Goal: Information Seeking & Learning: Learn about a topic

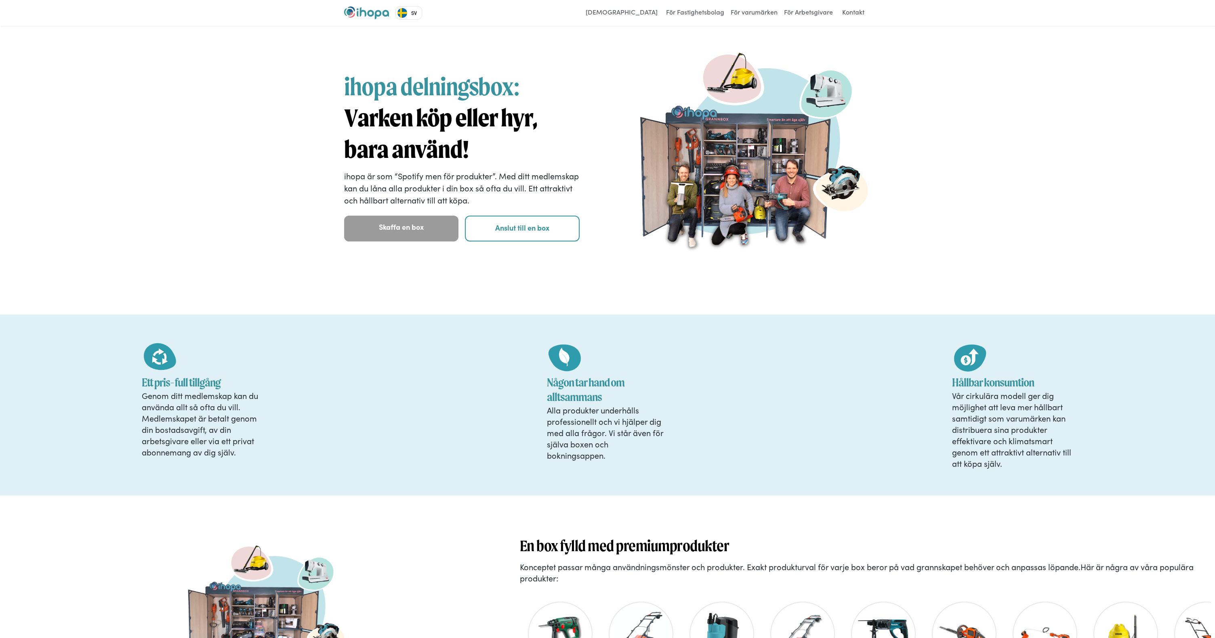
click at [419, 13] on link "SV" at bounding box center [409, 12] width 26 height 13
click at [416, 27] on link "EN" at bounding box center [409, 27] width 27 height 13
click at [999, 132] on div "ihopa delningsbox: Varken köp eller hyr, bara använd! ihopa är som “Spotify men…" at bounding box center [607, 170] width 1215 height 289
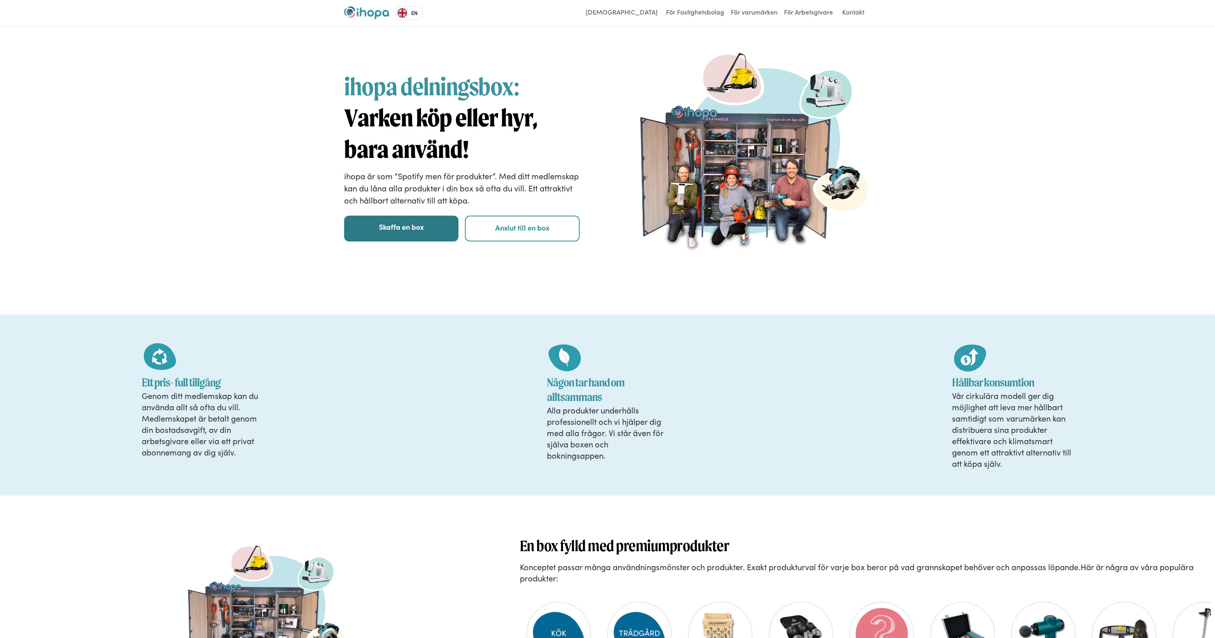
click at [401, 237] on link "Skaffa en box" at bounding box center [401, 229] width 114 height 26
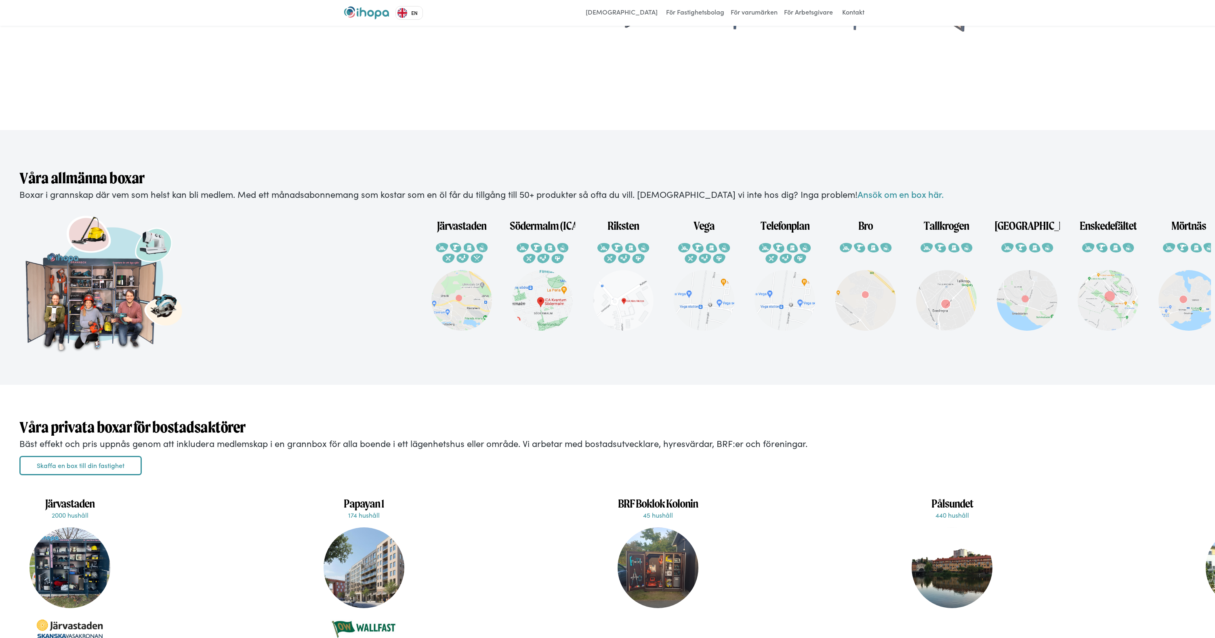
scroll to position [1567, 0]
click at [470, 229] on h1 "Järvastaden" at bounding box center [461, 222] width 49 height 22
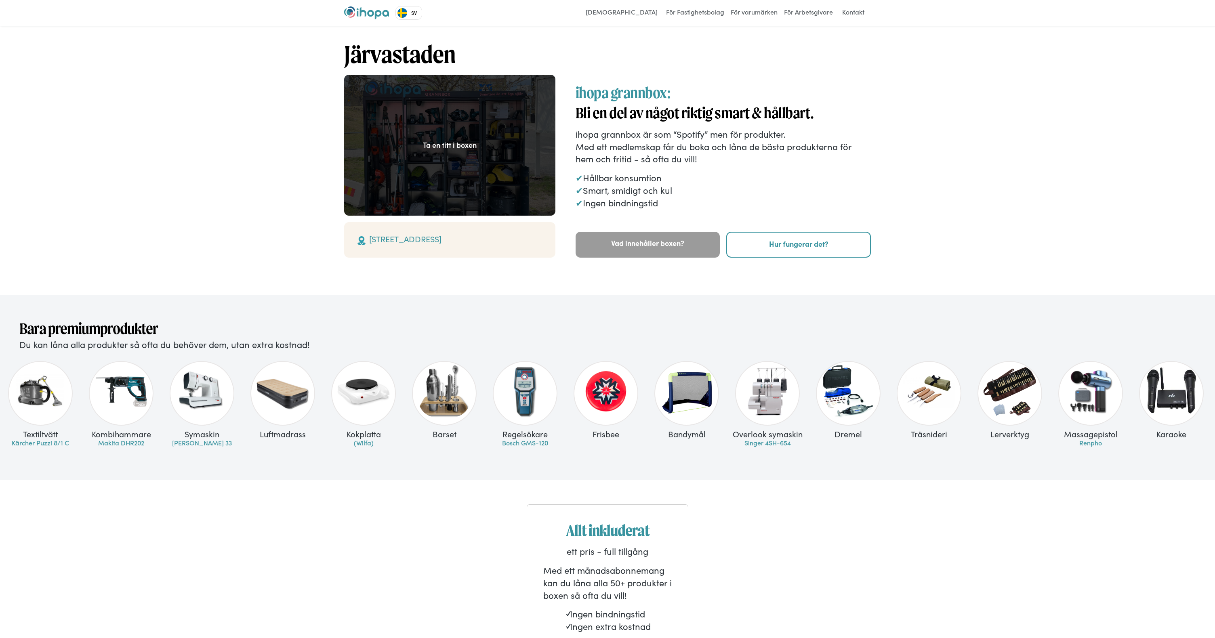
click at [411, 15] on link "SV" at bounding box center [409, 12] width 26 height 13
click at [412, 25] on link "EN" at bounding box center [409, 27] width 27 height 13
click at [523, 446] on link "Bosch GMS-120" at bounding box center [525, 442] width 46 height 9
click at [437, 147] on div "Ta en titt i boxen" at bounding box center [450, 145] width 54 height 10
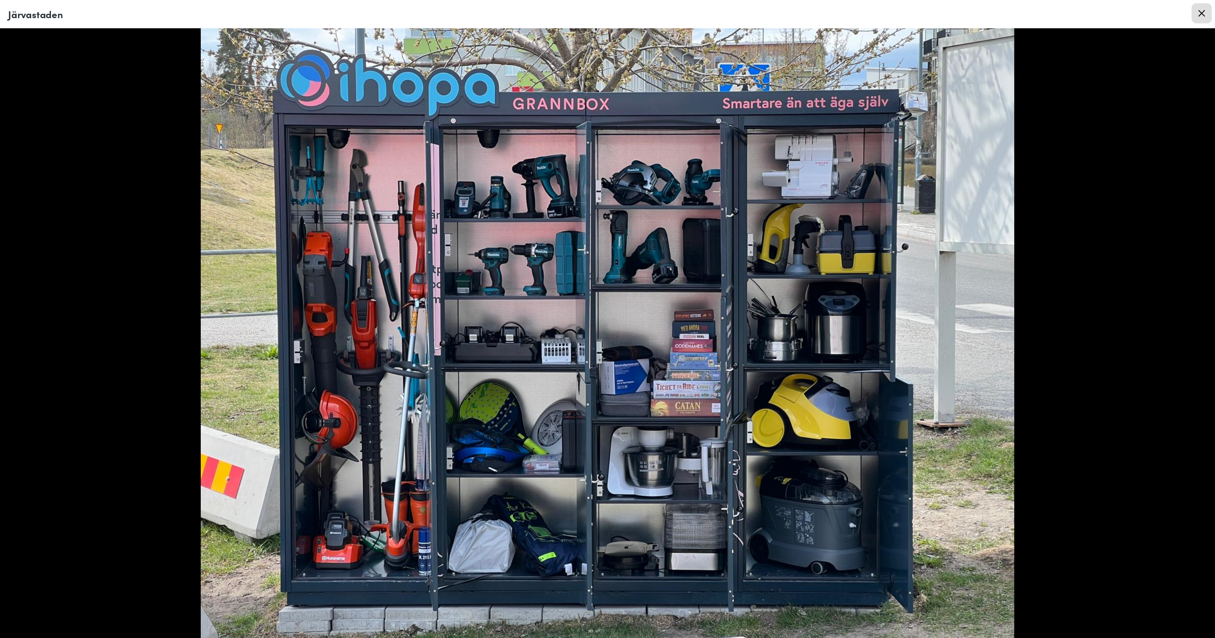
click at [1203, 11] on icon at bounding box center [1202, 13] width 6 height 6
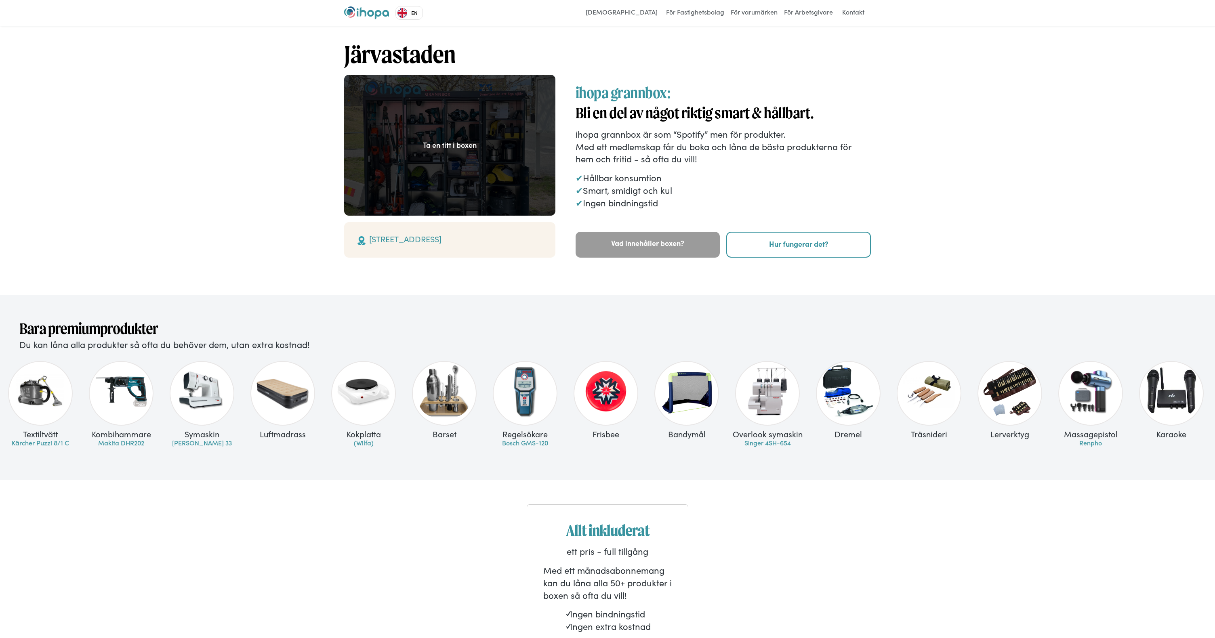
drag, startPoint x: 575, startPoint y: 91, endPoint x: 662, endPoint y: 208, distance: 146.0
click at [662, 208] on div "Ta en titt i boxen Brogatan 1, 174 41 Sundbyberg Se på karta ihopa grannbox: Bl…" at bounding box center [607, 166] width 527 height 183
copy div "ihopa grannbox: Bli en del av något riktig smart & hållbart. ihopa grannbox är …"
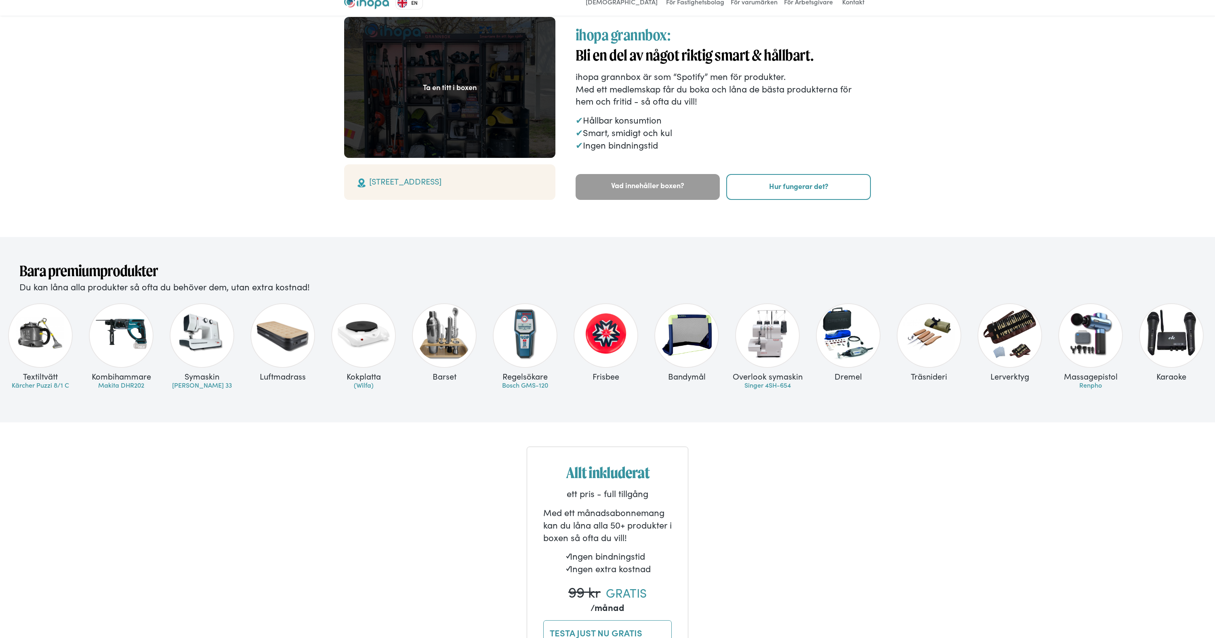
scroll to position [63, 0]
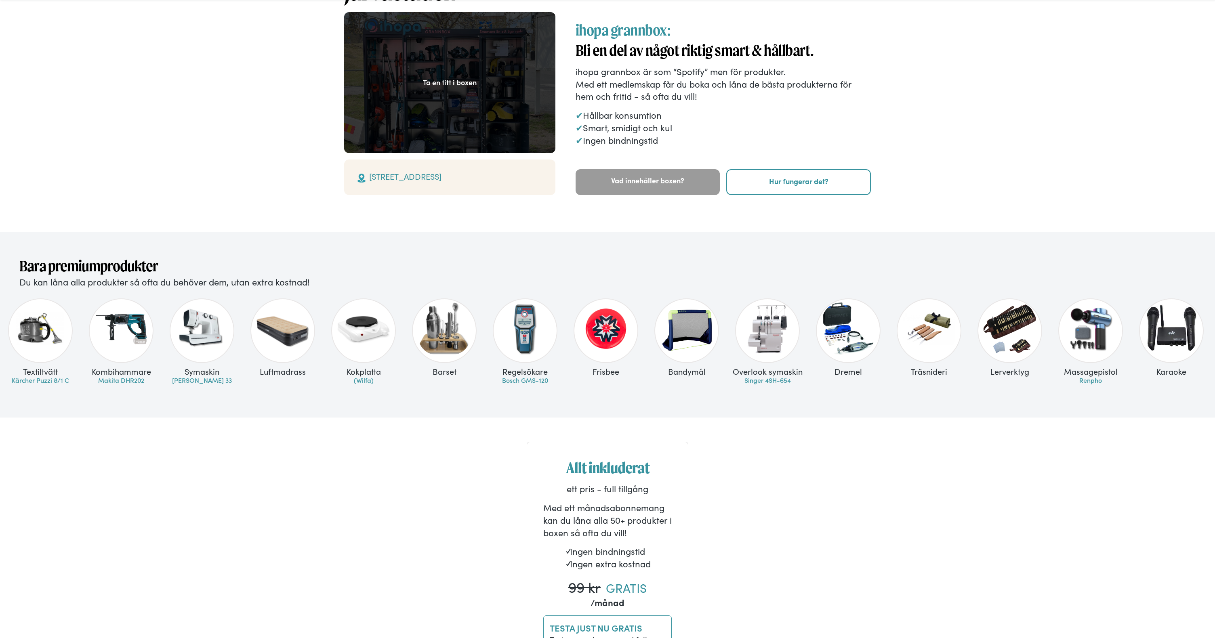
click at [758, 104] on div "Brogatan 1, 174 41 Sundbyberg Se på karta ihopa grannbox: Bli en del av något r…" at bounding box center [724, 82] width 296 height 141
drag, startPoint x: 607, startPoint y: 158, endPoint x: 848, endPoint y: 183, distance: 241.7
click at [848, 183] on div "Ta en titt i boxen Brogatan 1, 174 41 Sundbyberg Se på karta ihopa grannbox: Bl…" at bounding box center [607, 103] width 527 height 183
copy div "Vad innehåller boxen? Hur fungerar det?"
click at [812, 133] on p "✔ Hållbar konsumtion ✔ Smart, smidigt och kul ✔ Ingen bindningstid" at bounding box center [724, 127] width 296 height 37
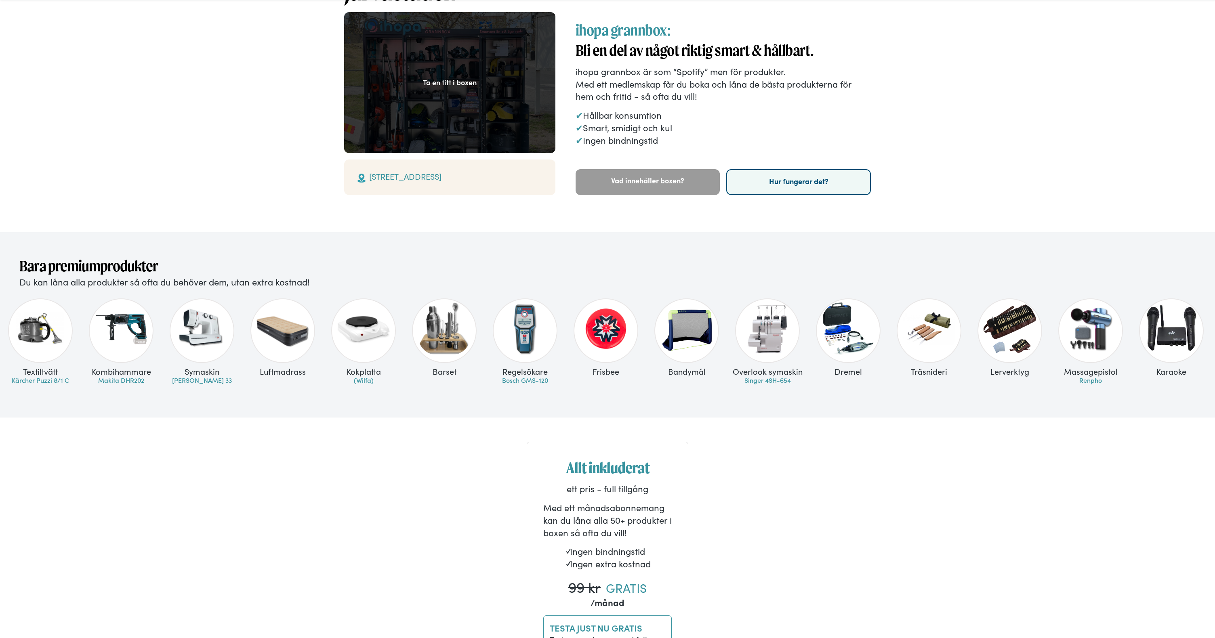
click at [799, 179] on link "Hur fungerar det?" at bounding box center [798, 182] width 145 height 26
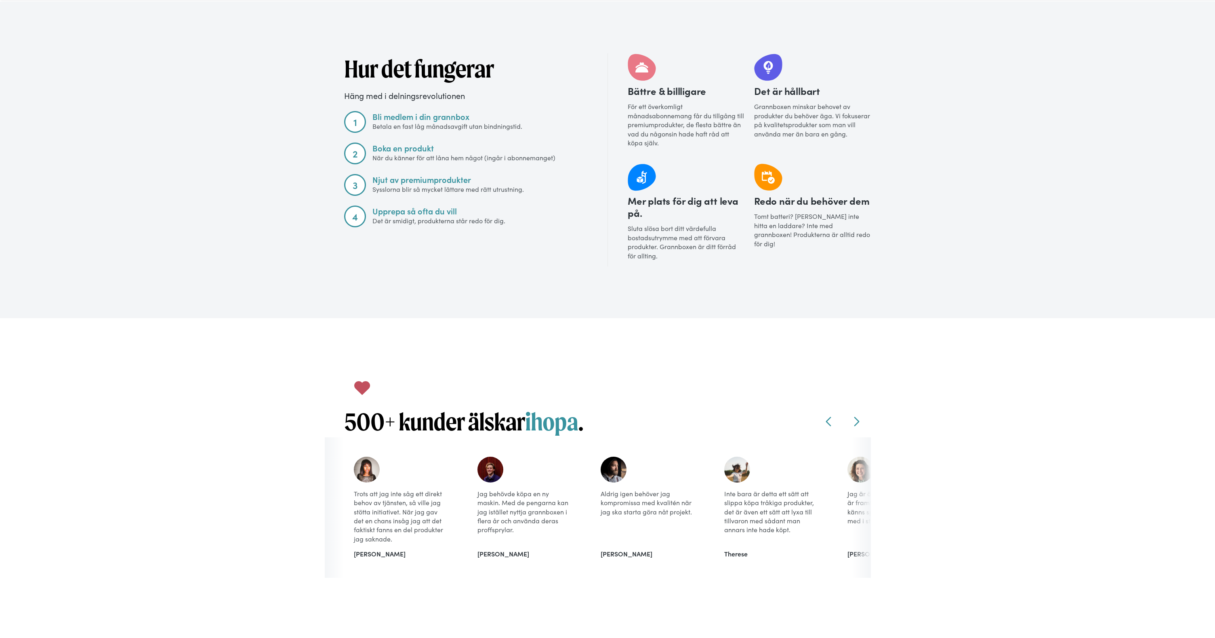
scroll to position [820, 0]
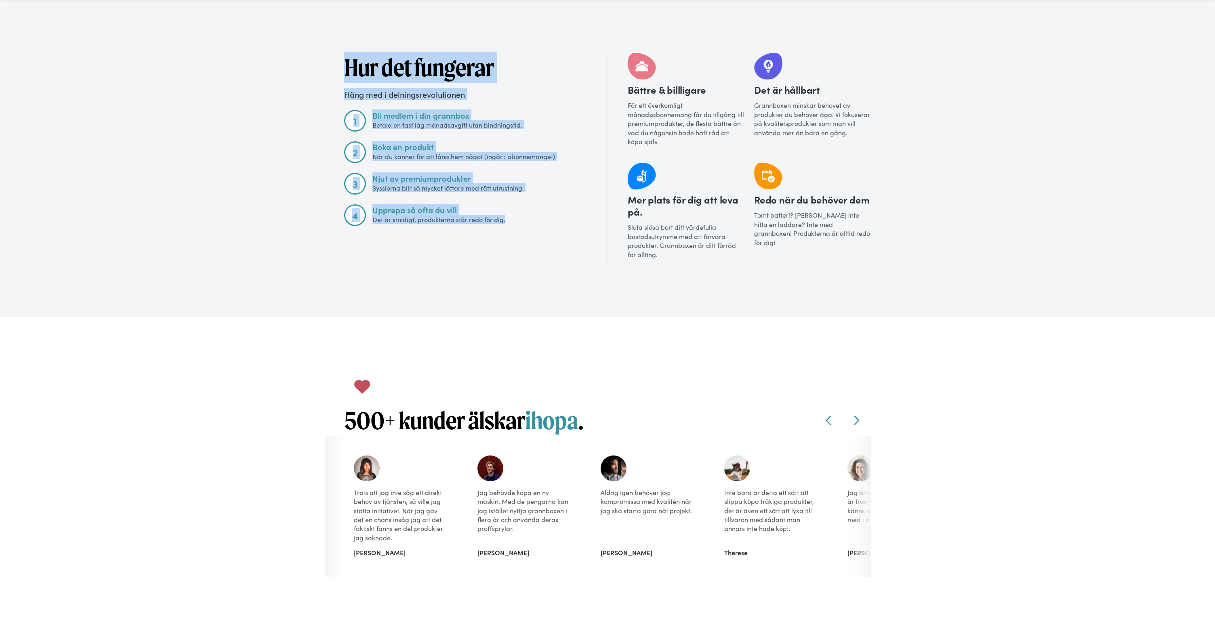
drag, startPoint x: 344, startPoint y: 63, endPoint x: 505, endPoint y: 217, distance: 223.2
click at [506, 217] on div "Hur det fungerar Häng med i delningsrevolutionen 1 Bli medlem i din grannbox Be…" at bounding box center [608, 158] width 566 height 213
copy div "Hur det fungerar Häng med i delningsrevolutionen 1 Bli medlem i din grannbox Be…"
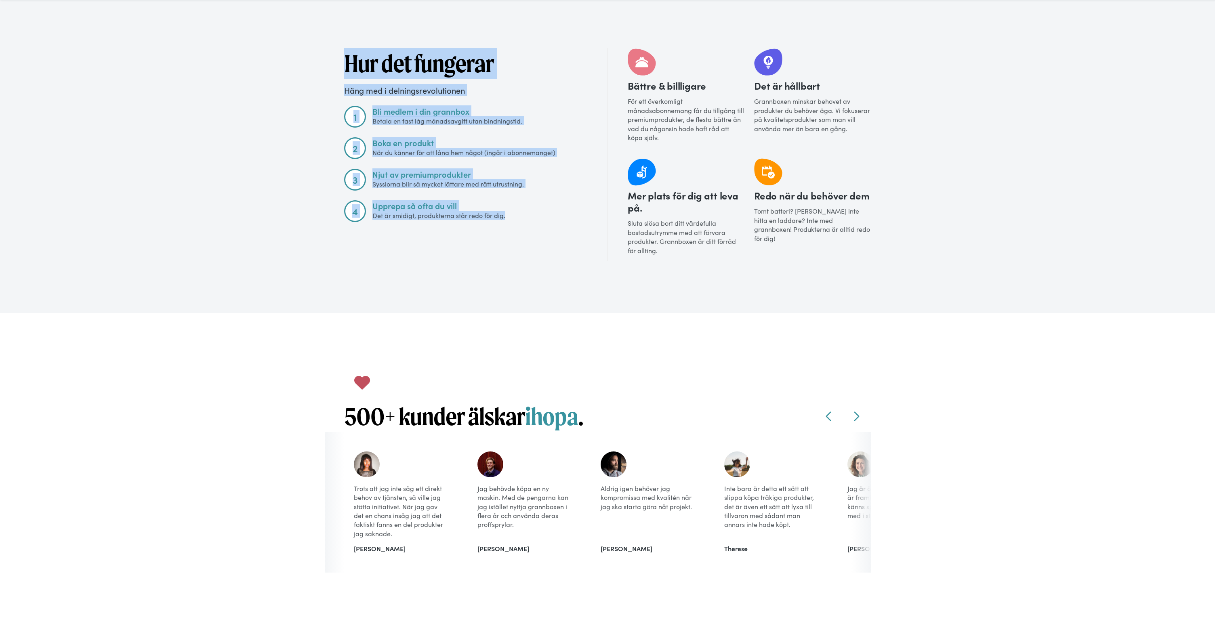
scroll to position [834, 0]
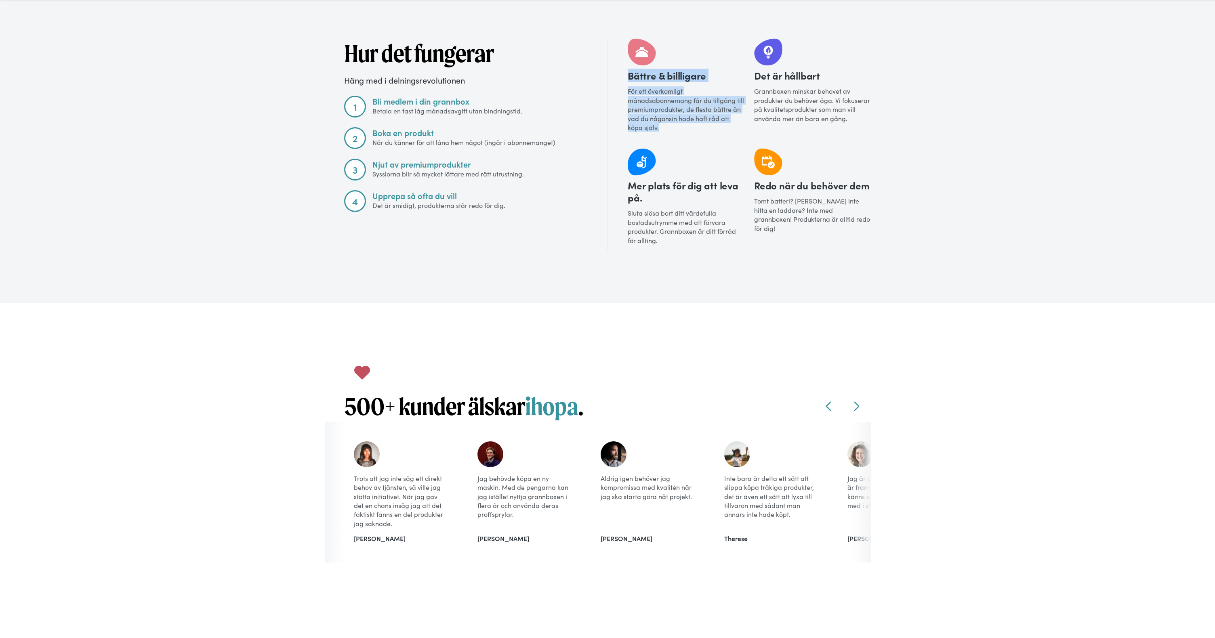
drag, startPoint x: 629, startPoint y: 76, endPoint x: 675, endPoint y: 128, distance: 69.5
click at [673, 128] on div "Bättre & billligare För ett överkomligt månadsabonnemang får du tillgång till p…" at bounding box center [686, 88] width 117 height 100
copy div "Bättre & billligare För ett överkomligt månadsabonnemang får du tillgång till p…"
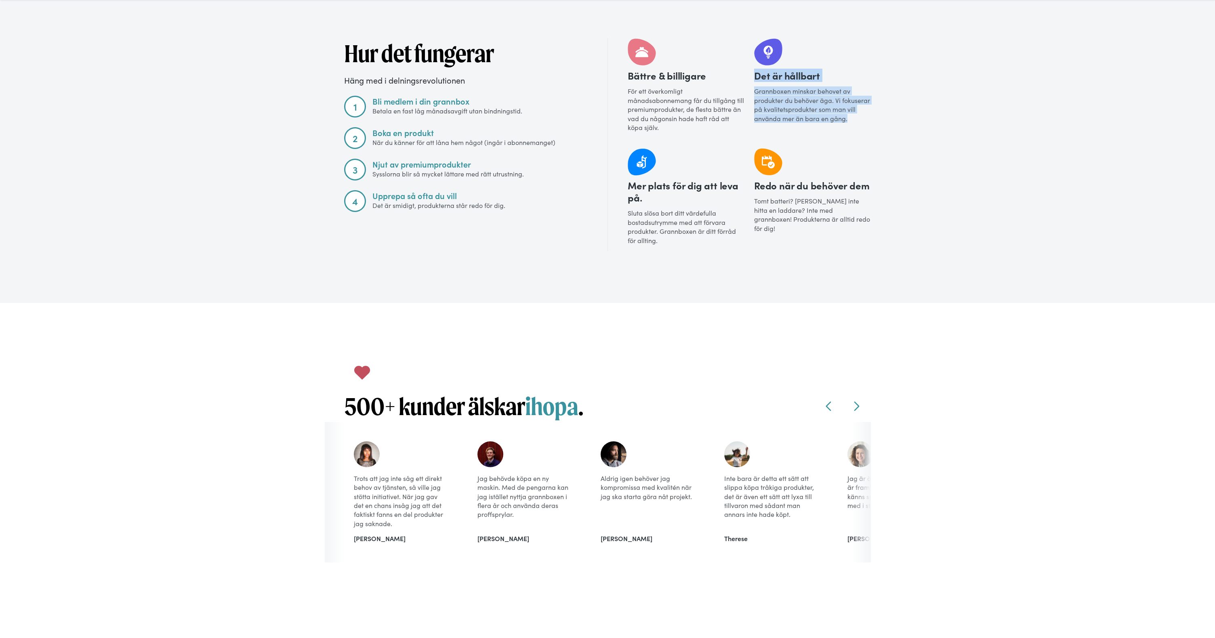
drag, startPoint x: 755, startPoint y: 74, endPoint x: 858, endPoint y: 118, distance: 111.1
click at [857, 118] on div "Det är hållbart Grannboxen minskar behovet av produkter du behöver äga. Vi foku…" at bounding box center [812, 88] width 117 height 100
copy div "Det är hållbart Grannboxen minskar behovet av produkter du behöver äga. Vi foku…"
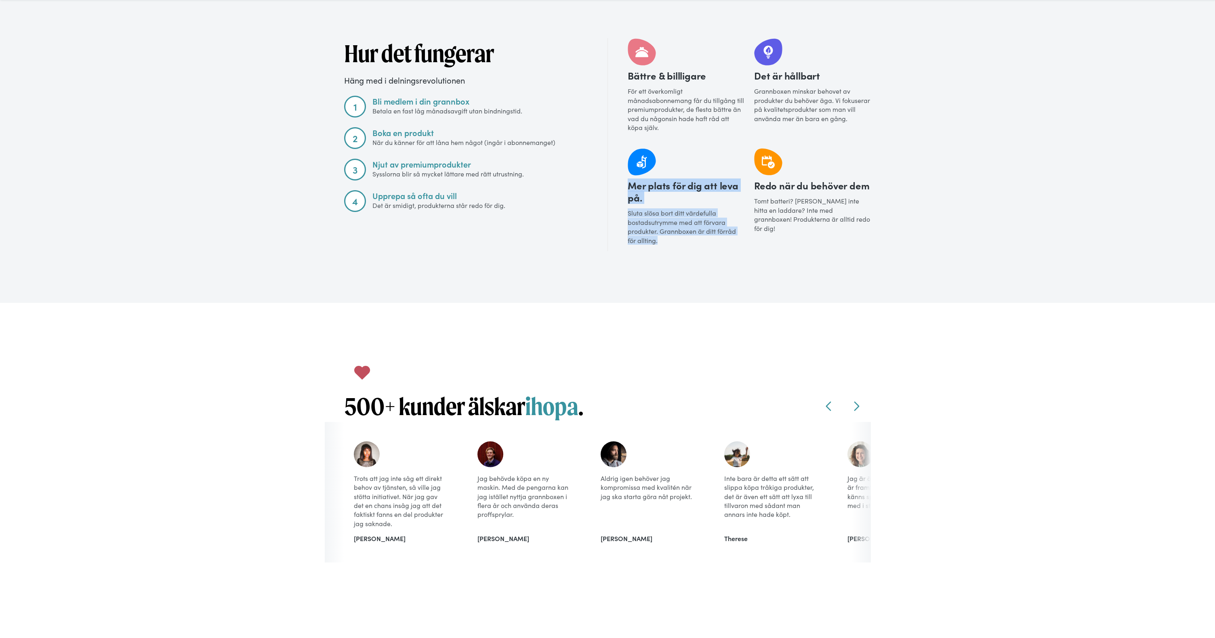
drag, startPoint x: 628, startPoint y: 185, endPoint x: 681, endPoint y: 249, distance: 83.5
click at [681, 249] on div "Mer plats för dig att leva på. Sluta slösa bort ditt värdefulla bostadsutrymme …" at bounding box center [686, 199] width 117 height 103
copy div "Mer plats för dig att leva på. Sluta slösa bort ditt värdefulla bostadsutrymme …"
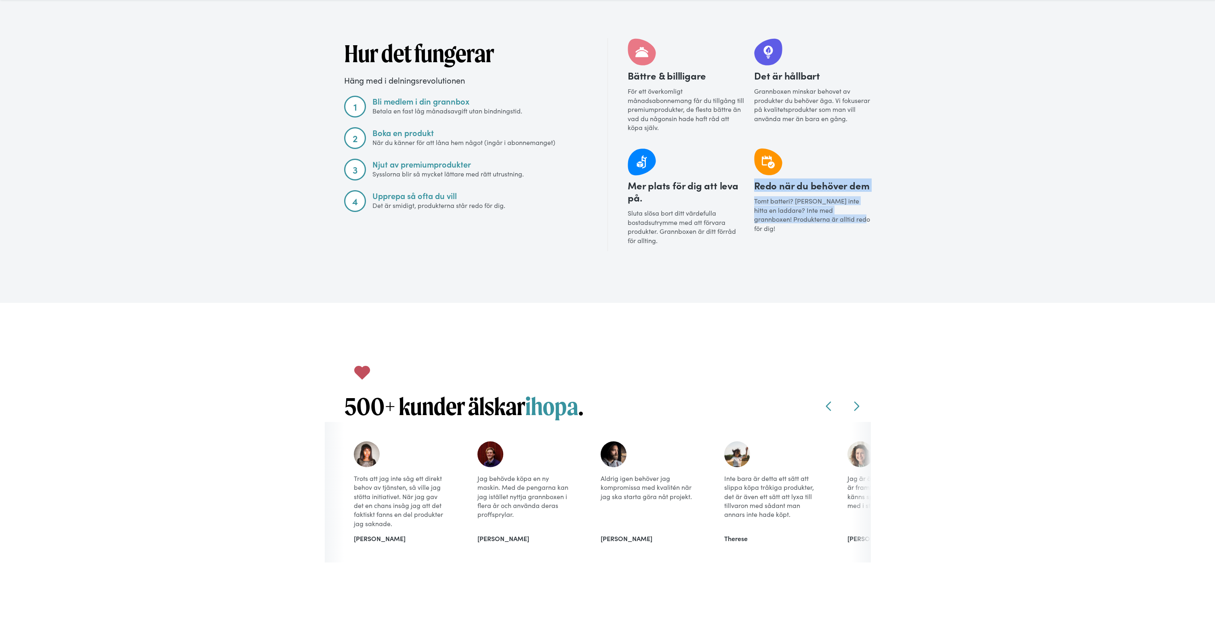
drag, startPoint x: 755, startPoint y: 185, endPoint x: 825, endPoint y: 226, distance: 81.1
click at [825, 226] on div "Redo när du behöver dem Tomt batteri? Kan inte hitta en laddare? Inte med grann…" at bounding box center [812, 199] width 117 height 103
copy div "Redo när du behöver dem Tomt batteri? Kan inte hitta en laddare? Inte med grann…"
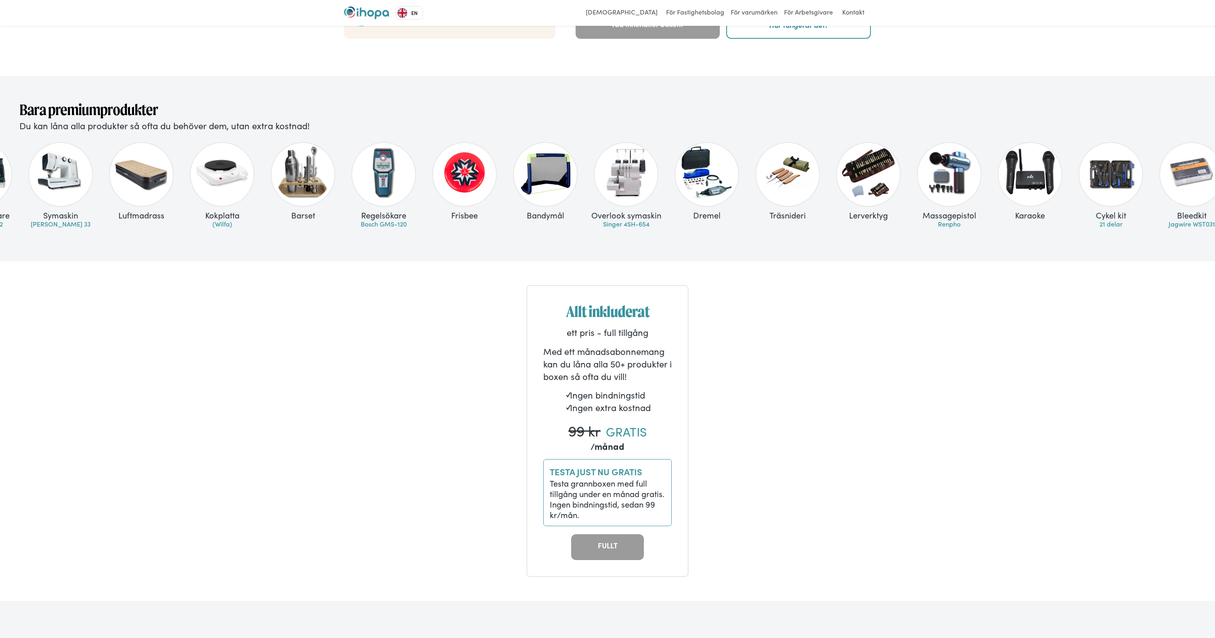
scroll to position [0, 0]
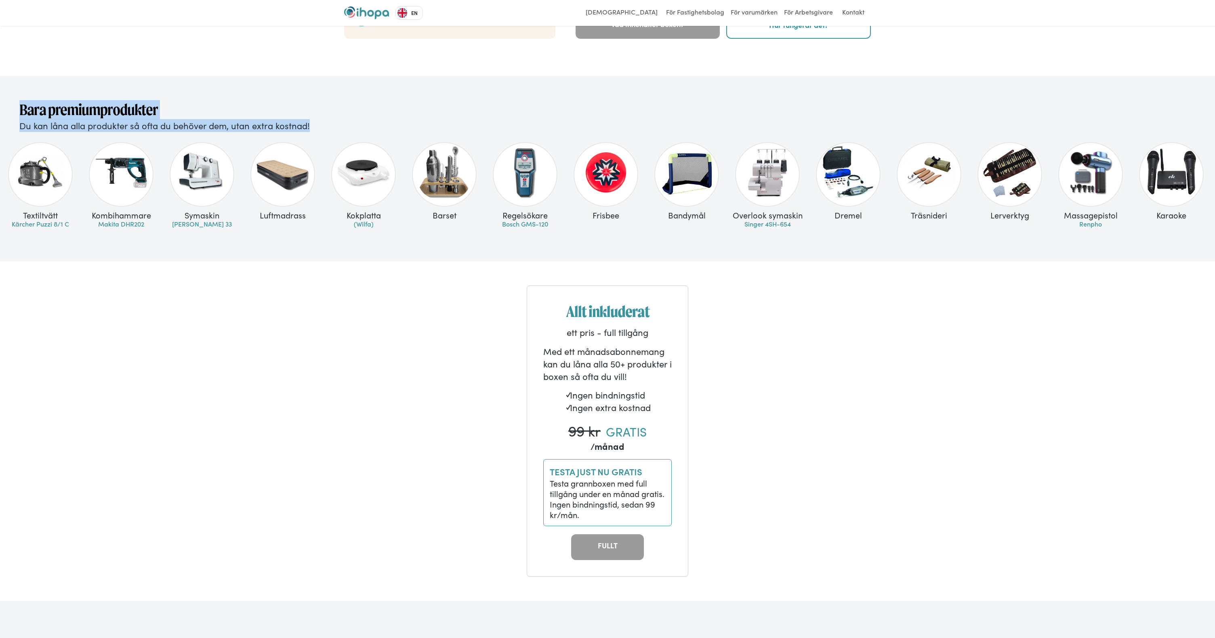
drag, startPoint x: 20, startPoint y: 107, endPoint x: 307, endPoint y: 123, distance: 287.3
click at [307, 123] on div "Bara premiumprodukter Du kan låna alla produkter så ofta du behöver dem, utan e…" at bounding box center [607, 116] width 1215 height 32
copy div "Bara premiumprodukter Du kan låna alla produkter så ofta du behöver dem, utan e…"
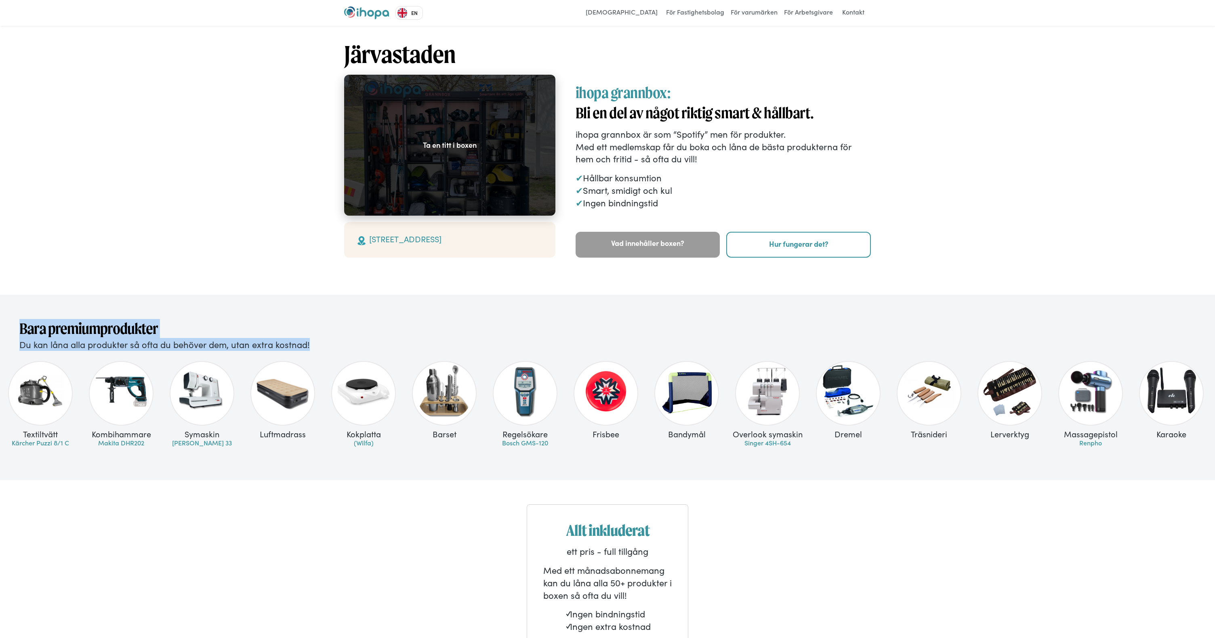
click at [437, 146] on div "Ta en titt i boxen" at bounding box center [450, 145] width 54 height 10
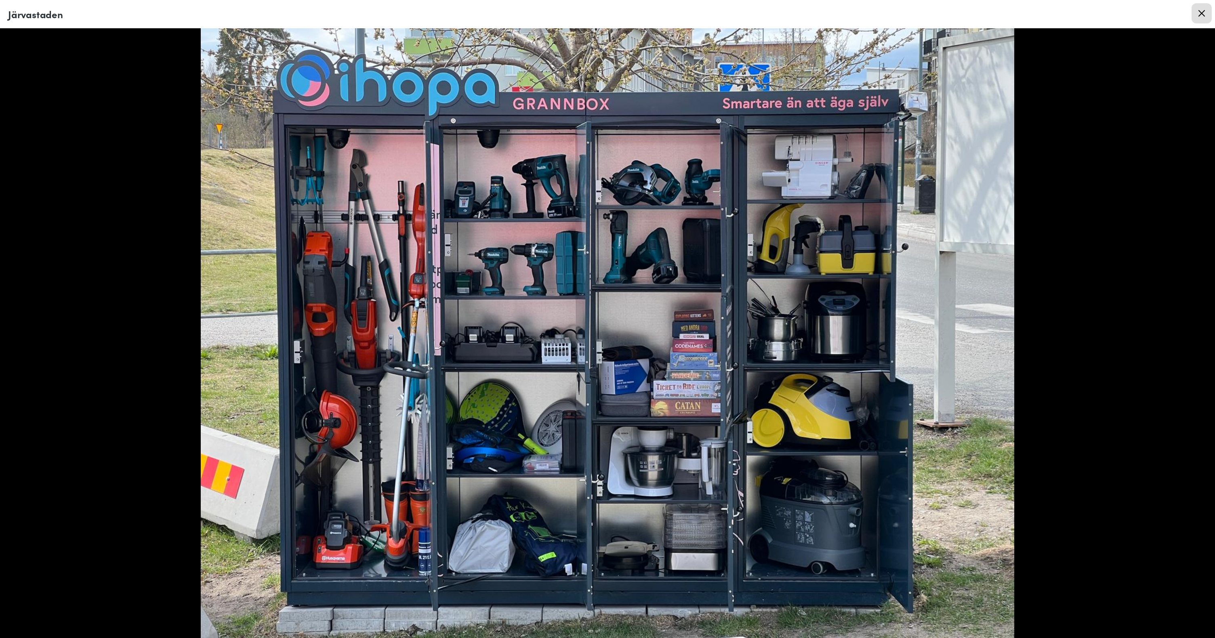
click at [1197, 12] on link "Close modal" at bounding box center [1202, 13] width 20 height 20
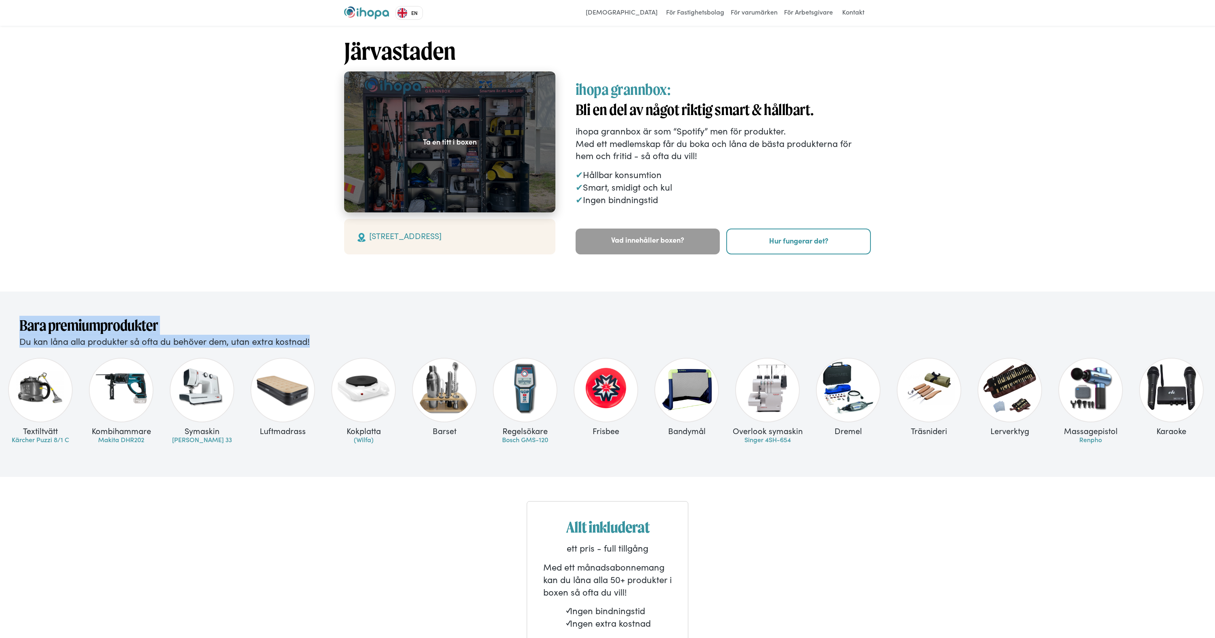
click at [527, 175] on div at bounding box center [449, 142] width 211 height 141
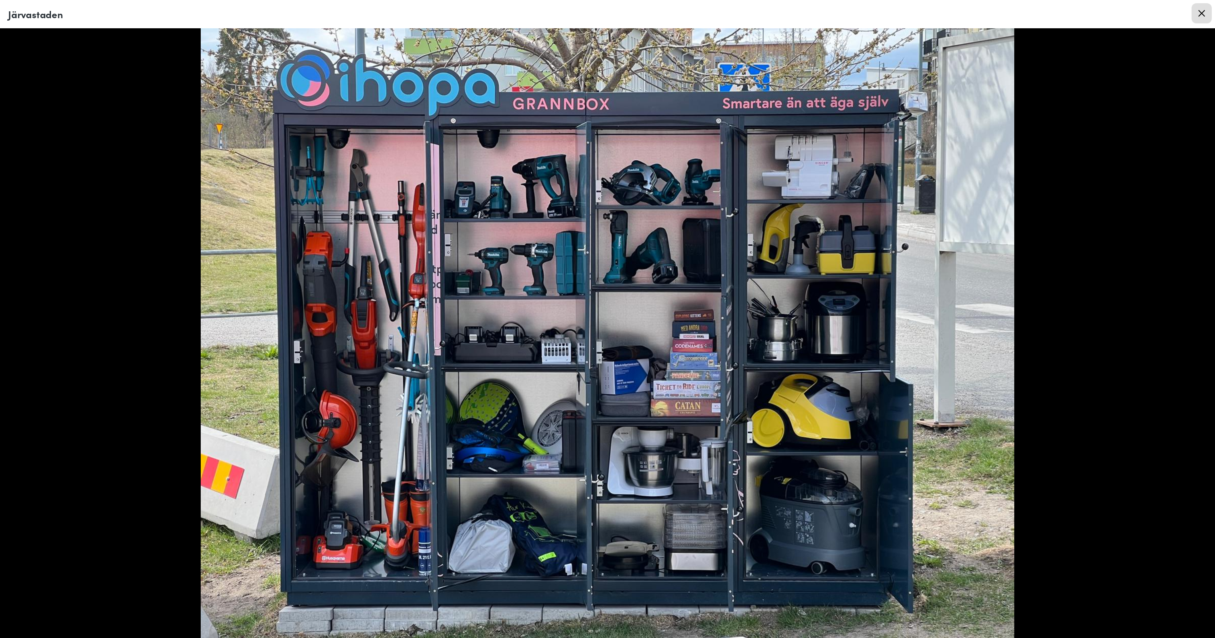
click at [1206, 16] on link "Close modal" at bounding box center [1202, 13] width 20 height 20
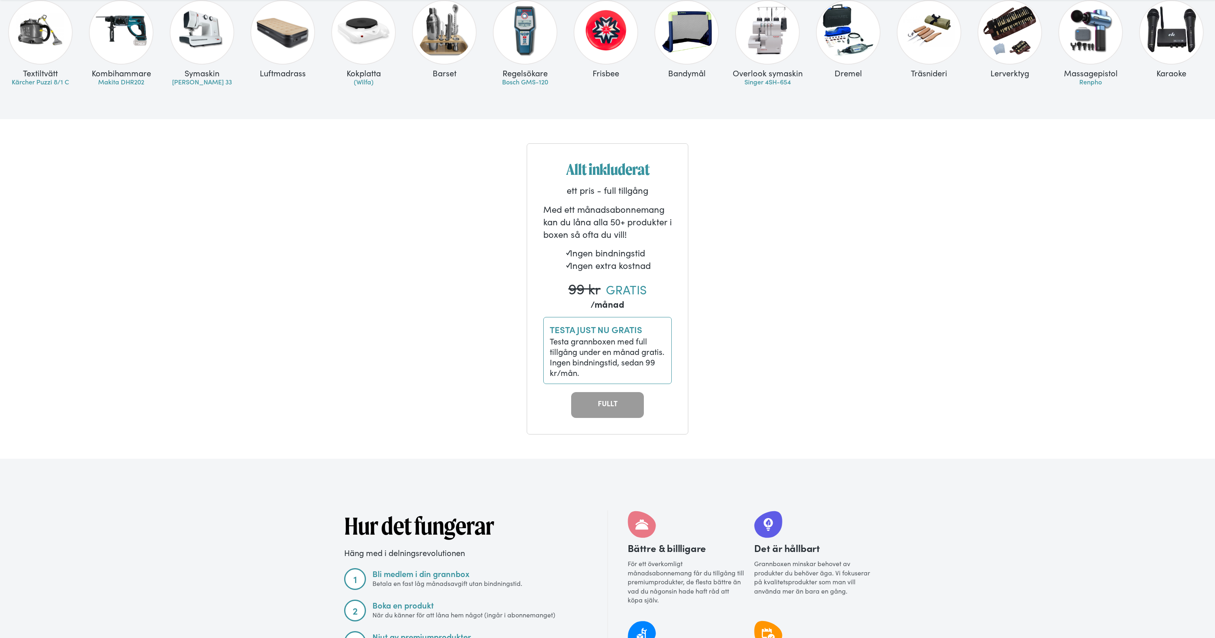
scroll to position [362, 0]
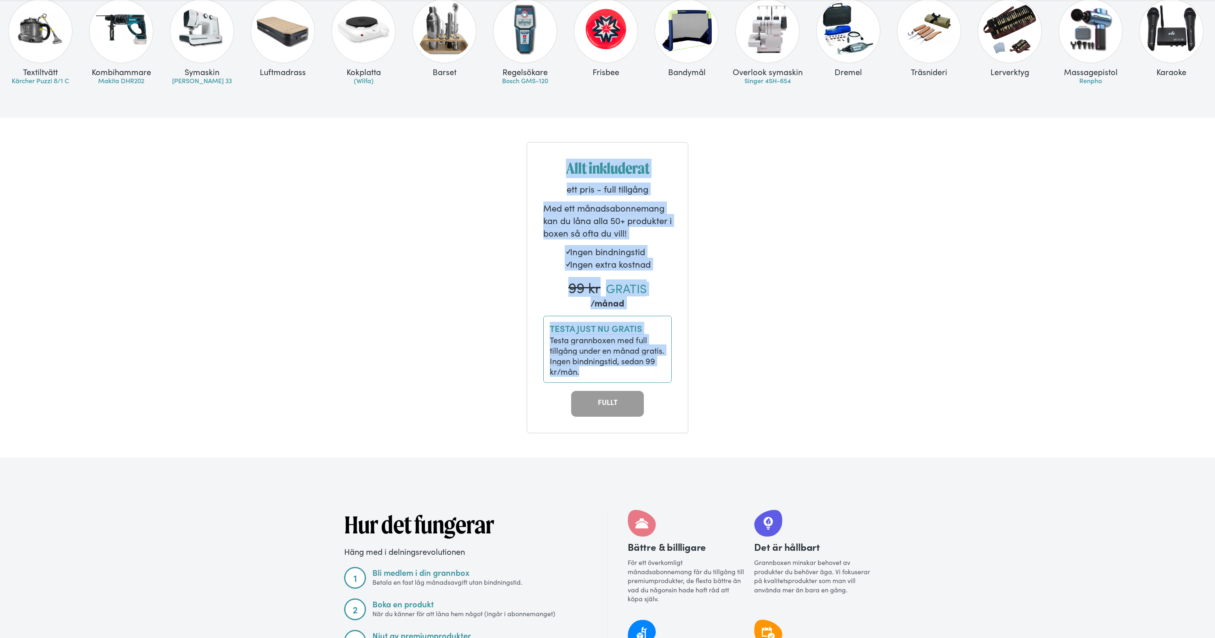
drag, startPoint x: 568, startPoint y: 168, endPoint x: 637, endPoint y: 377, distance: 220.4
click at [637, 377] on div "Allt inkluderat ett pris - full tillgång Med ett månadsabonnemang kan du låna a…" at bounding box center [608, 287] width 162 height 291
copy div "Allt inkluderat ett pris - full tillgång Med ett månadsabonnemang kan du låna a…"
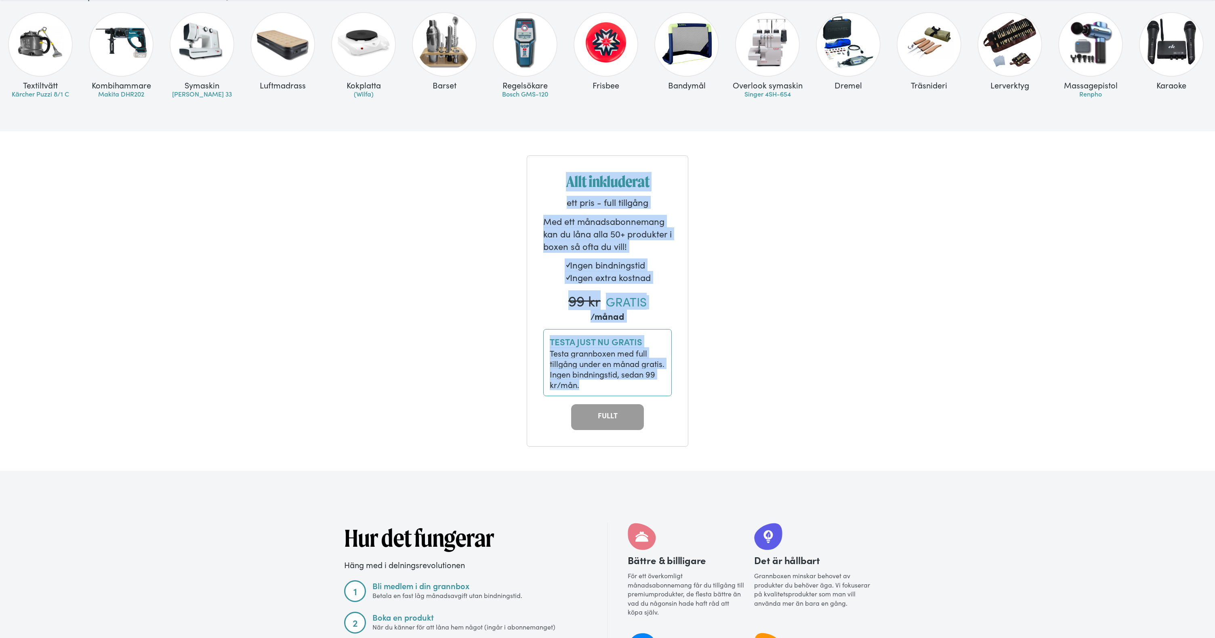
scroll to position [343, 0]
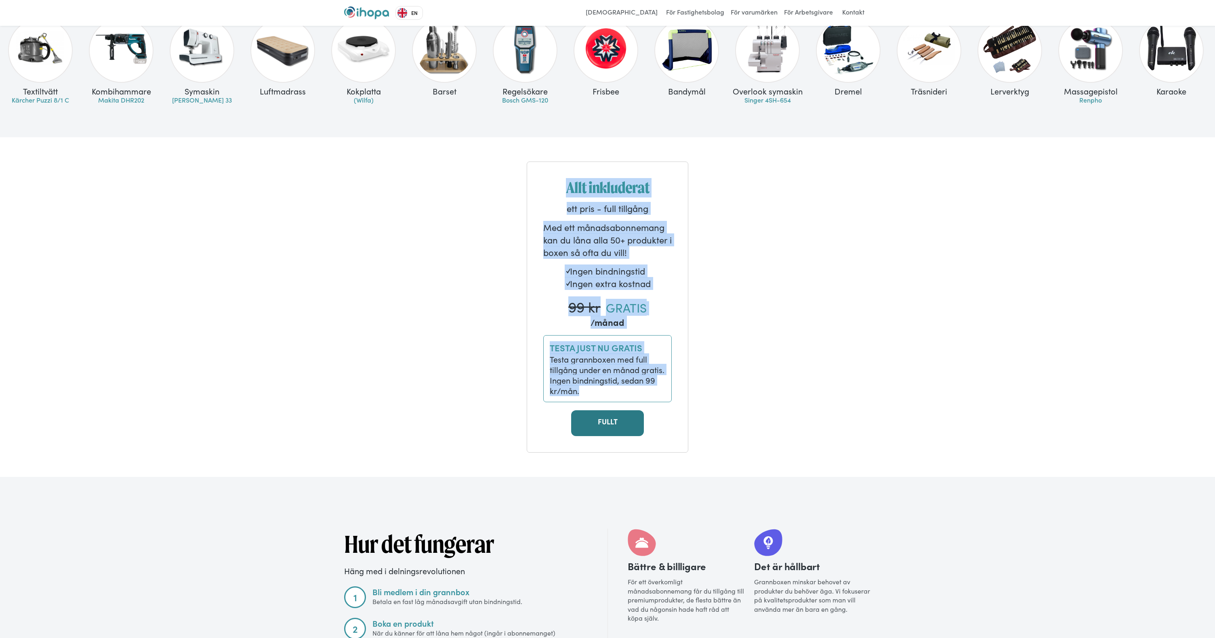
click at [599, 424] on link "FULLT" at bounding box center [607, 423] width 73 height 26
click at [600, 423] on link "FULLT" at bounding box center [607, 423] width 73 height 26
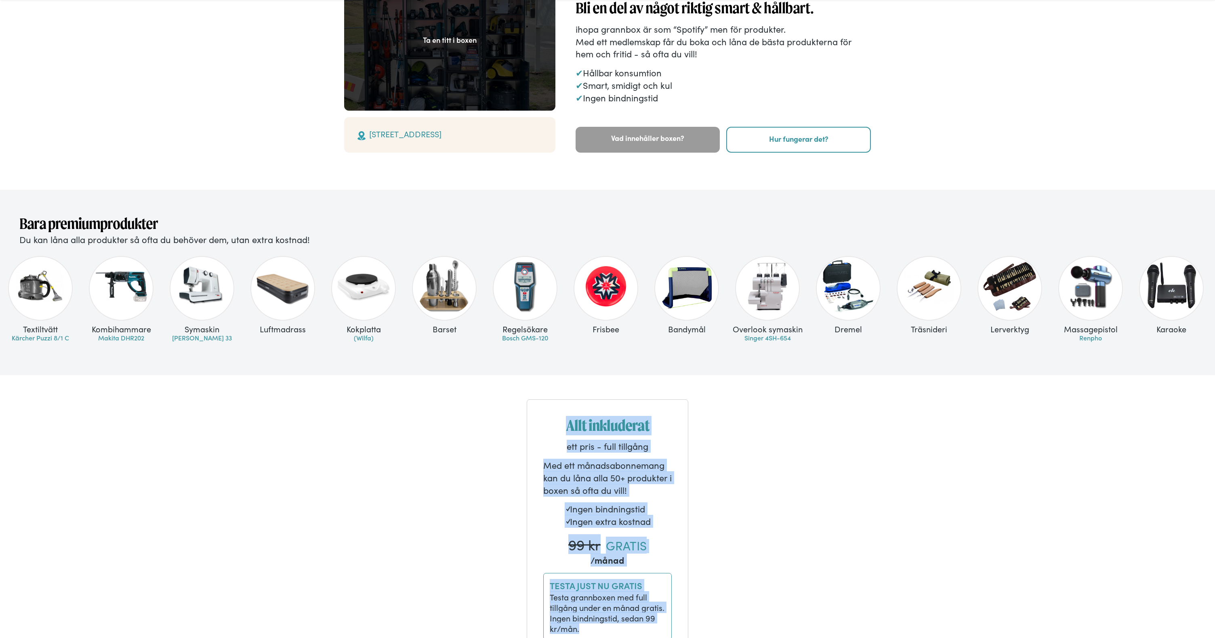
click at [736, 500] on div "Allt inkluderat ett pris - full tillgång Med ett månadsabonnemang kan du låna a…" at bounding box center [608, 545] width 380 height 340
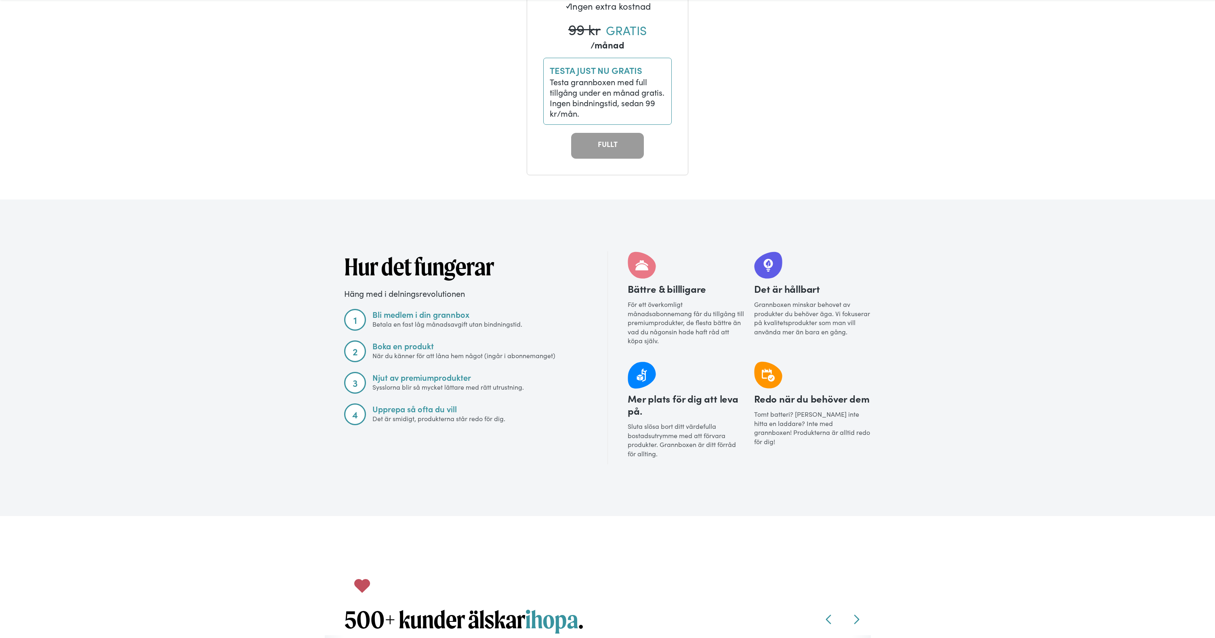
scroll to position [632, 0]
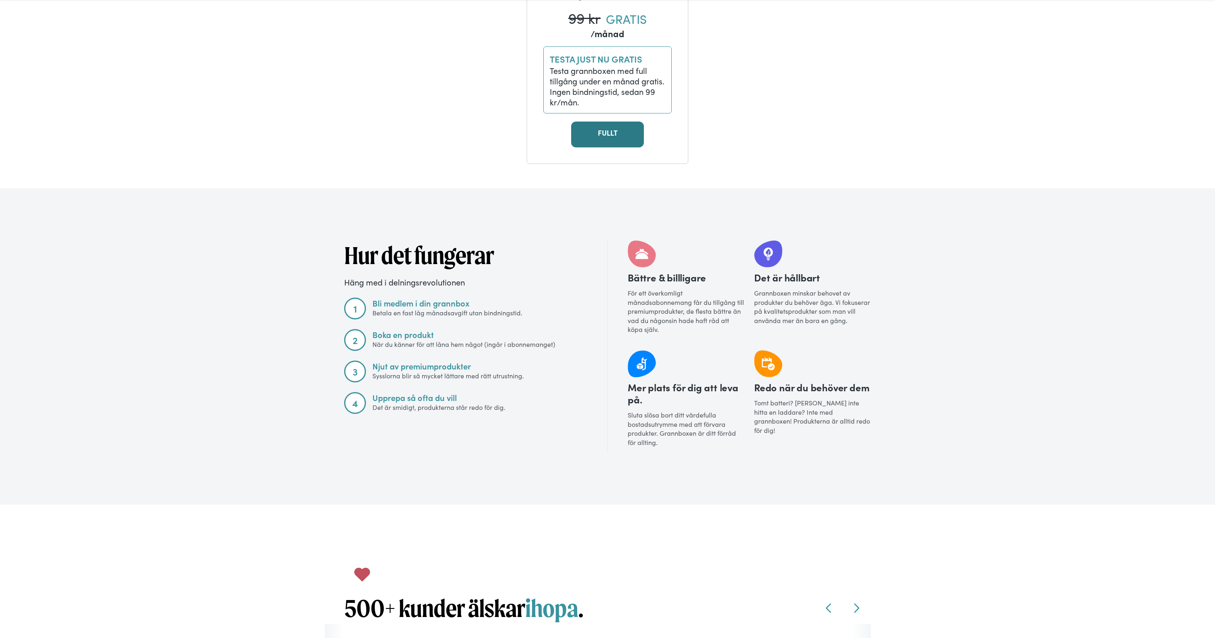
click at [620, 138] on link "FULLT" at bounding box center [607, 135] width 73 height 26
click at [620, 135] on link "FULLT" at bounding box center [607, 135] width 73 height 26
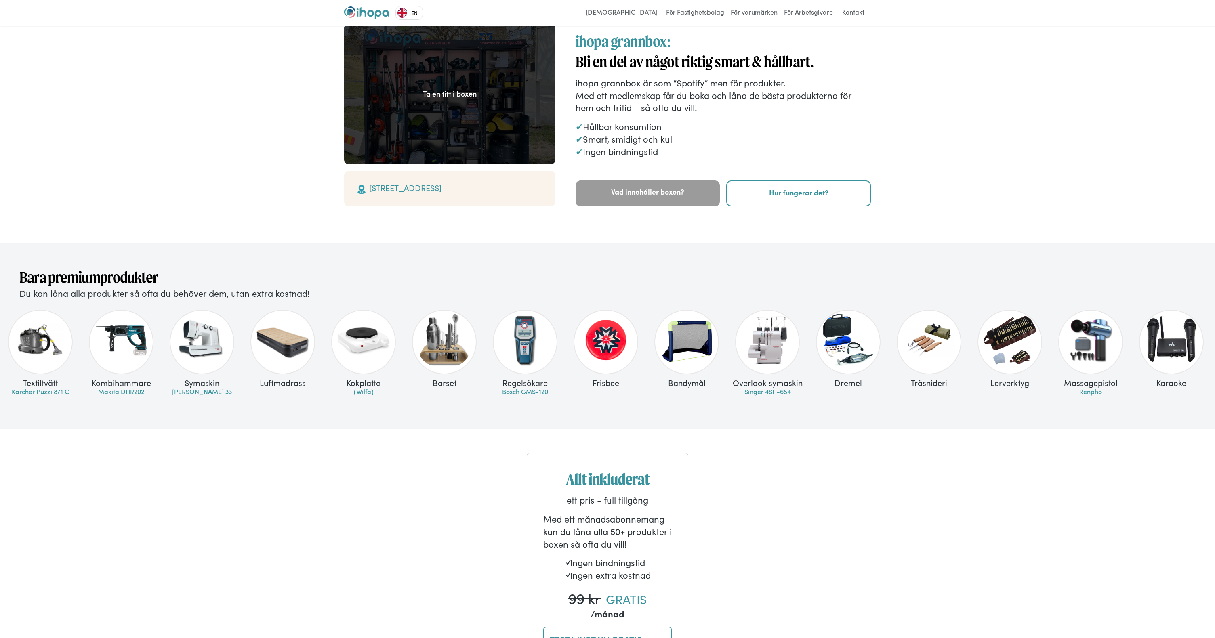
scroll to position [0, 0]
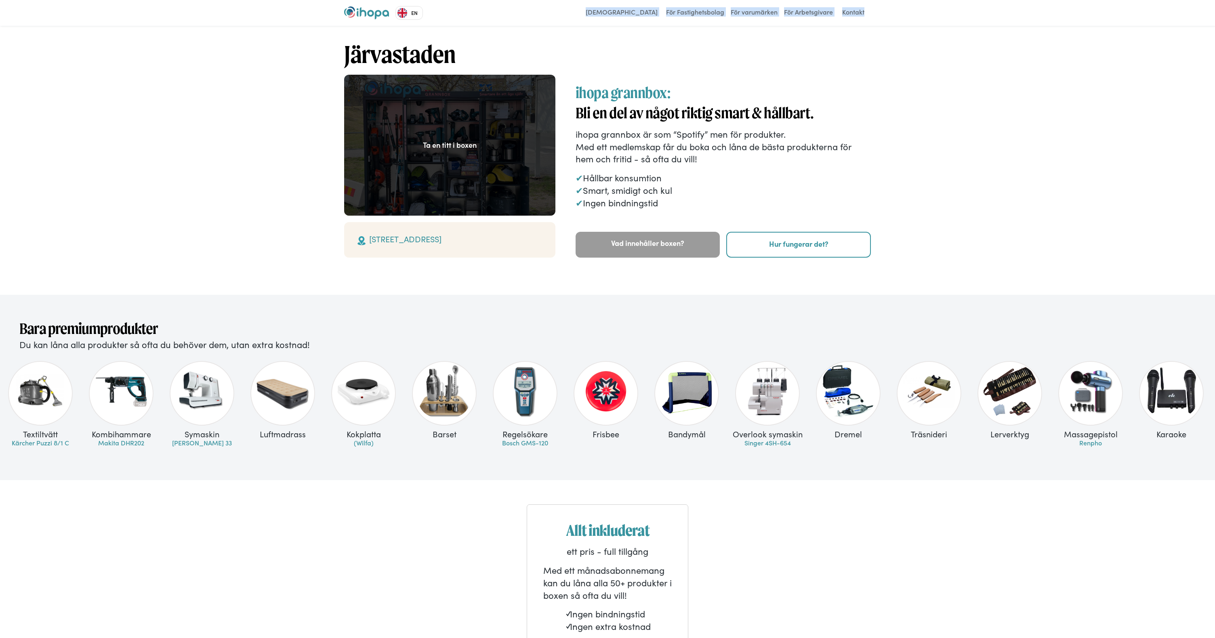
drag, startPoint x: 602, startPoint y: 17, endPoint x: 888, endPoint y: 23, distance: 286.1
click at [888, 23] on div "EN SV DE by Weglot För Användare För Fastighetsbolag För varumärken För Arbetsg…" at bounding box center [607, 13] width 1215 height 26
copy div "SV DE by Weglot För Användare För Fastighetsbolag För varumärken För Arbetsgiva…"
click at [624, 15] on link "[DEMOGRAPHIC_DATA]" at bounding box center [622, 12] width 80 height 13
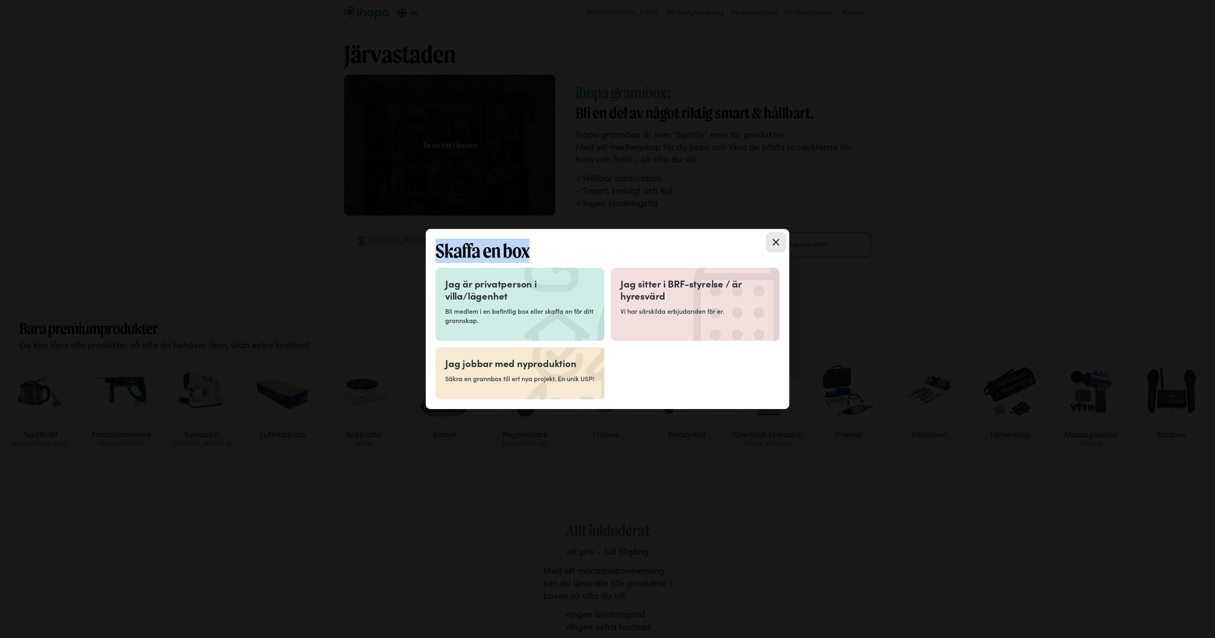
drag, startPoint x: 436, startPoint y: 250, endPoint x: 531, endPoint y: 259, distance: 95.4
click at [531, 259] on h2 "Skaffa en box" at bounding box center [607, 251] width 344 height 24
click at [479, 286] on h3 "Jag är privatperson i villa/lägenhet" at bounding box center [519, 290] width 149 height 24
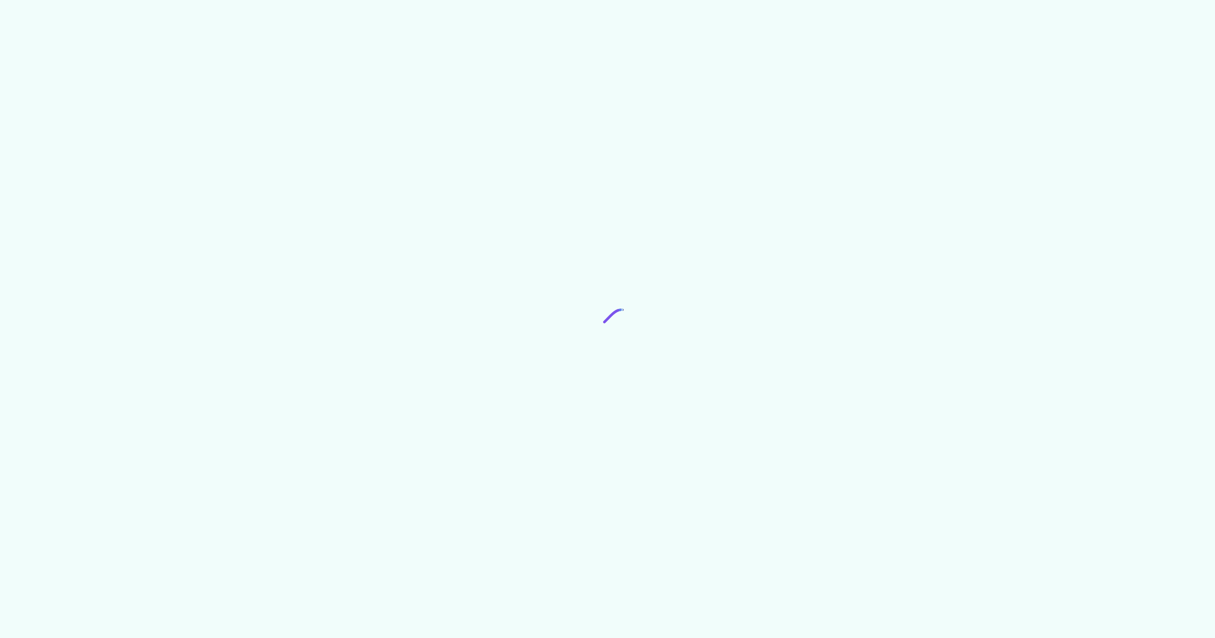
scroll to position [1495, 0]
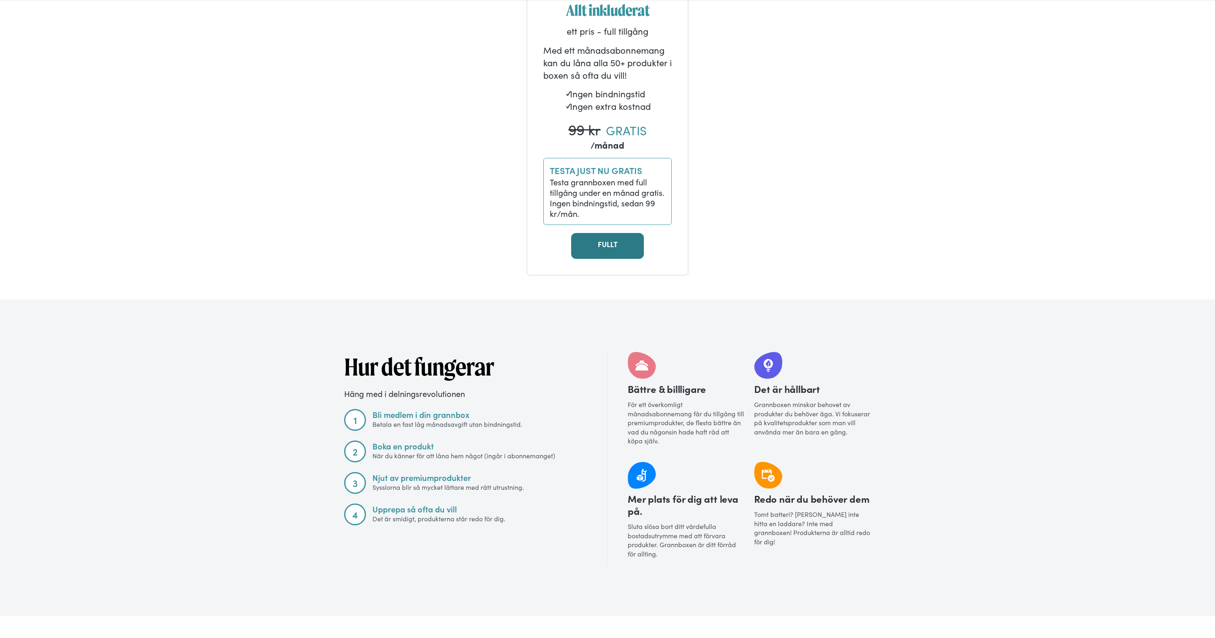
scroll to position [528, 0]
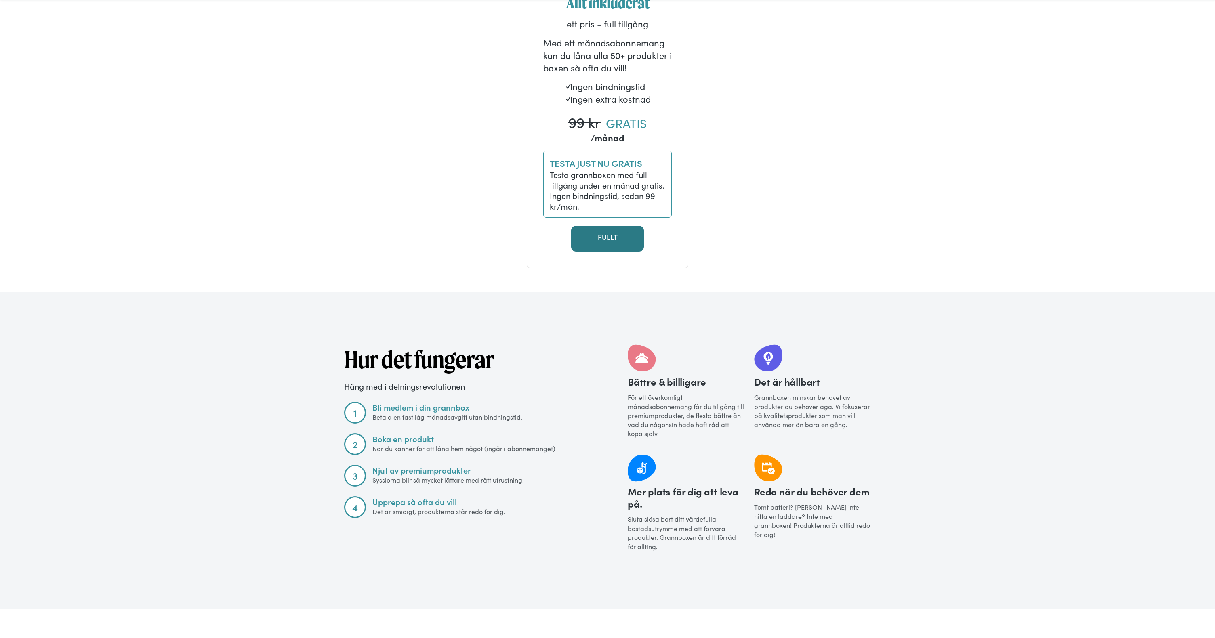
click at [611, 238] on link "FULLT" at bounding box center [607, 239] width 73 height 26
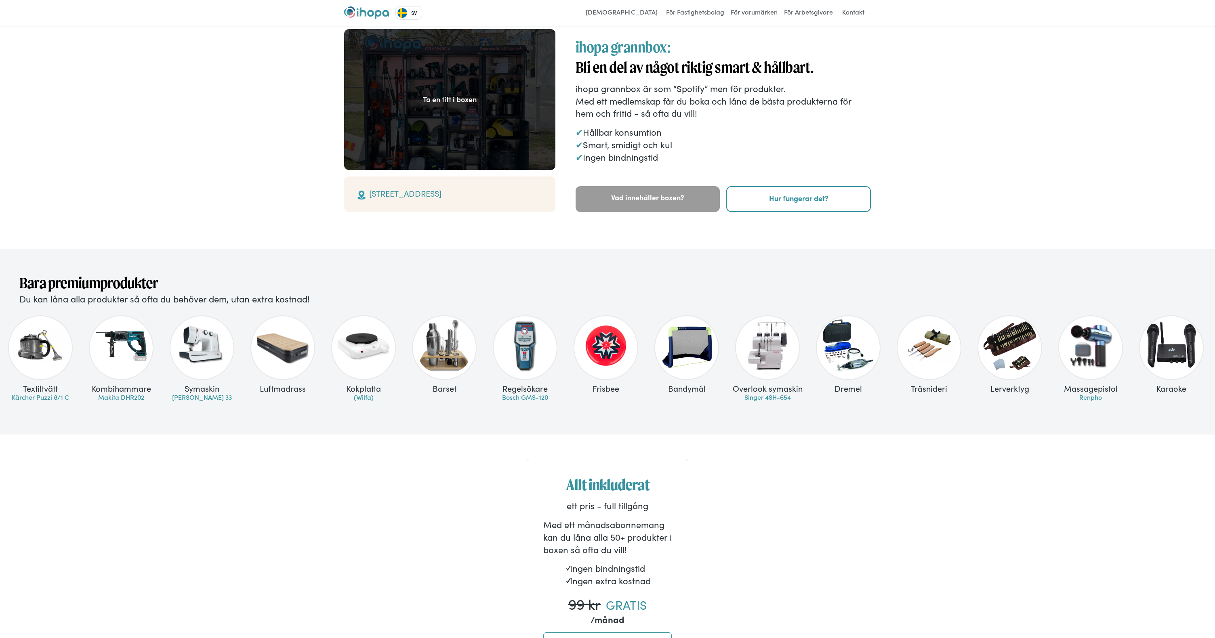
scroll to position [0, 0]
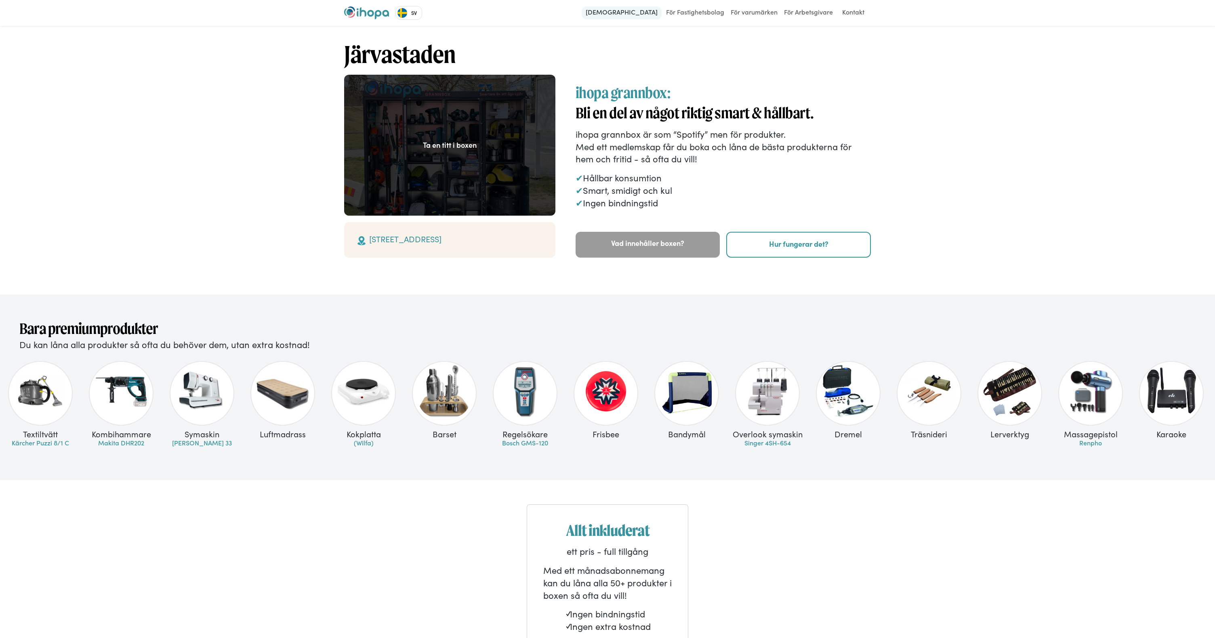
click at [624, 15] on link "[DEMOGRAPHIC_DATA]" at bounding box center [622, 12] width 80 height 13
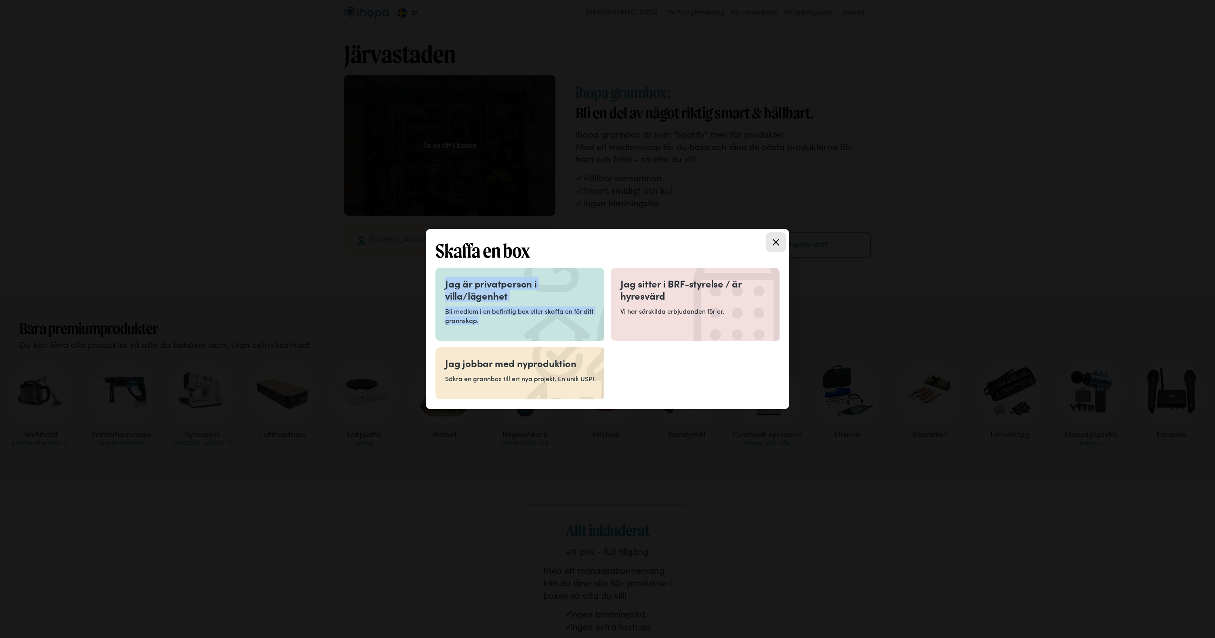
drag, startPoint x: 466, startPoint y: 286, endPoint x: 509, endPoint y: 324, distance: 58.1
click at [508, 324] on div "Close modal Skaffa en box Jag är privatperson i villa/lägenhet Bli medlem i en …" at bounding box center [608, 319] width 364 height 180
copy div "Jag är privatperson i villa/lägenhet Bli medlem i en befintlig box eller skaffa…"
click at [603, 238] on div "Close modal Skaffa en box Jag är privatperson i villa/lägenhet Bli medlem i en …" at bounding box center [608, 319] width 364 height 180
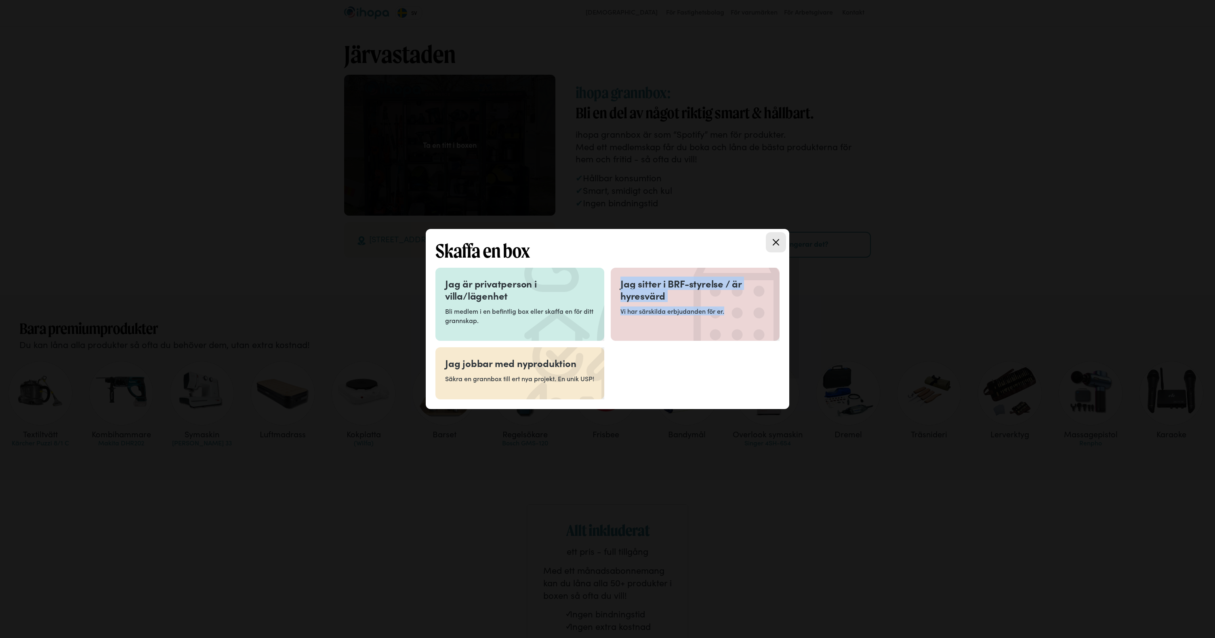
drag, startPoint x: 635, startPoint y: 295, endPoint x: 729, endPoint y: 312, distance: 95.2
click at [729, 312] on div "Close modal Skaffa en box Jag är privatperson i villa/lägenhet Bli medlem i en …" at bounding box center [608, 319] width 364 height 180
copy div "Jag sitter i BRF-styrelse / är hyresvärd Vi har särskilda erbjudanden för er."
click at [644, 242] on h2 "Skaffa en box" at bounding box center [607, 251] width 344 height 24
click at [492, 297] on h3 "Jag är privatperson i villa/lägenhet" at bounding box center [519, 290] width 149 height 24
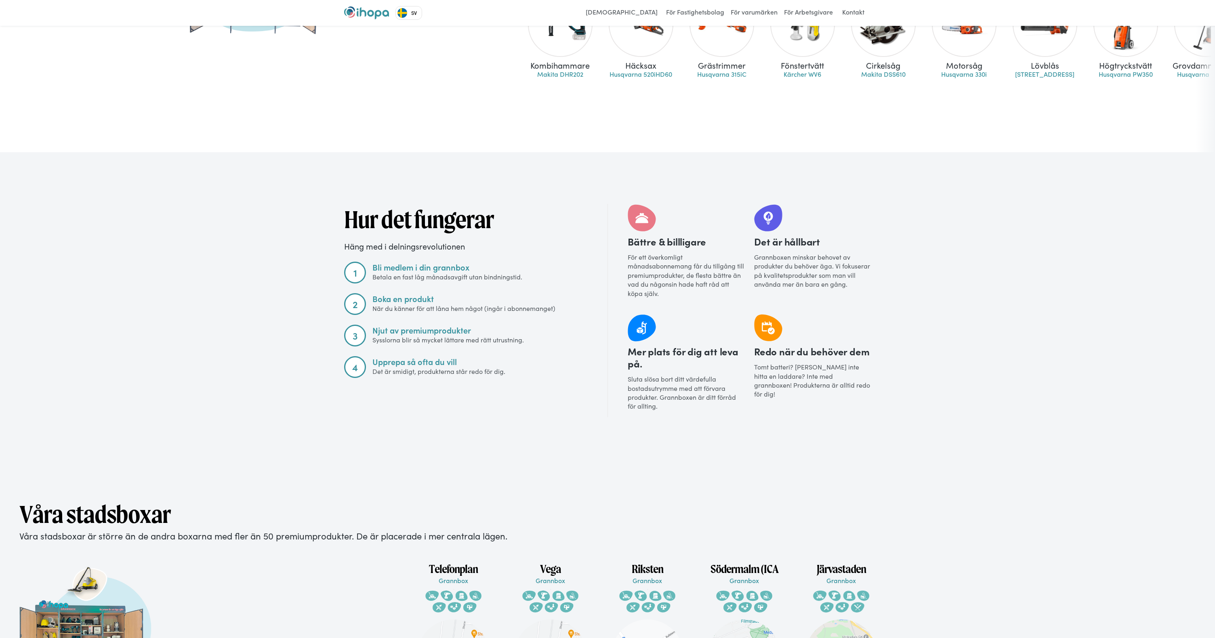
scroll to position [764, 0]
click at [640, 11] on link "[DEMOGRAPHIC_DATA]" at bounding box center [622, 12] width 80 height 13
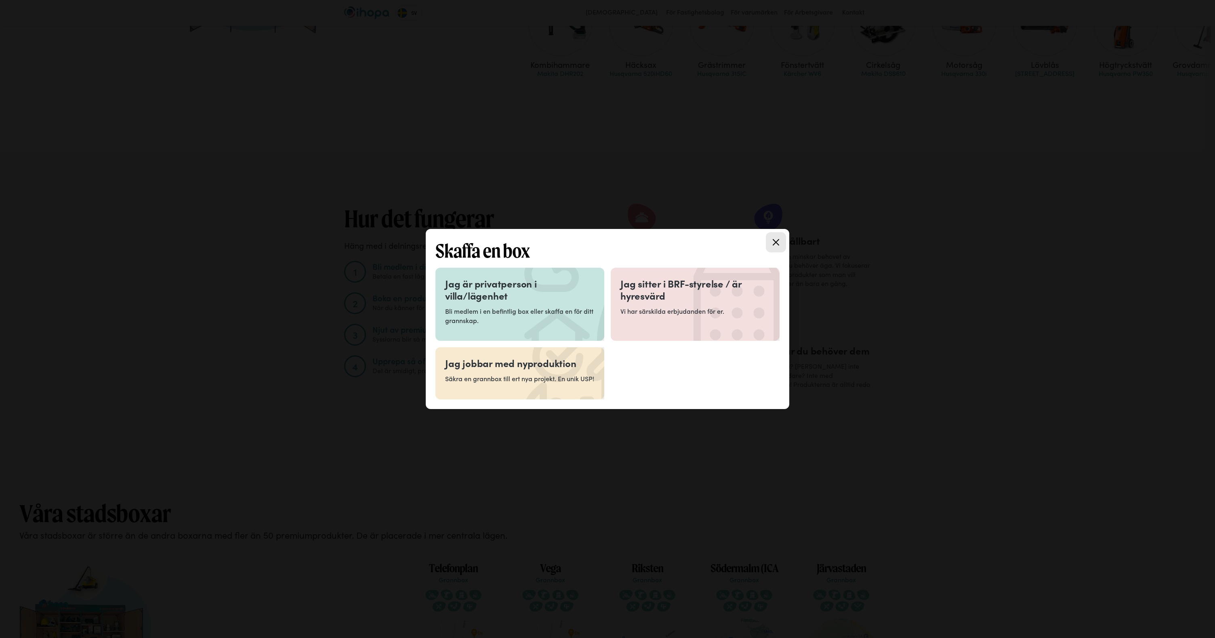
click at [534, 295] on h3 "Jag är privatperson i villa/lägenhet" at bounding box center [519, 290] width 149 height 24
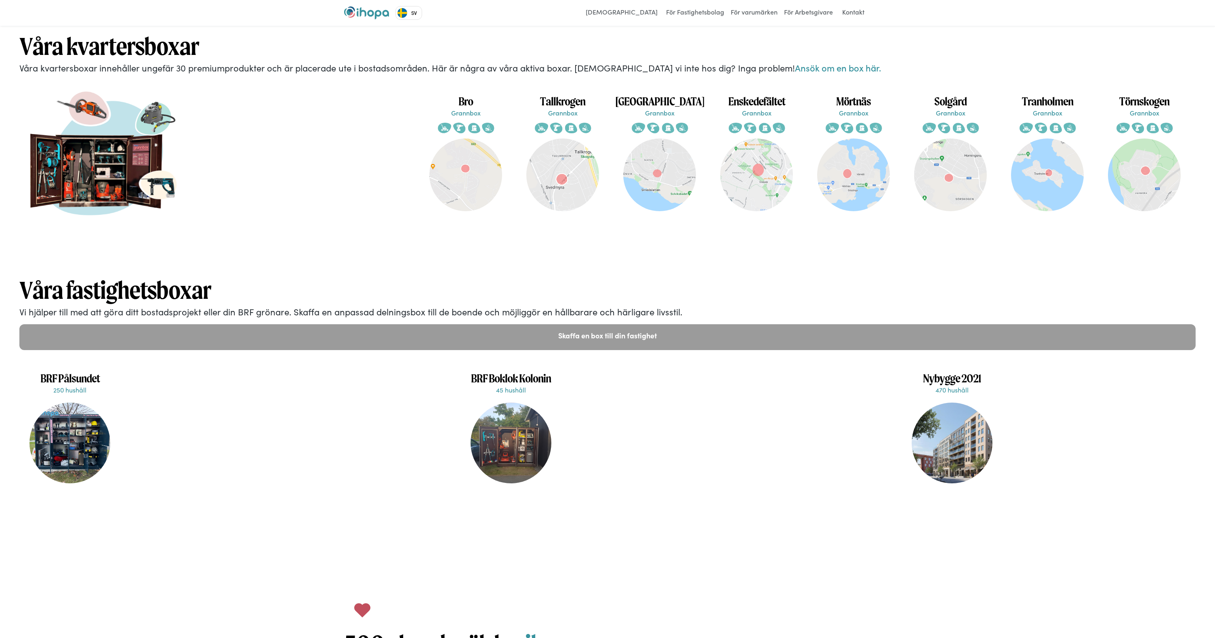
scroll to position [1495, 0]
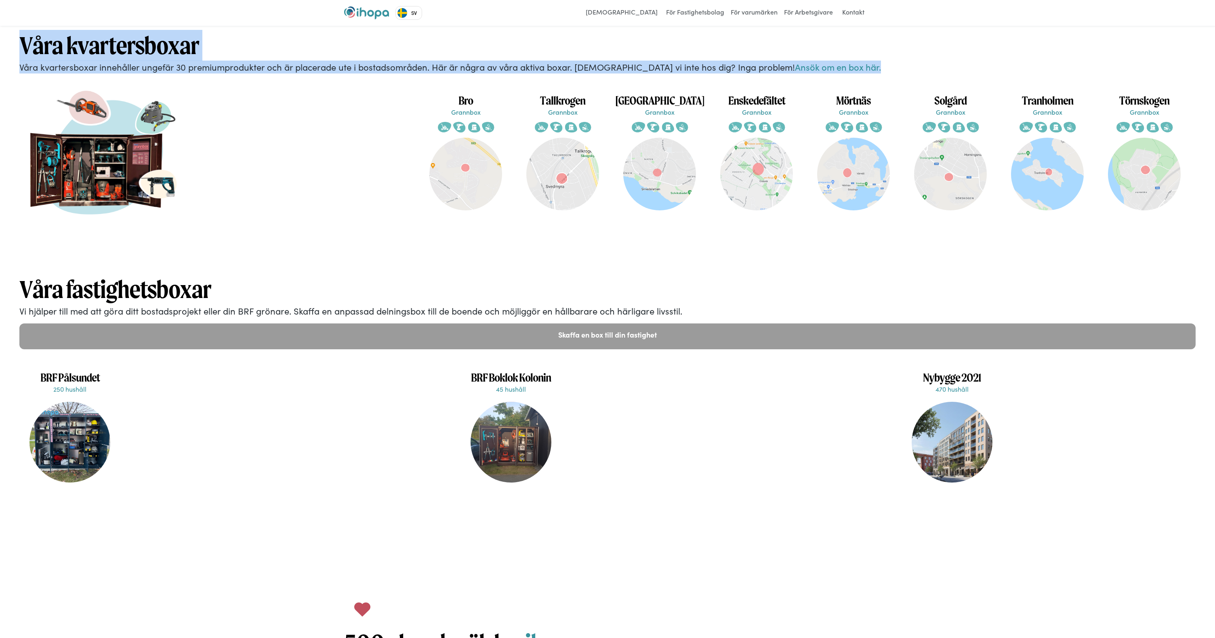
drag, startPoint x: 22, startPoint y: 42, endPoint x: 835, endPoint y: 68, distance: 813.2
click at [835, 68] on div "Våra kvartersboxar Våra kvartersboxar innehåller ungefär 30 premiumprodukter oc…" at bounding box center [607, 48] width 1215 height 49
copy div "Våra kvartersboxar Våra kvartersboxar innehåller ungefär 30 premiumprodukter oc…"
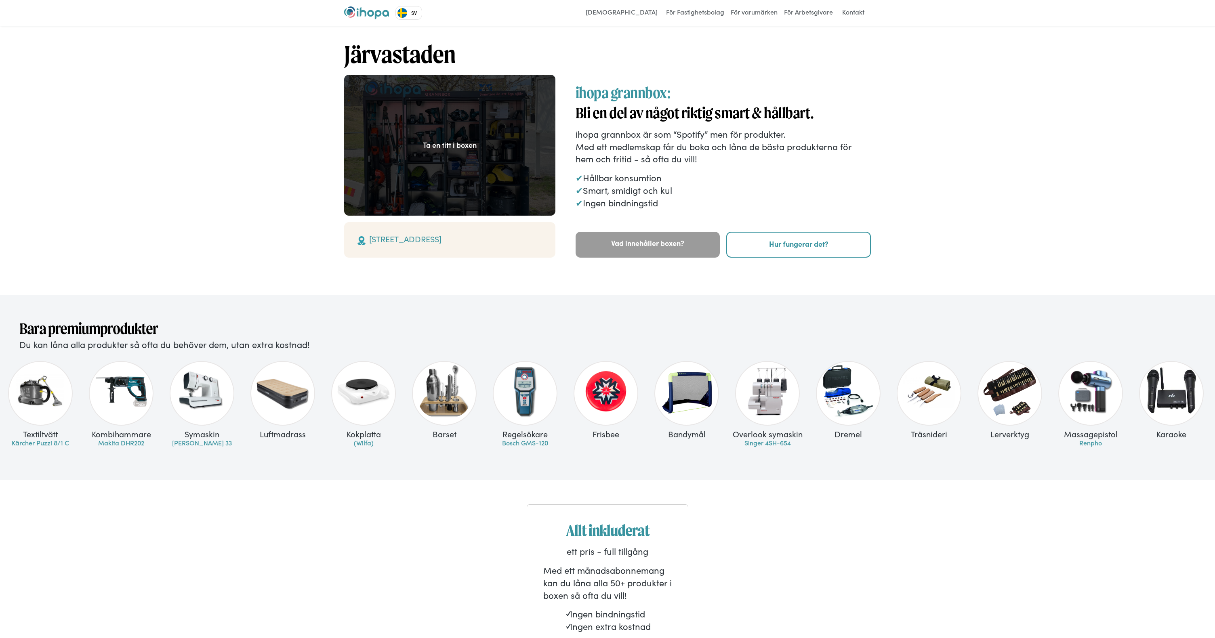
click at [373, 11] on img "home" at bounding box center [366, 12] width 45 height 13
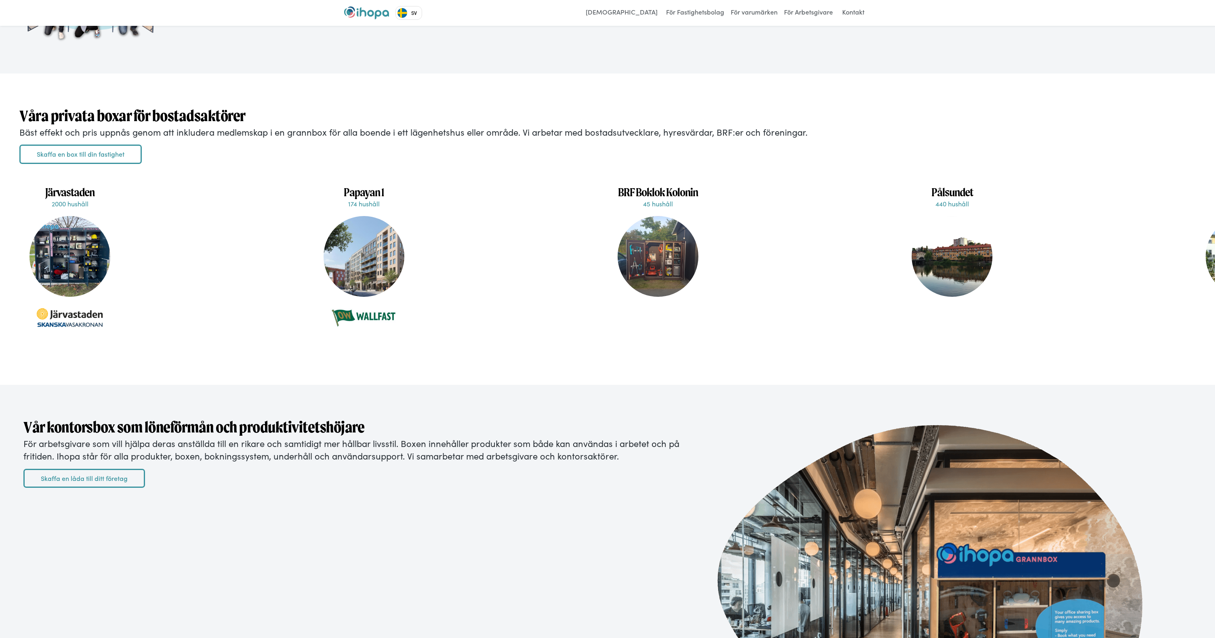
scroll to position [1879, 0]
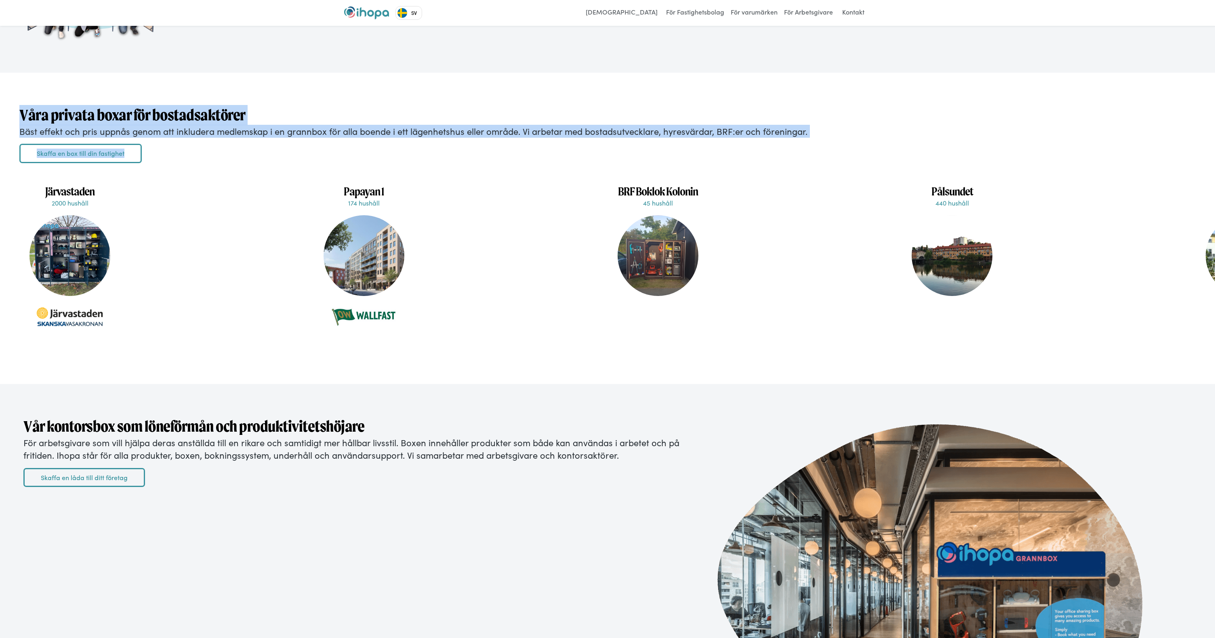
drag, startPoint x: 21, startPoint y: 111, endPoint x: 164, endPoint y: 148, distance: 148.0
click at [165, 148] on div "Våra privata boxar för bostadsaktörer Bäst effekt och pris uppnås genom att ink…" at bounding box center [607, 134] width 1215 height 58
copy div "Våra privata boxar för bostadsaktörer Bäst effekt och pris uppnås genom att ink…"
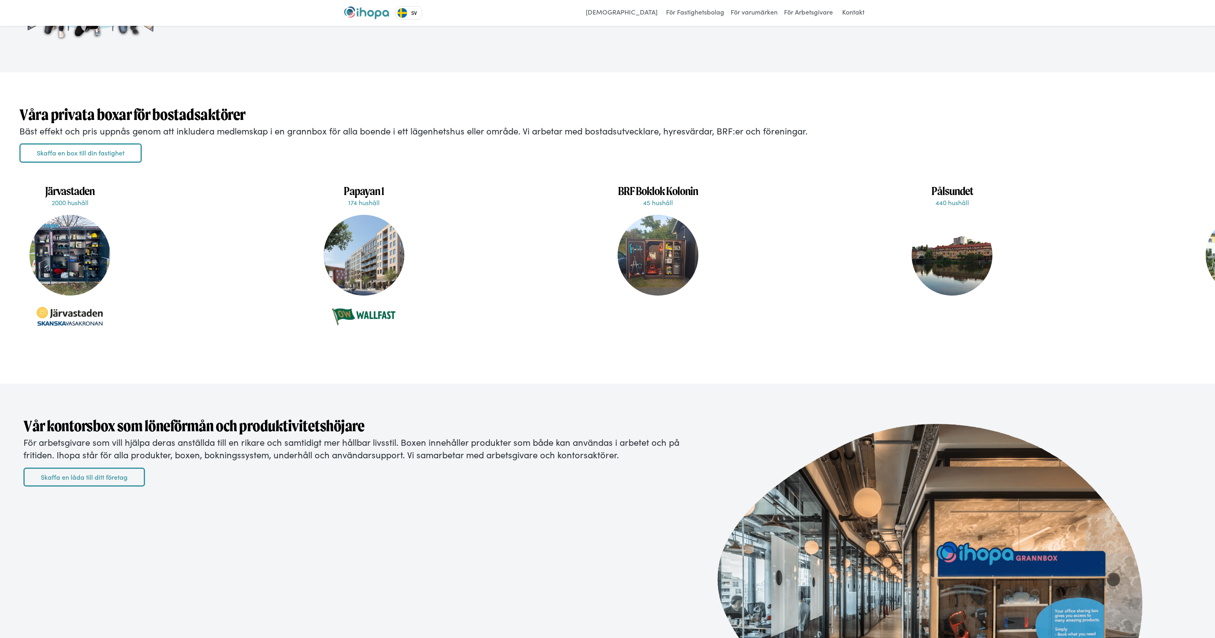
drag, startPoint x: 135, startPoint y: 193, endPoint x: 120, endPoint y: 193, distance: 14.9
click at [135, 193] on div "Järvastaden 2000 hushåll Järvastaden är en ny stadsdel i norra Stockholm som de…" at bounding box center [166, 265] width 294 height 172
click at [69, 208] on div "Järvastaden 2000 hushåll Järvastaden är en ny stadsdel i norra Stockholm som de…" at bounding box center [69, 265] width 93 height 172
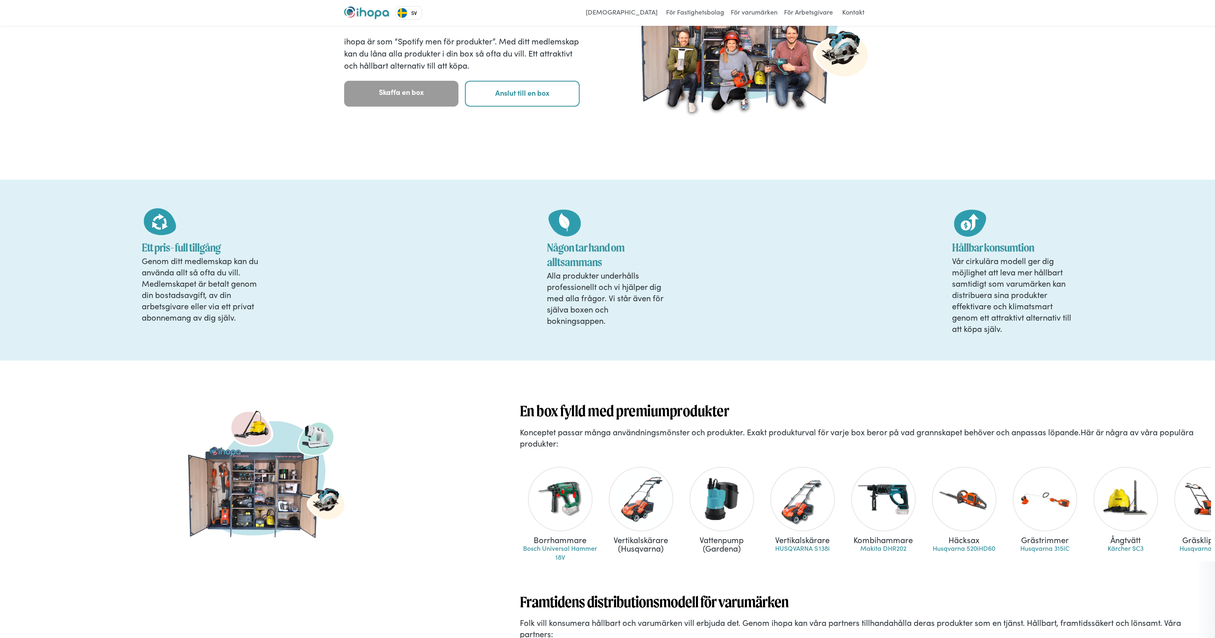
scroll to position [0, 0]
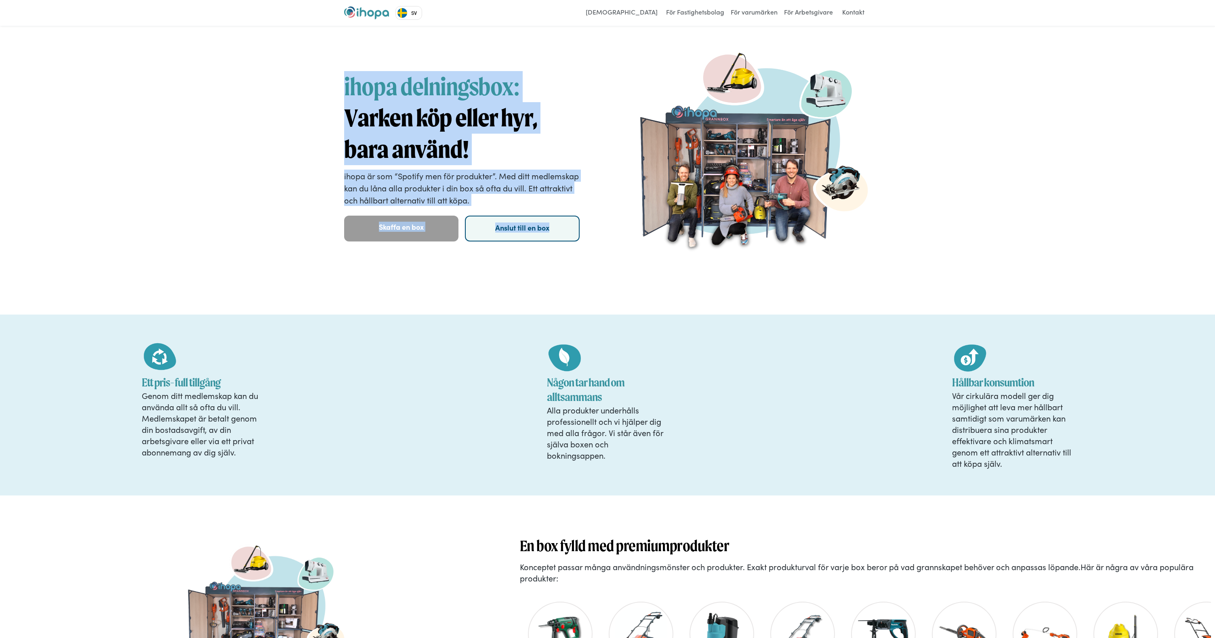
drag, startPoint x: 360, startPoint y: 92, endPoint x: 566, endPoint y: 227, distance: 246.5
click at [566, 227] on div "ihopa delningsbox: Varken köp eller hyr, bara använd! ihopa är som “Spotify men…" at bounding box center [462, 156] width 236 height 170
copy div "ihopa delningsbox: Varken köp eller hyr, bara använd! ihopa är som “Spotify men…"
click at [513, 234] on link "Anslut till en box" at bounding box center [522, 228] width 114 height 26
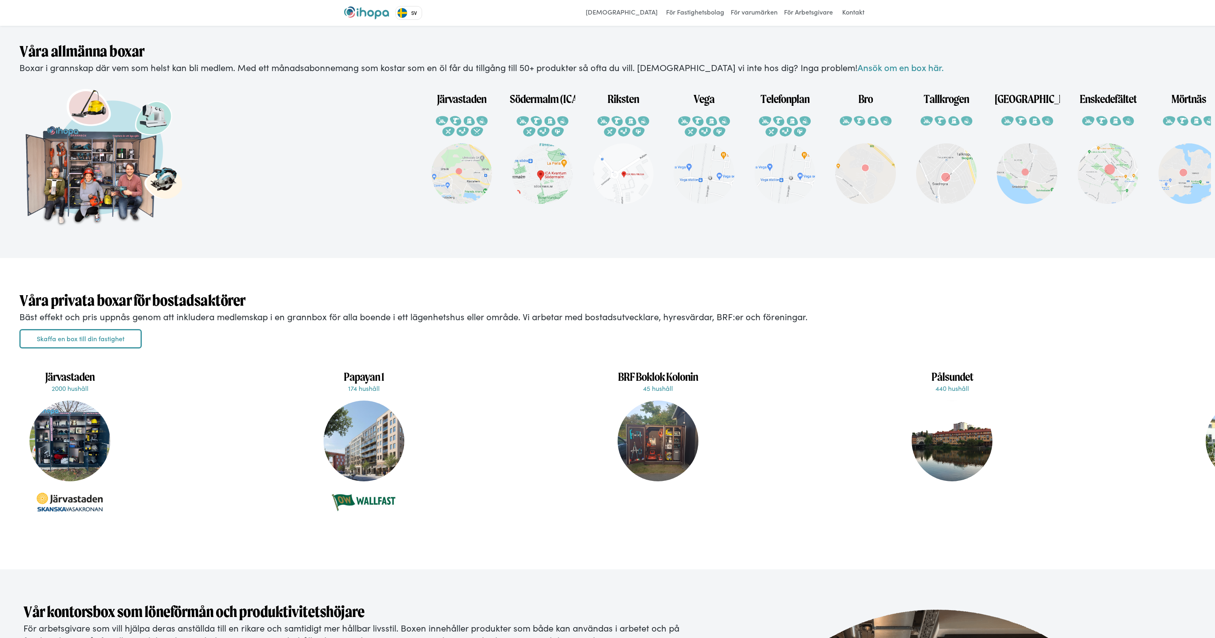
scroll to position [1697, 0]
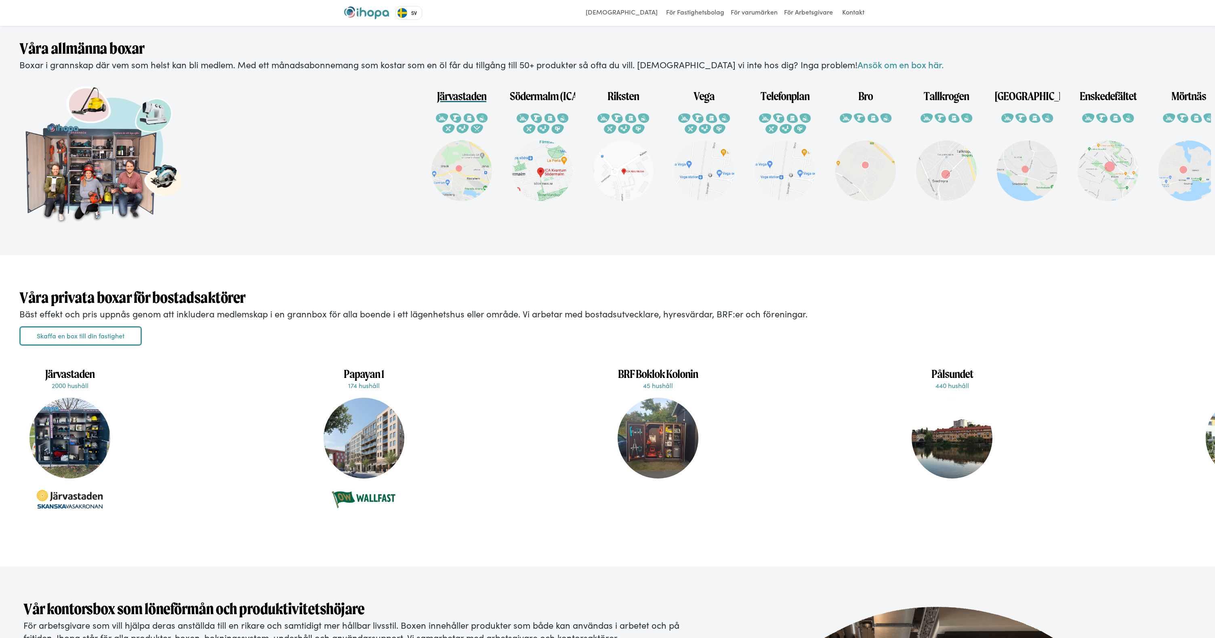
click at [462, 100] on h1 "Järvastaden" at bounding box center [461, 93] width 49 height 22
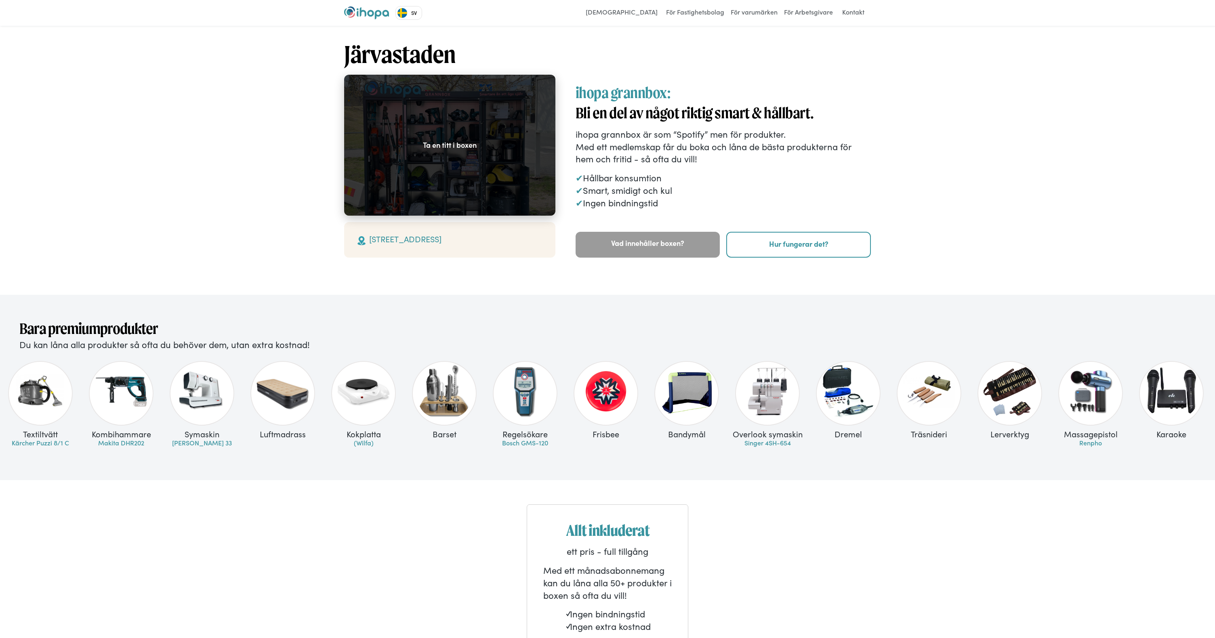
click at [450, 145] on div "Ta en titt i boxen" at bounding box center [450, 145] width 54 height 10
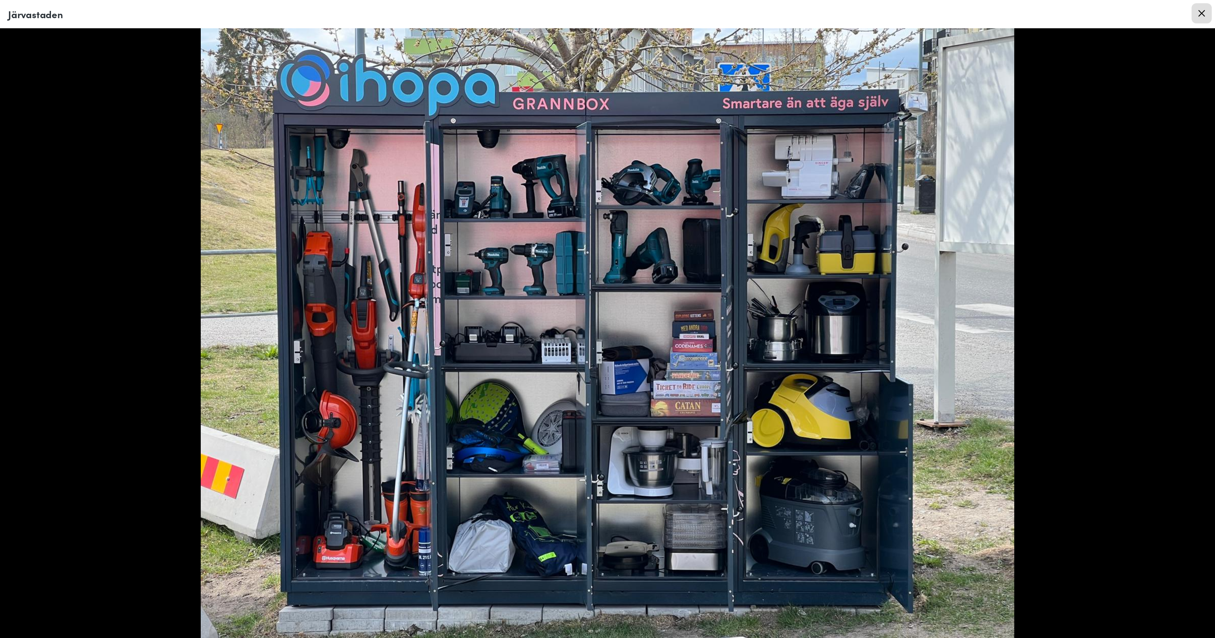
click at [1203, 15] on icon at bounding box center [1202, 13] width 6 height 6
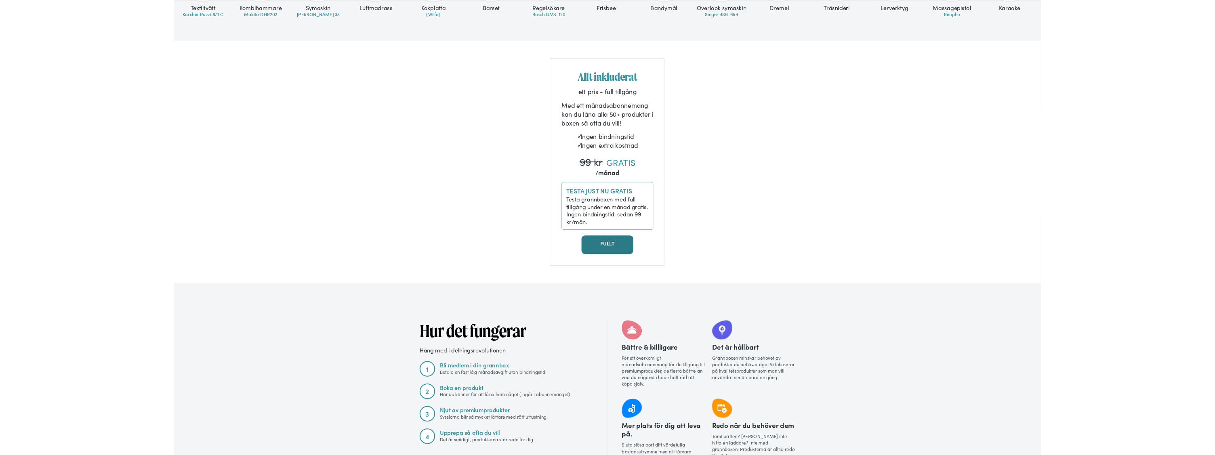
scroll to position [440, 0]
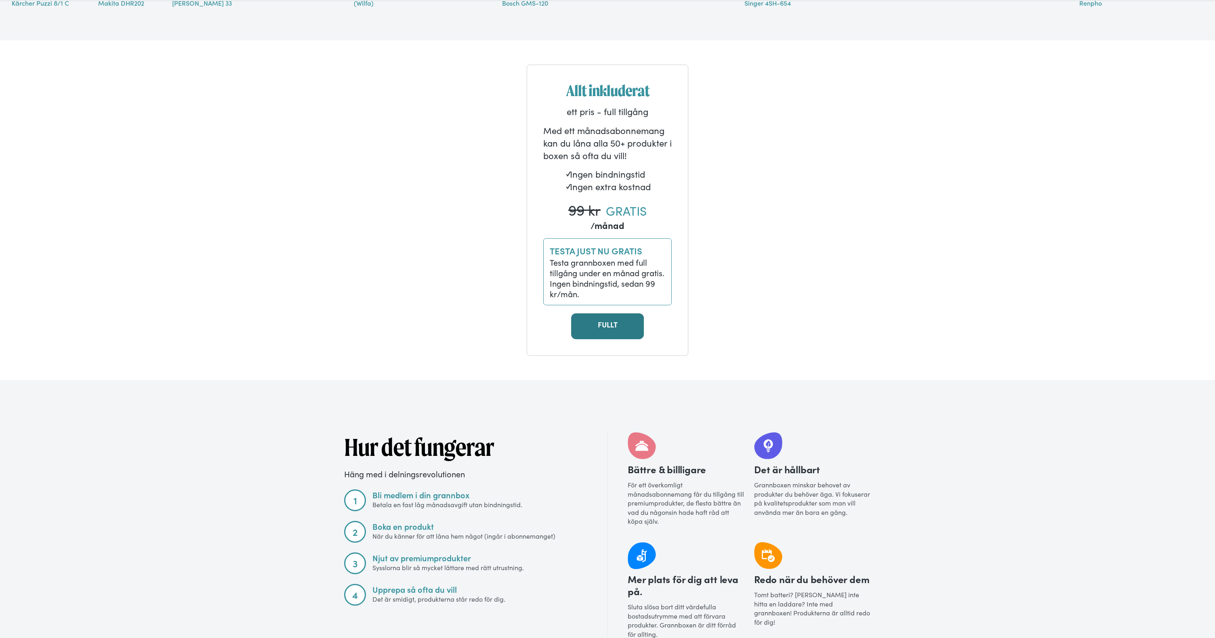
click at [603, 328] on link "FULLT" at bounding box center [607, 326] width 73 height 26
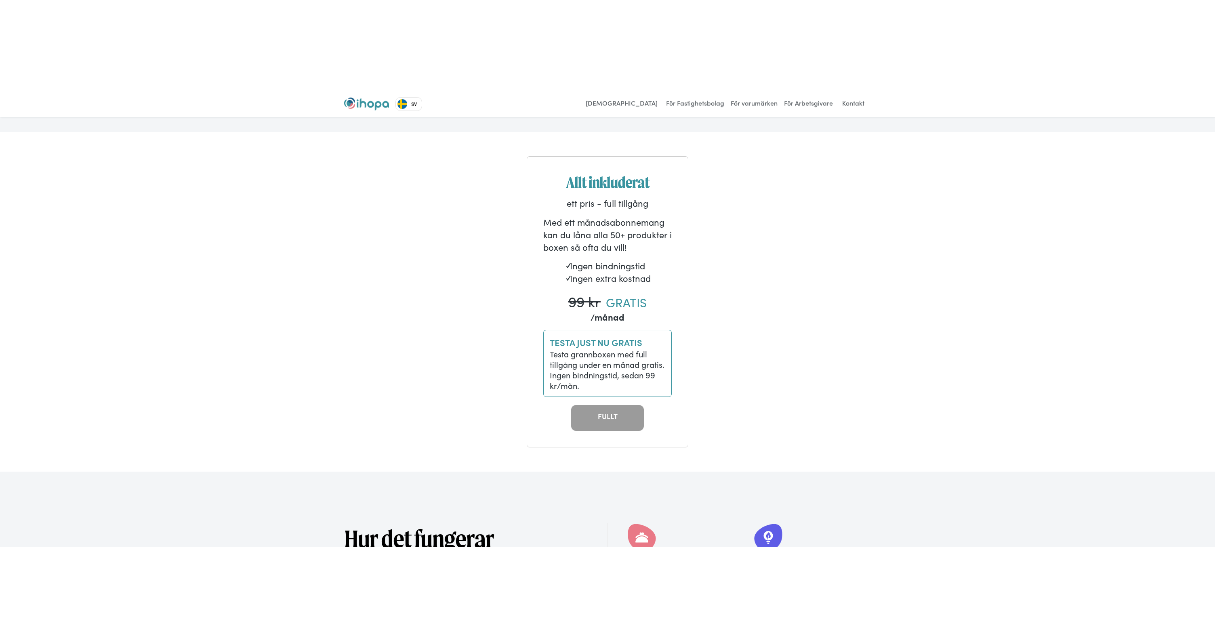
scroll to position [436, 0]
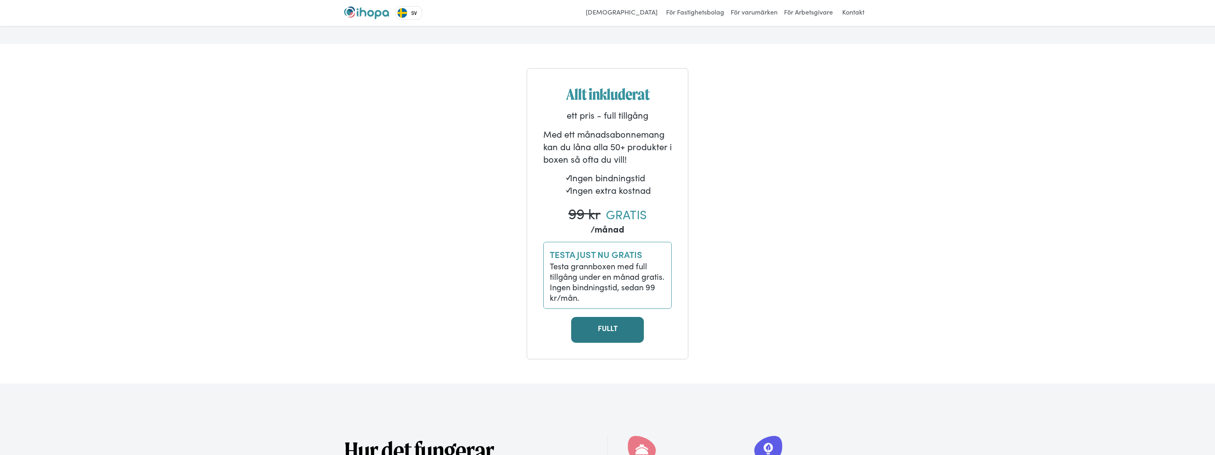
click at [602, 330] on link "FULLT" at bounding box center [607, 330] width 73 height 26
click at [608, 329] on link "FULLT" at bounding box center [607, 330] width 73 height 26
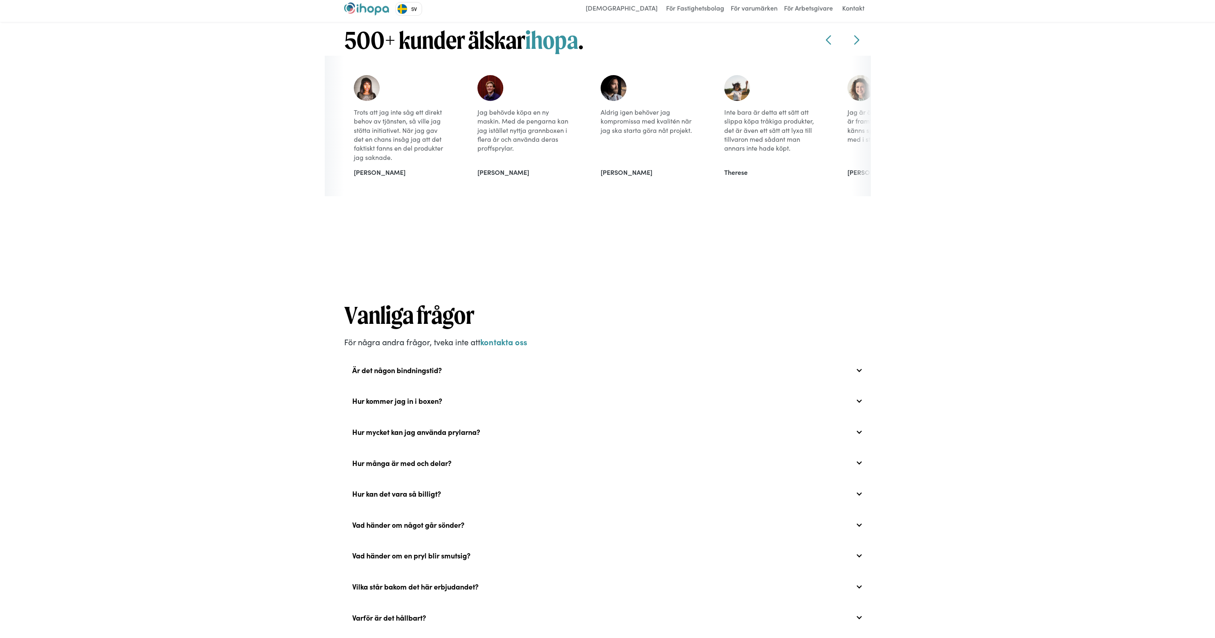
scroll to position [1152, 0]
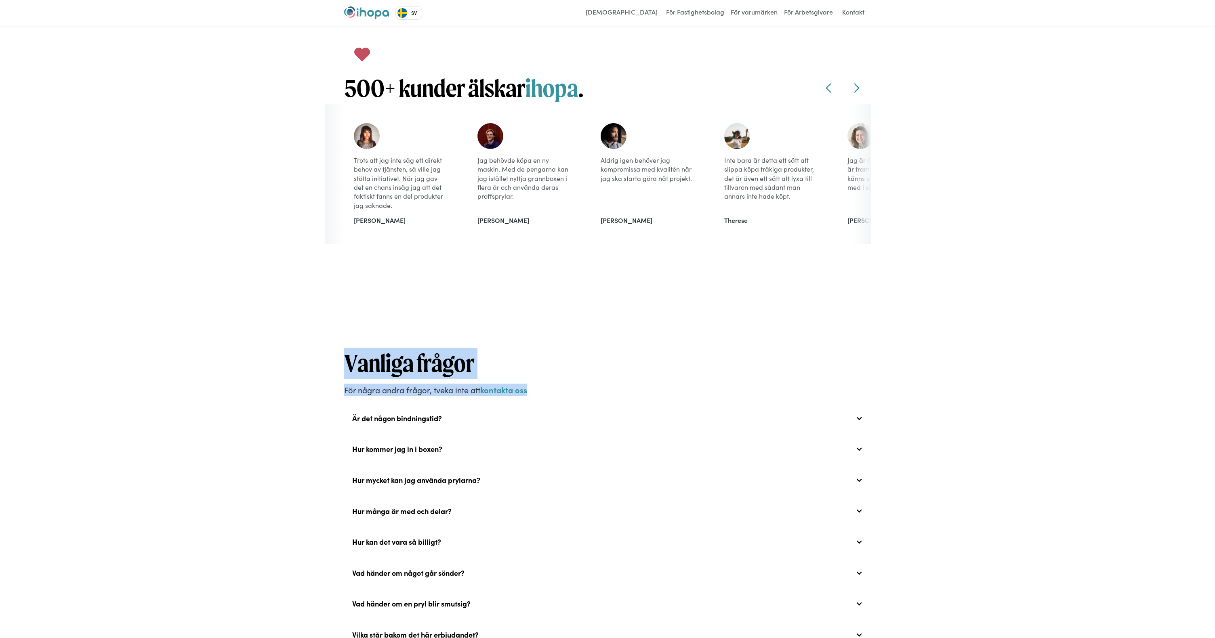
drag, startPoint x: 345, startPoint y: 357, endPoint x: 535, endPoint y: 392, distance: 193.2
click at [535, 392] on div "Vanliga frågor För några andra frågor, tveka inte att kontakta oss Är det någon…" at bounding box center [607, 561] width 527 height 426
copy div "Vanliga frågor För några andra frågor, tveka inte att kontakta oss"
drag, startPoint x: 351, startPoint y: 416, endPoint x: 489, endPoint y: 419, distance: 137.8
click at [462, 422] on div "Är det någon bindningstid?" at bounding box center [607, 419] width 527 height 26
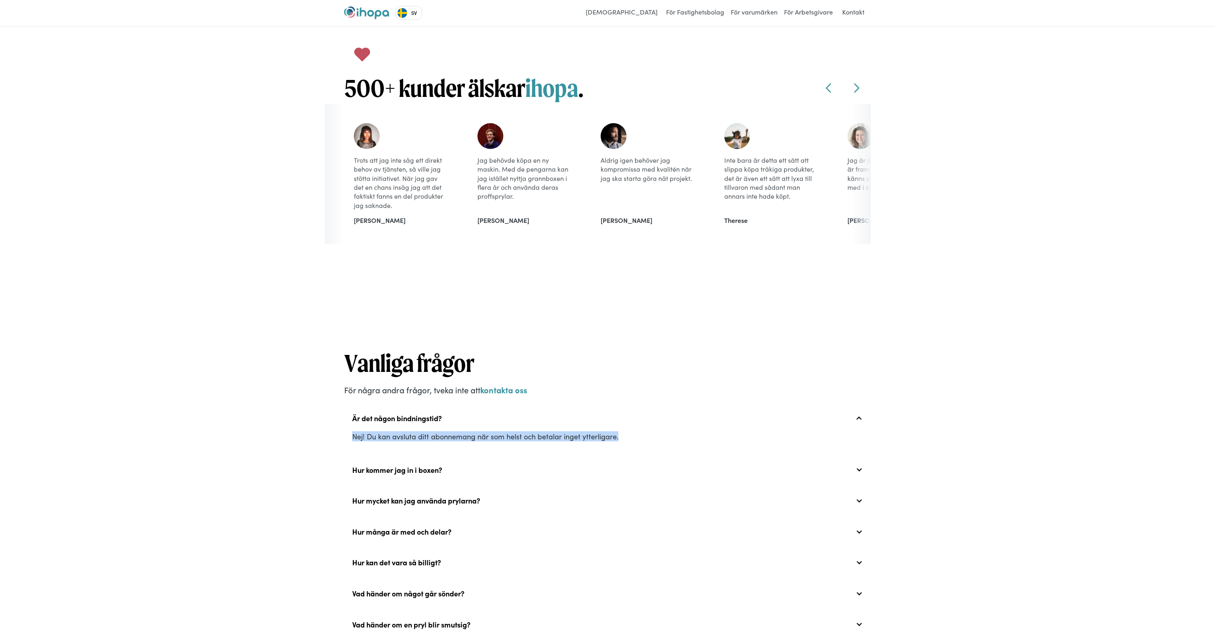
drag, startPoint x: 628, startPoint y: 436, endPoint x: 351, endPoint y: 413, distance: 277.3
click at [351, 413] on div "Är det någon bindningstid? Nej! Du kan avsluta ditt abonnemang när som helst oc…" at bounding box center [607, 429] width 527 height 46
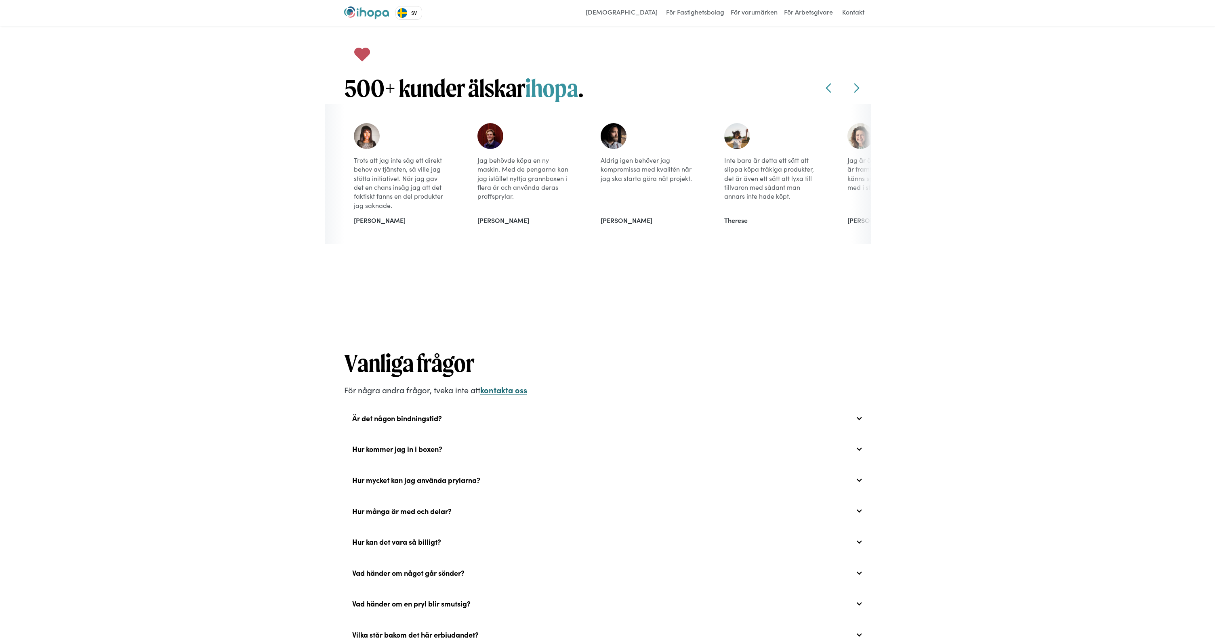
click at [519, 389] on strong "kontakta oss" at bounding box center [503, 389] width 47 height 11
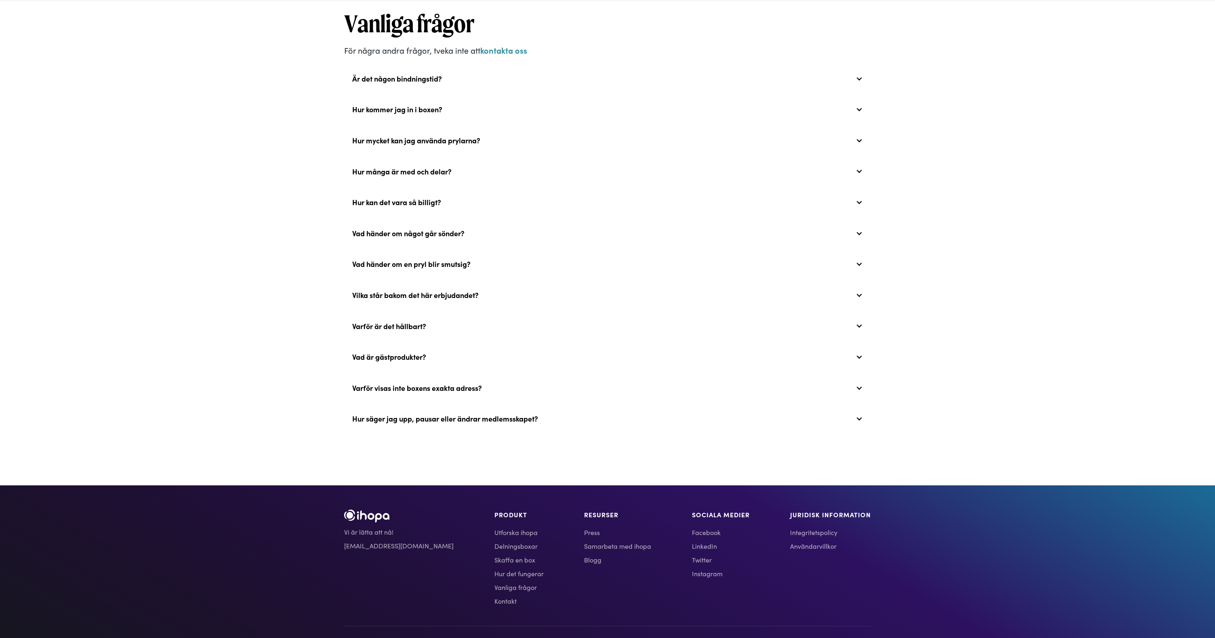
scroll to position [1512, 0]
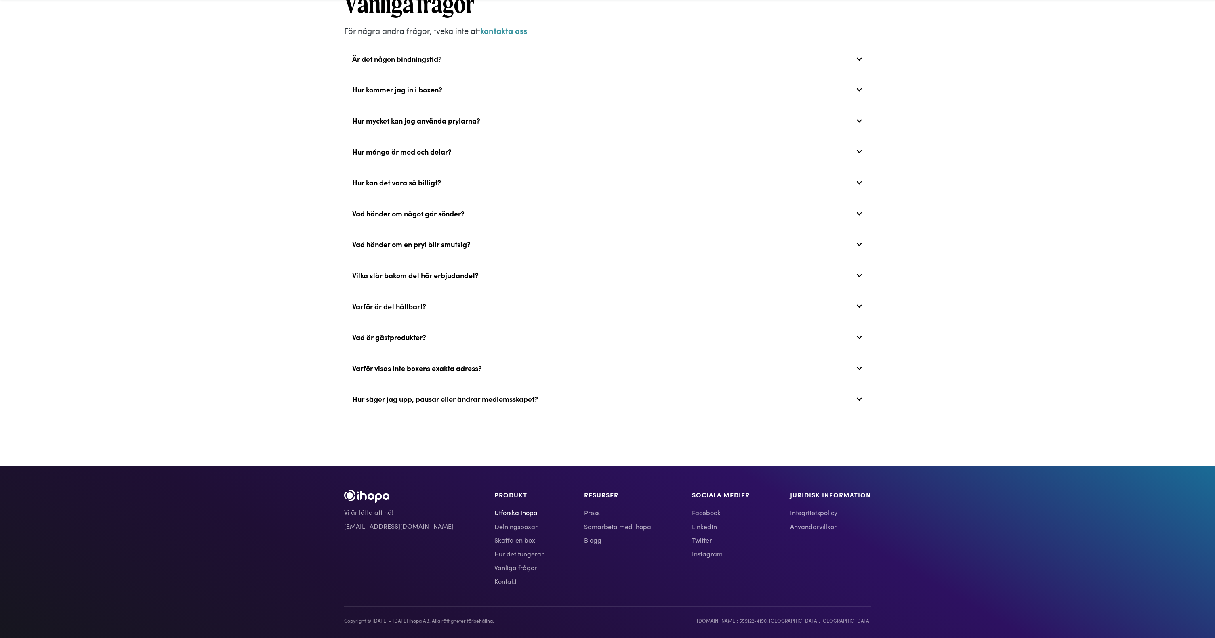
click at [494, 509] on link "Utforska ihopa" at bounding box center [518, 513] width 49 height 10
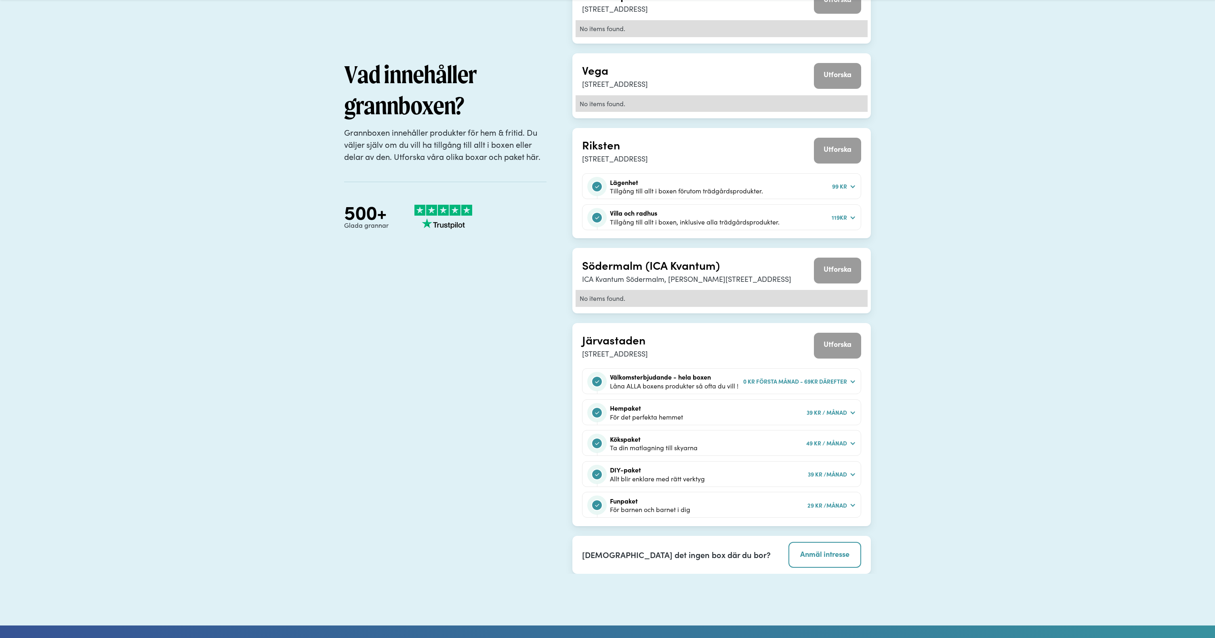
scroll to position [441, 0]
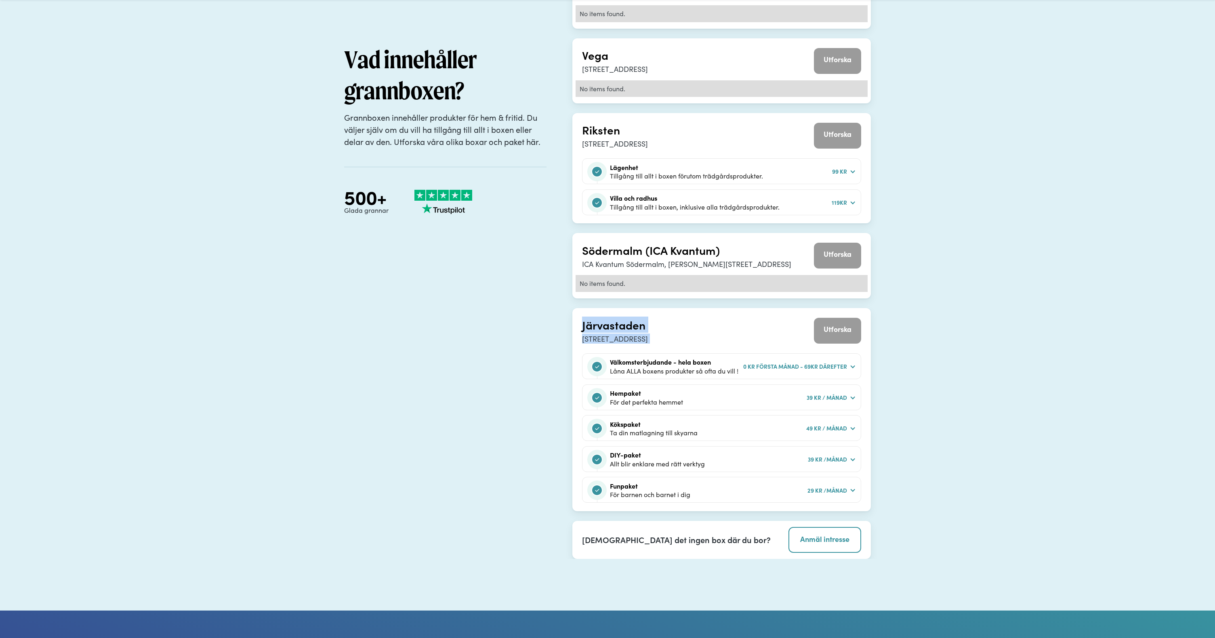
drag, startPoint x: 720, startPoint y: 305, endPoint x: 923, endPoint y: 336, distance: 205.1
click at [811, 318] on div "Telefonplan Metronomgatan 7, Hägersten Utforska No items found. Vega Kronometer…" at bounding box center [721, 237] width 299 height 548
drag, startPoint x: 934, startPoint y: 342, endPoint x: 815, endPoint y: 329, distance: 120.3
click at [815, 329] on div "Vad innehåller grannboxen? Grannboxen innehåller produkter för hem & fritid. Du…" at bounding box center [607, 269] width 1215 height 684
copy div "Utforska"
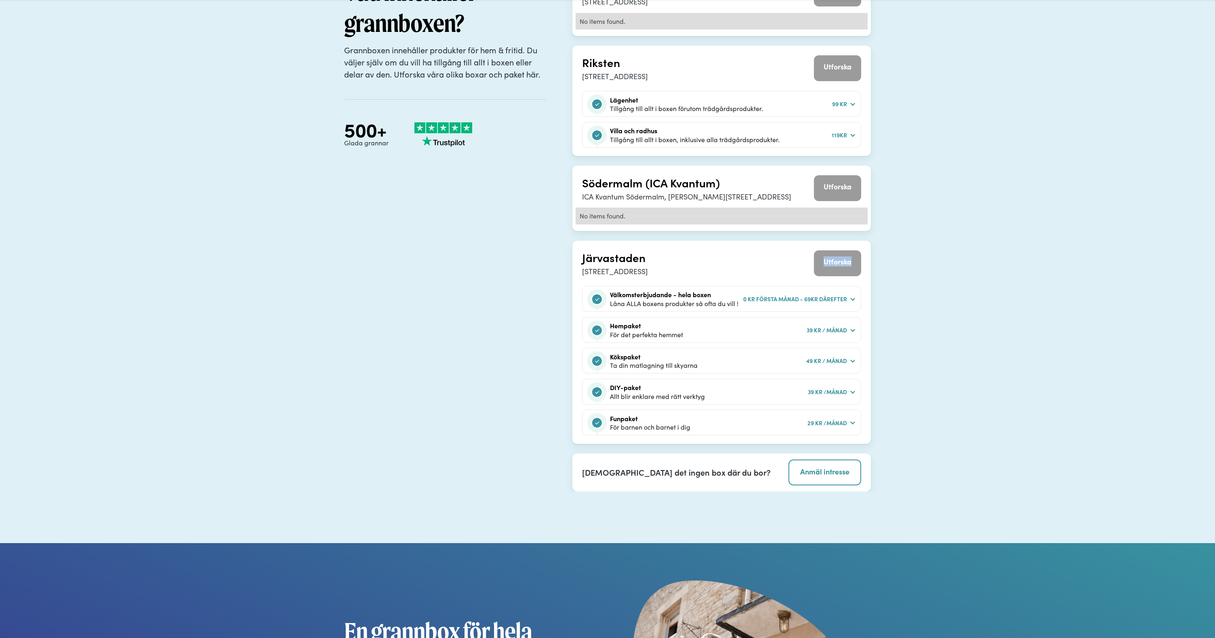
scroll to position [511, 0]
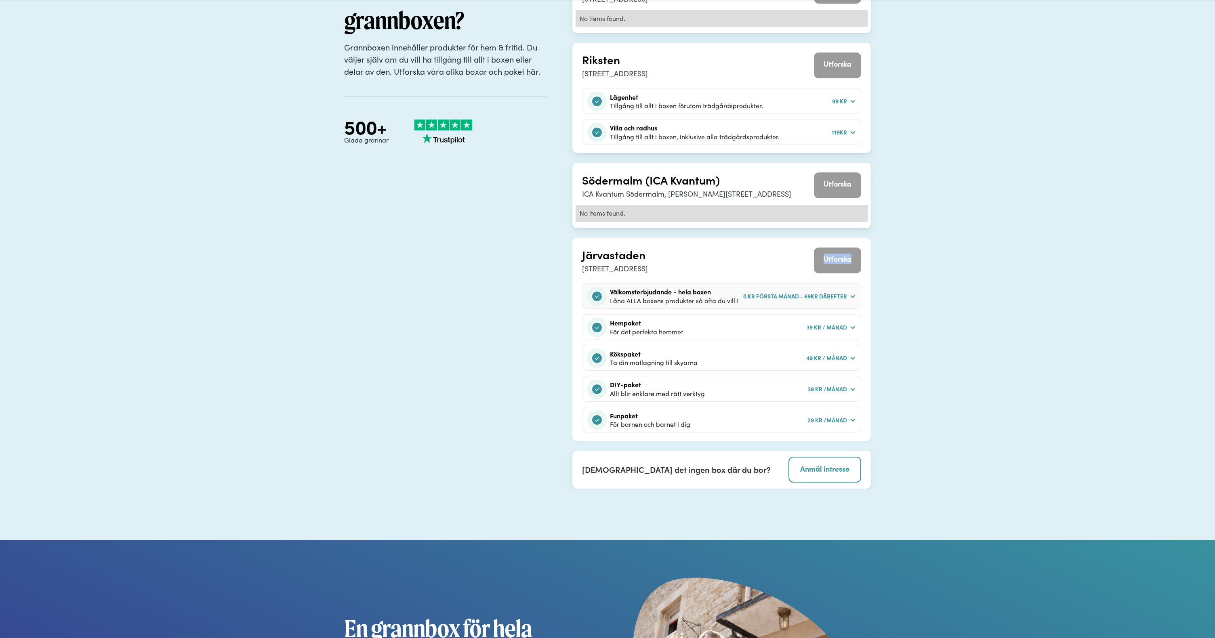
click at [694, 293] on div "Välkomsterbjudande - hela boxen" at bounding box center [674, 292] width 128 height 9
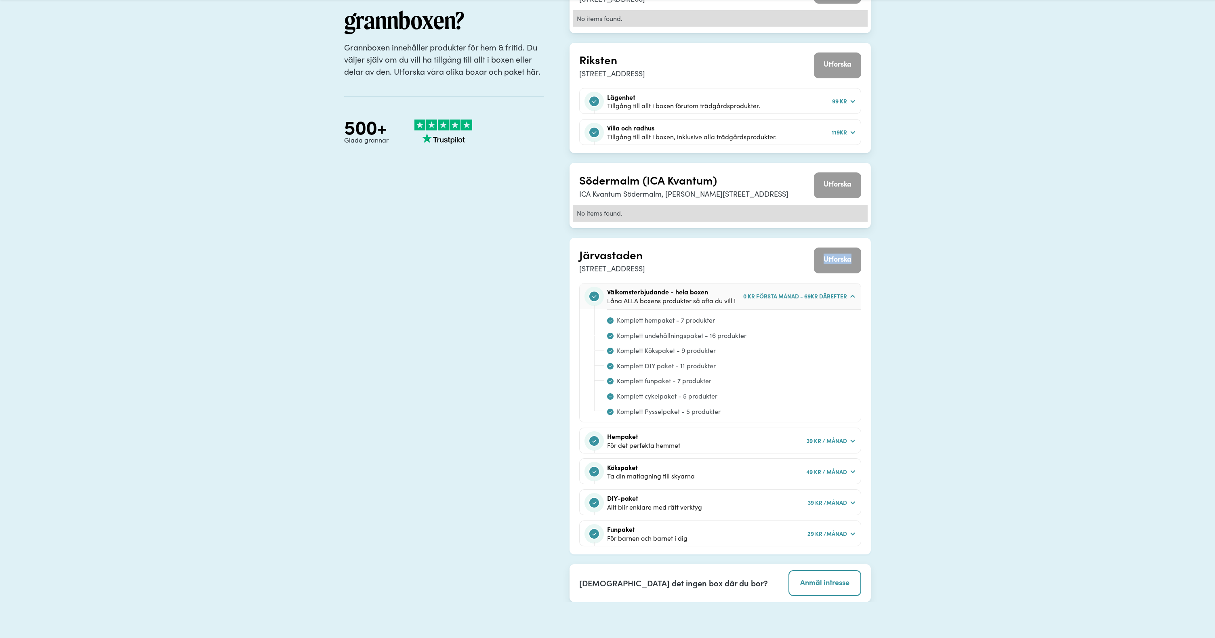
click at [794, 297] on div "0 kr första månad - 69kr därefter" at bounding box center [795, 296] width 104 height 9
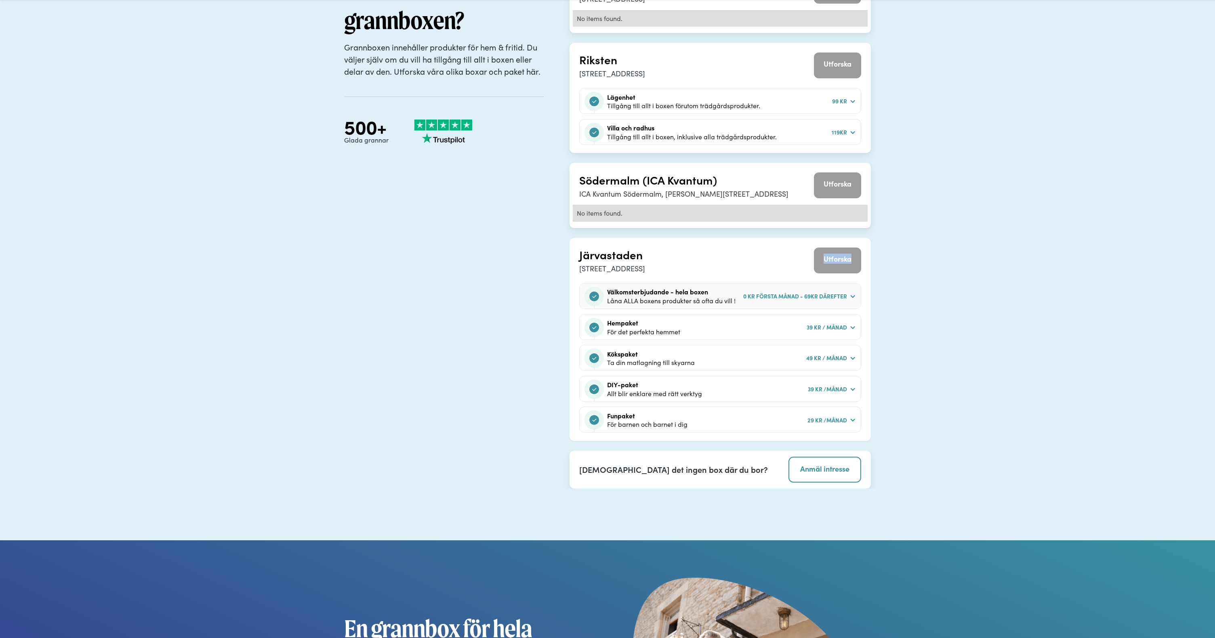
click at [794, 297] on div "0 kr första månad - 69kr därefter" at bounding box center [795, 296] width 104 height 9
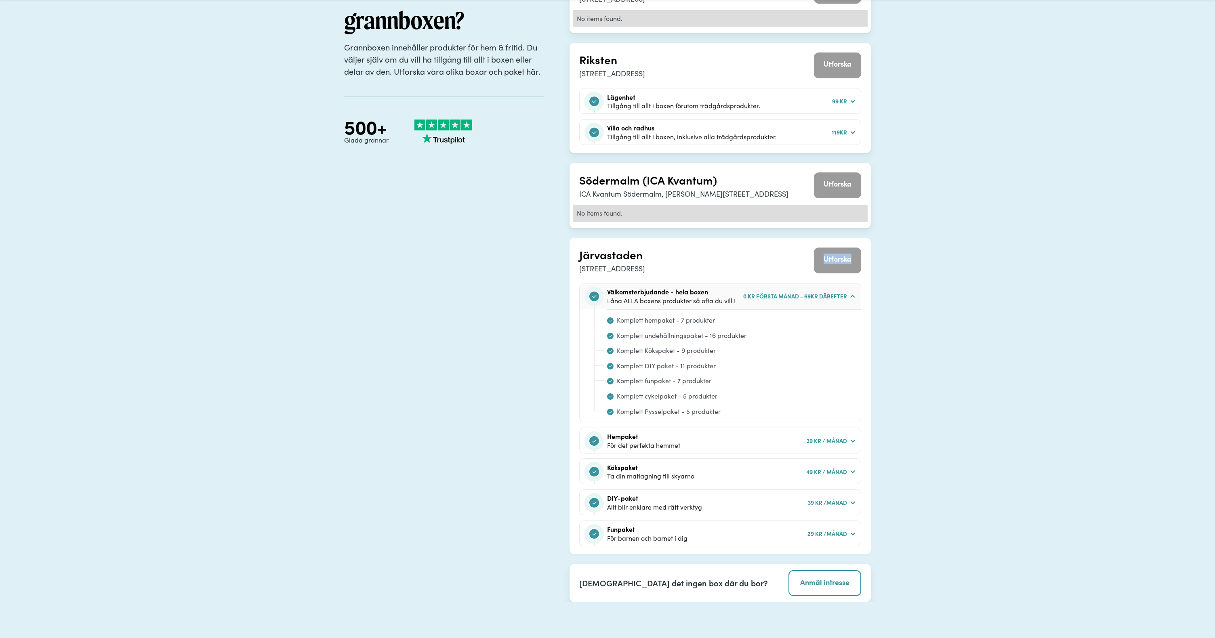
click at [794, 297] on div "0 kr första månad - 69kr därefter" at bounding box center [795, 296] width 104 height 9
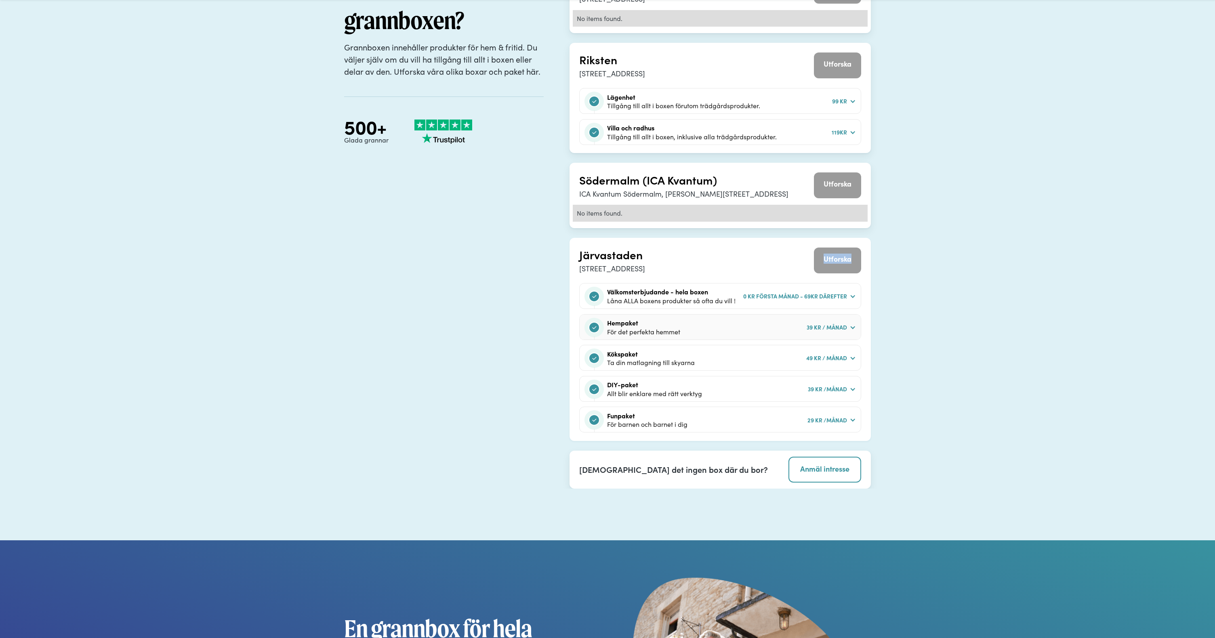
click at [833, 325] on div "39 kr / månad" at bounding box center [827, 327] width 40 height 9
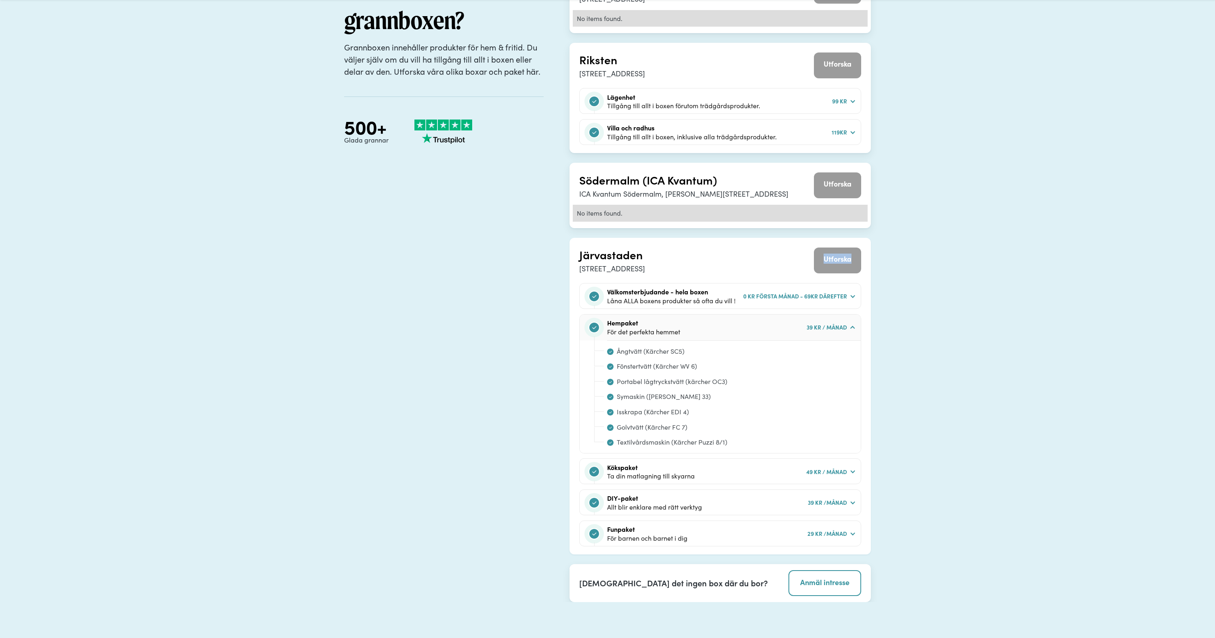
click at [833, 325] on div "39 kr / månad" at bounding box center [827, 327] width 40 height 9
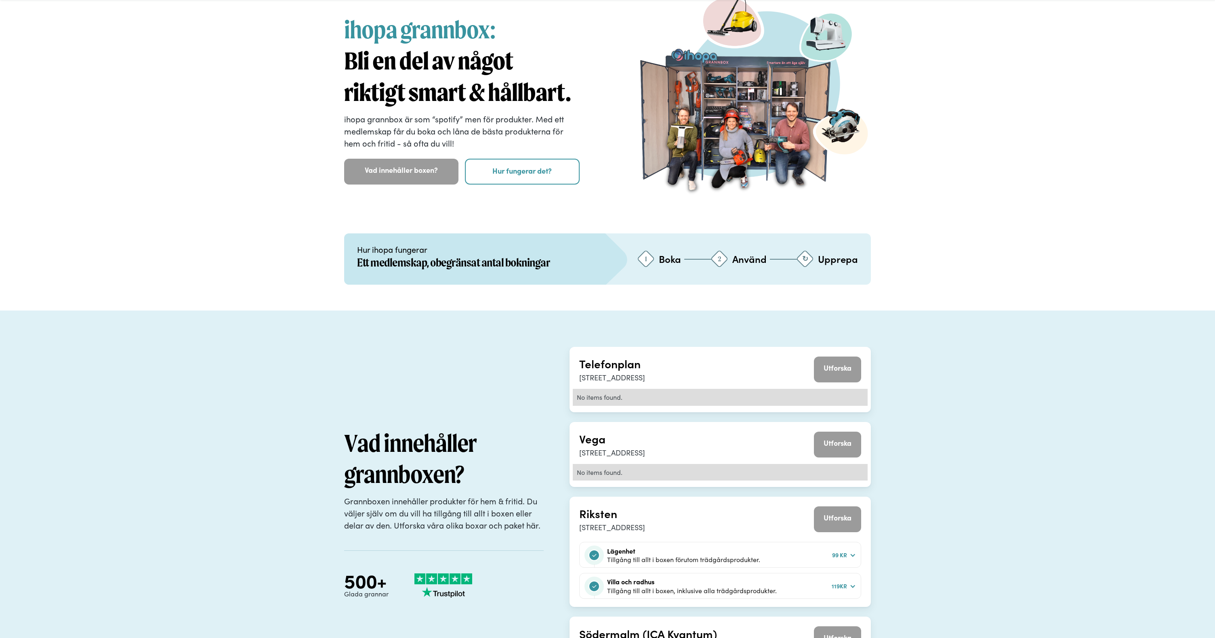
scroll to position [0, 0]
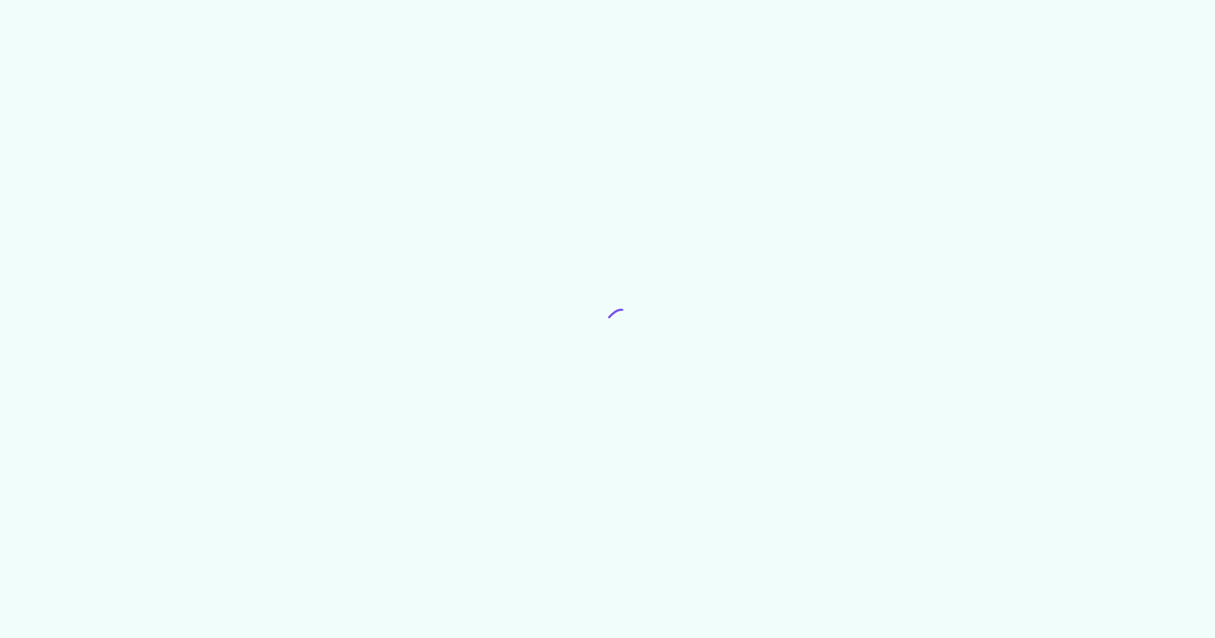
scroll to position [1512, 0]
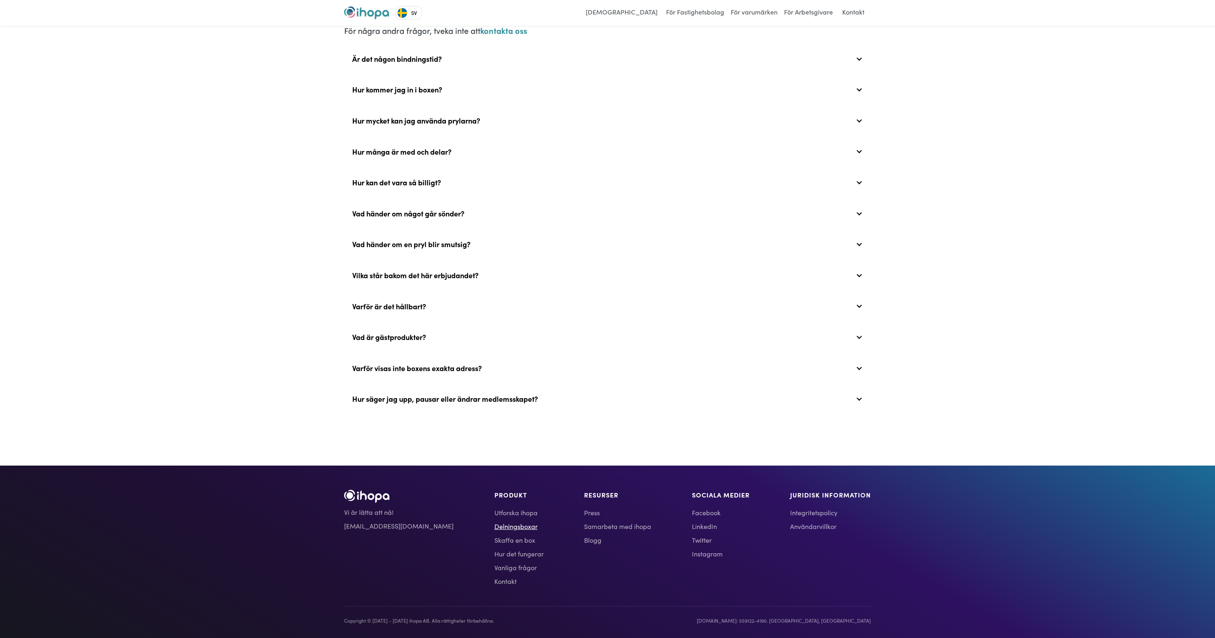
click at [494, 527] on link "Delningsboxar" at bounding box center [518, 527] width 49 height 10
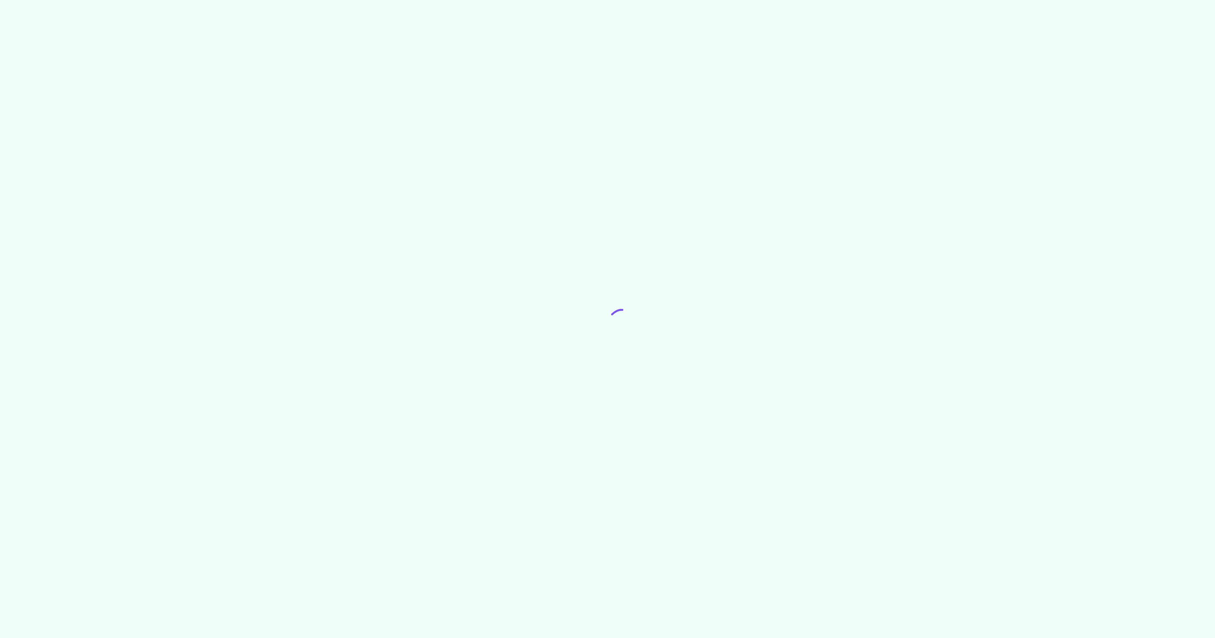
scroll to position [1512, 0]
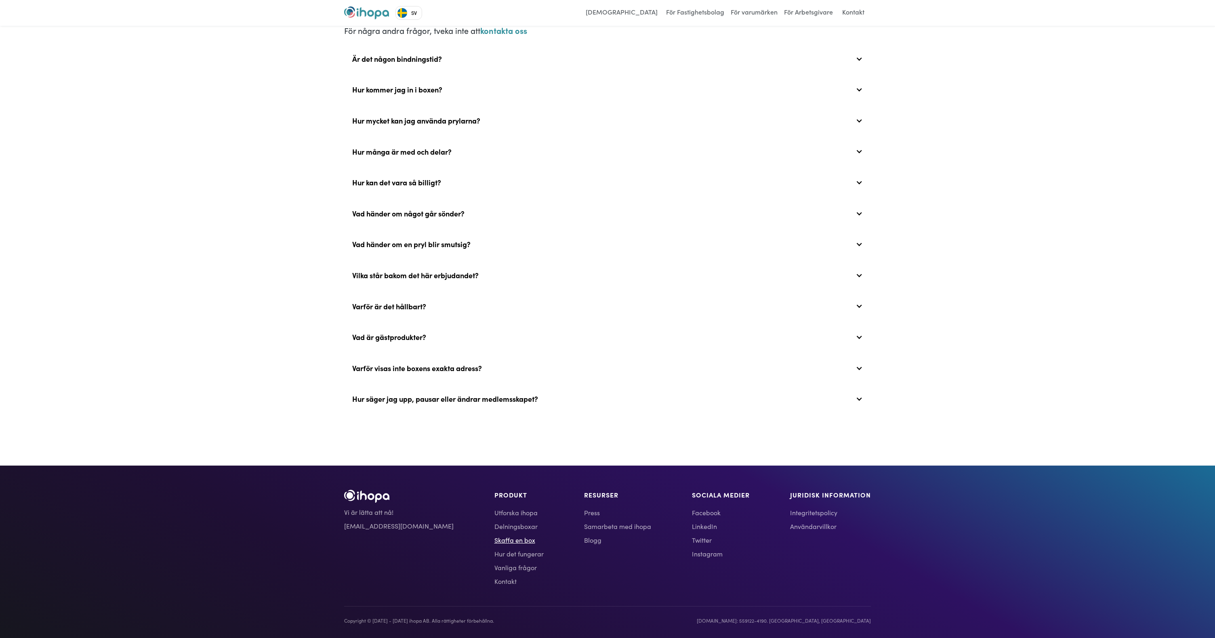
click at [494, 538] on link "Skaffa en box" at bounding box center [518, 540] width 49 height 10
click at [494, 549] on link "Hur det fungerar" at bounding box center [518, 554] width 49 height 10
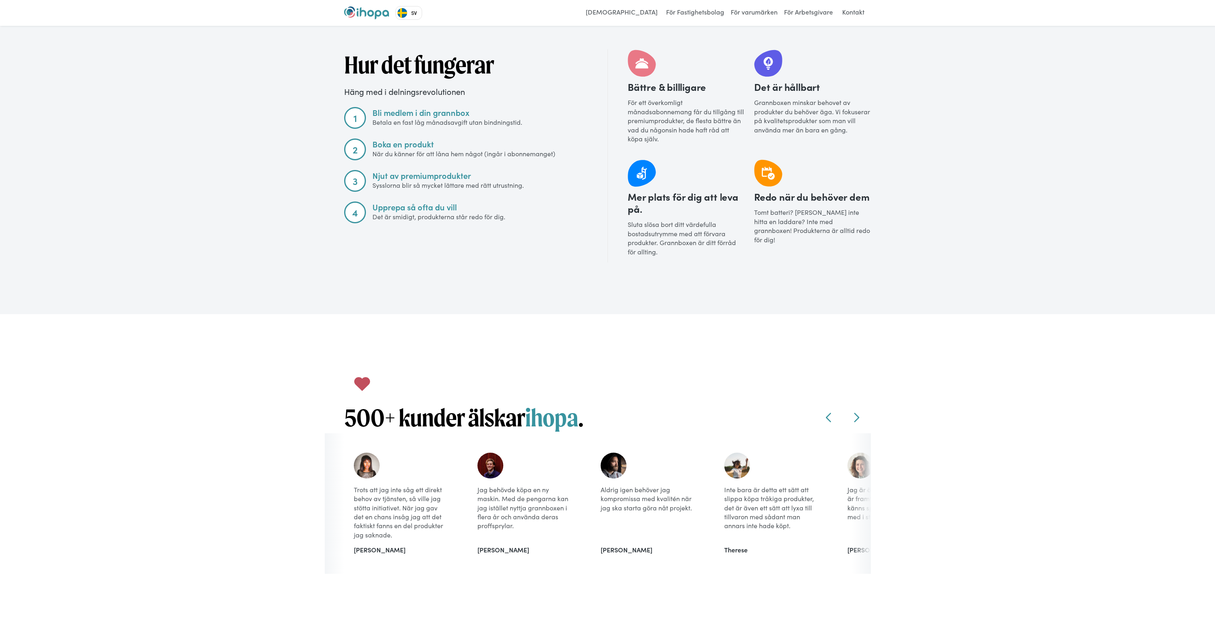
scroll to position [820, 0]
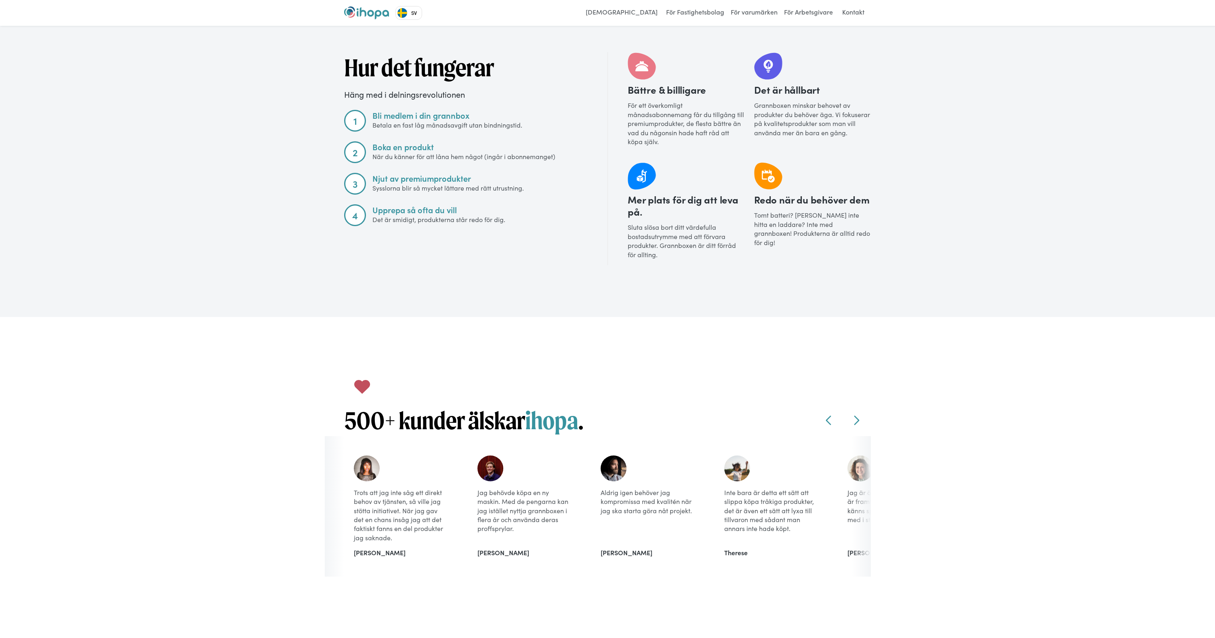
click at [370, 16] on img "home" at bounding box center [366, 12] width 45 height 13
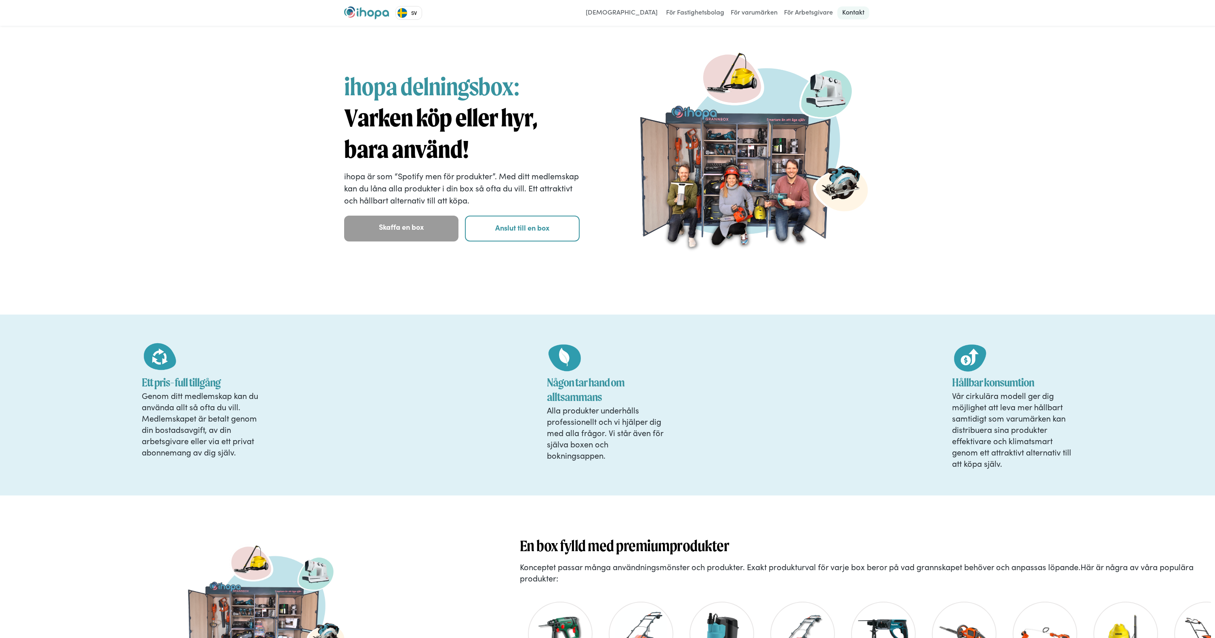
click at [849, 15] on link "Kontakt" at bounding box center [853, 12] width 32 height 13
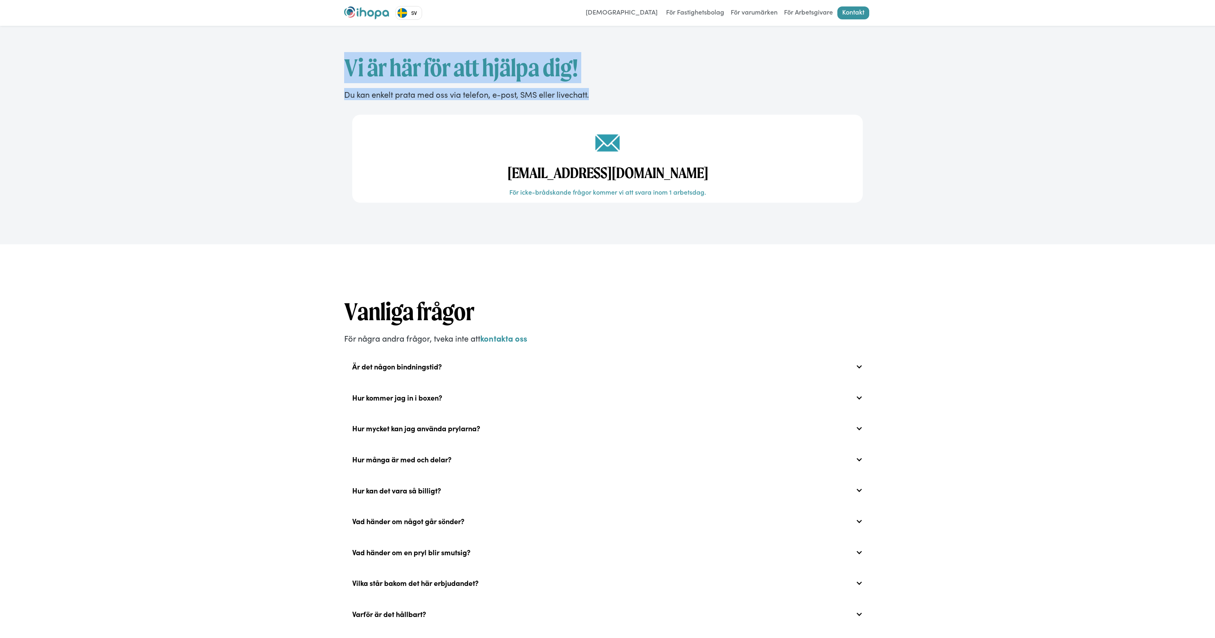
drag, startPoint x: 344, startPoint y: 62, endPoint x: 605, endPoint y: 96, distance: 262.8
click at [605, 96] on div "Vi är här för att hjälpa dig! Du kan enkelt prata med oss via telefon, e-post, …" at bounding box center [607, 131] width 527 height 159
copy div "Vi är här för att hjälpa dig! Du kan enkelt prata med oss via telefon, e-post, …"
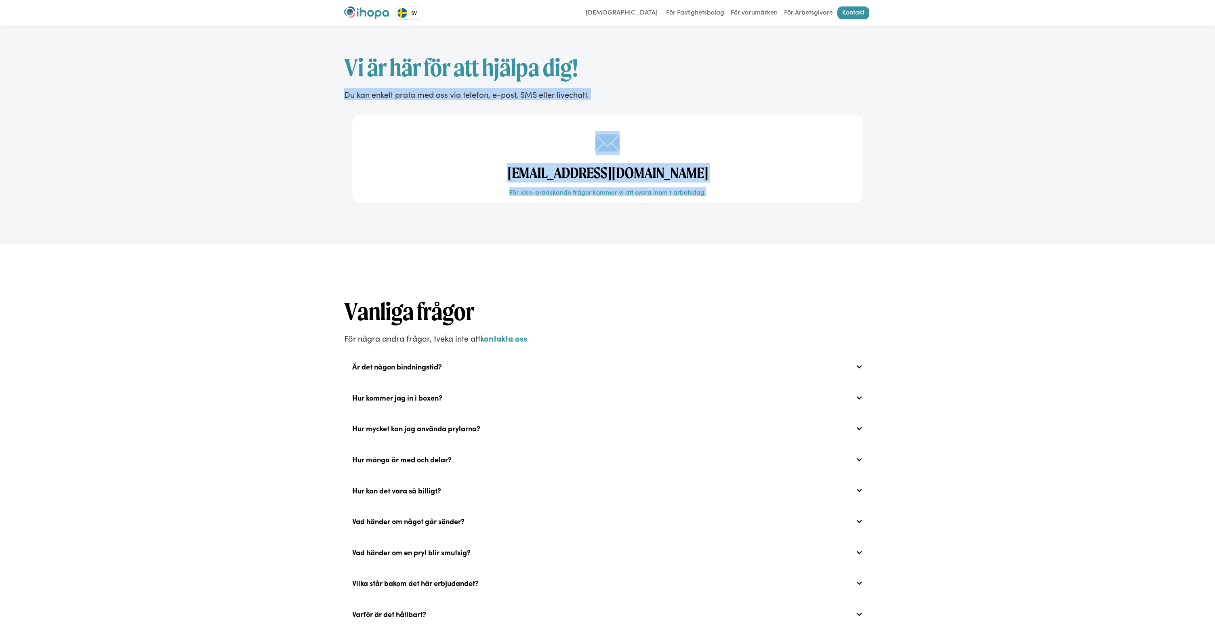
drag, startPoint x: 650, startPoint y: 92, endPoint x: 713, endPoint y: 194, distance: 120.3
click at [713, 194] on div "Vi är här för att hjälpa dig! Du kan enkelt prata med oss via telefon, e-post, …" at bounding box center [607, 131] width 527 height 159
copy div "Du kan enkelt prata med oss via telefon, e-post, SMS eller livechatt. [EMAIL_AD…"
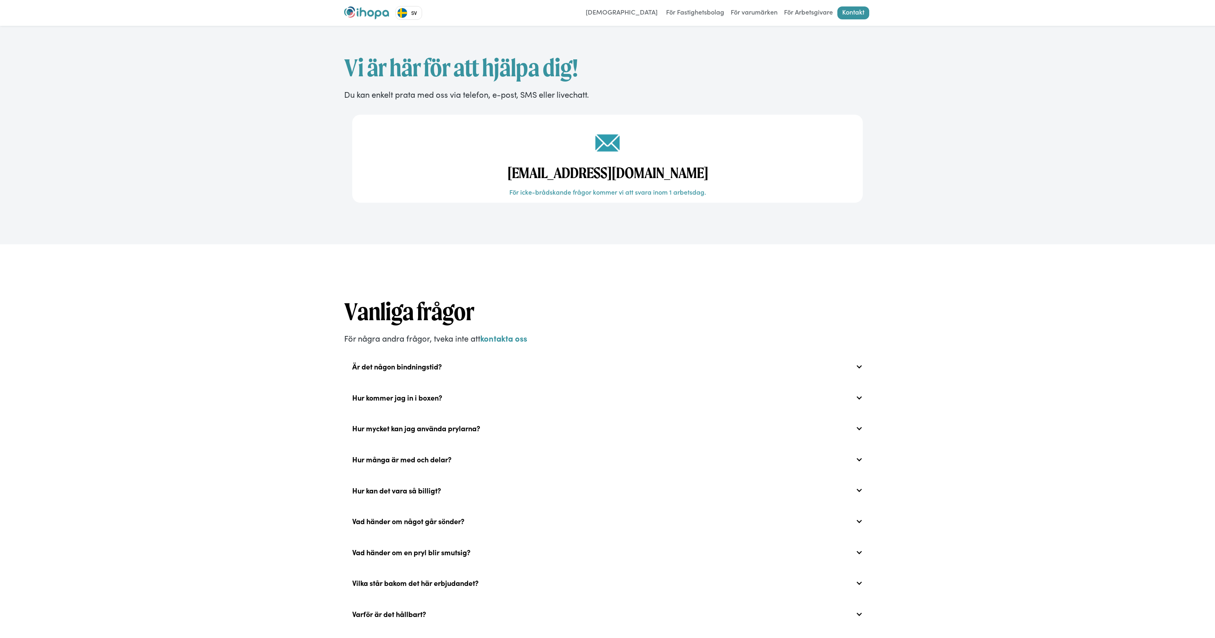
click at [1046, 77] on div "Vi är här för att hjälpa dig! Du kan enkelt prata med oss via telefon, e-post, …" at bounding box center [607, 135] width 1215 height 219
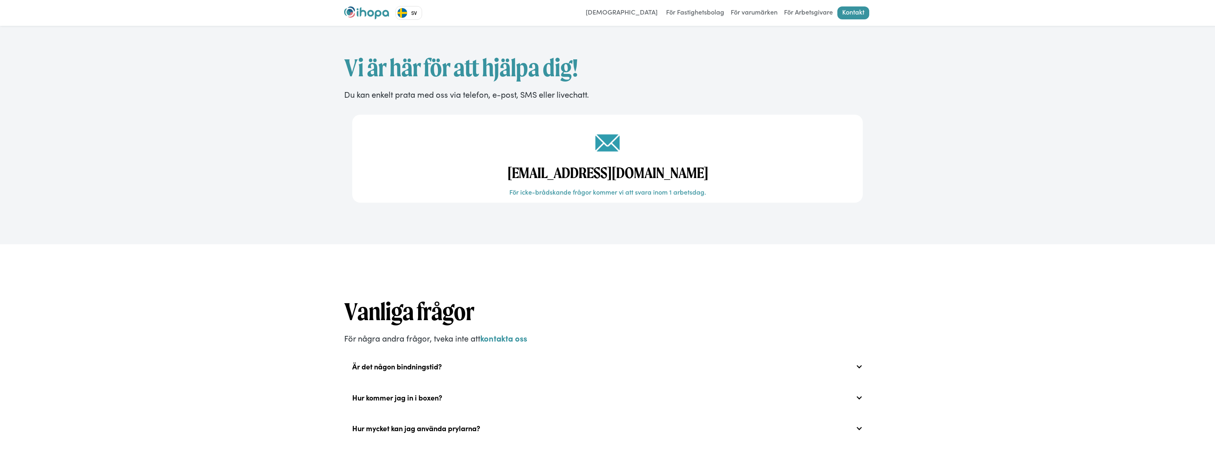
click at [354, 10] on img "home" at bounding box center [366, 12] width 45 height 13
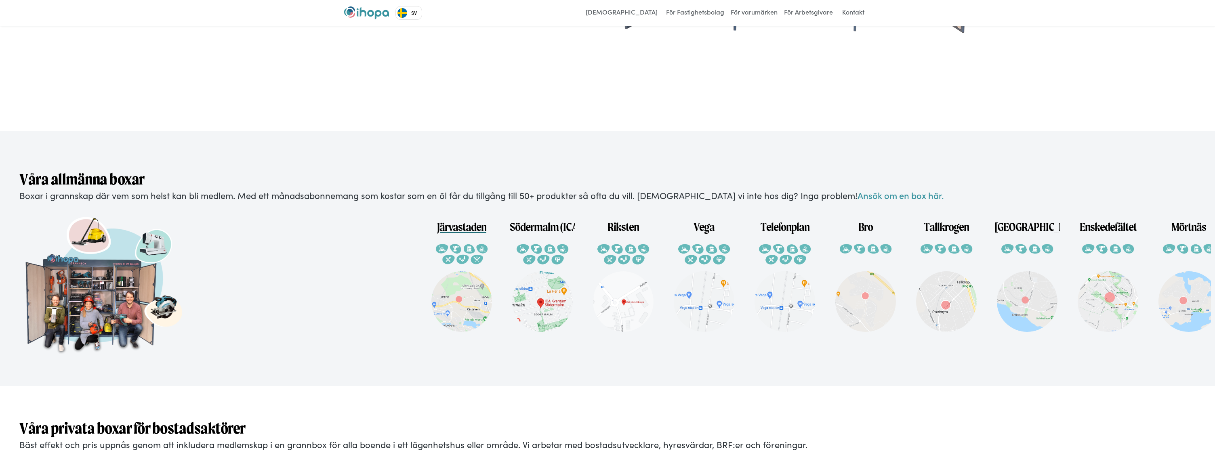
scroll to position [0, 2]
click at [341, 248] on div at bounding box center [218, 289] width 399 height 162
click at [471, 229] on h1 "Järvastaden" at bounding box center [459, 223] width 49 height 22
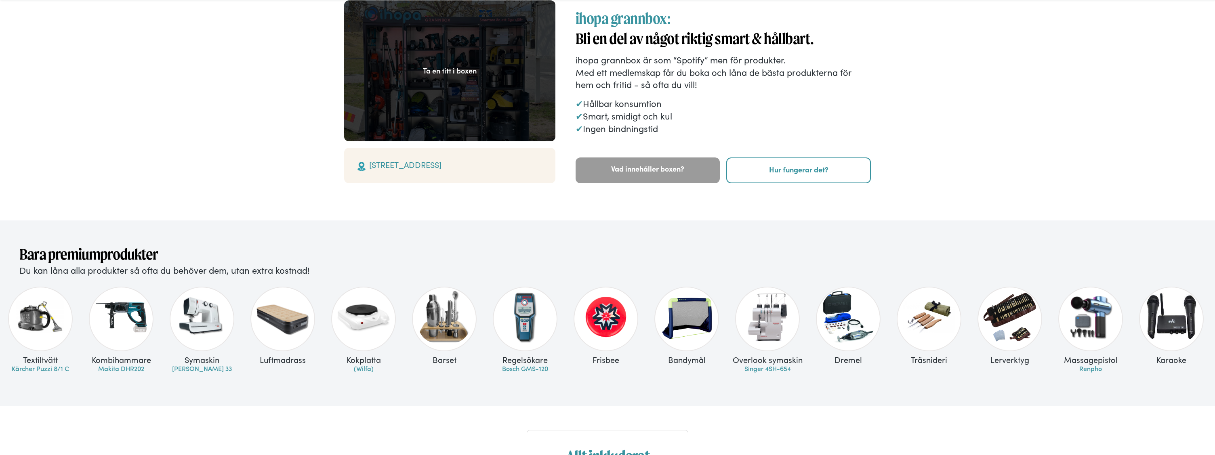
scroll to position [79, 0]
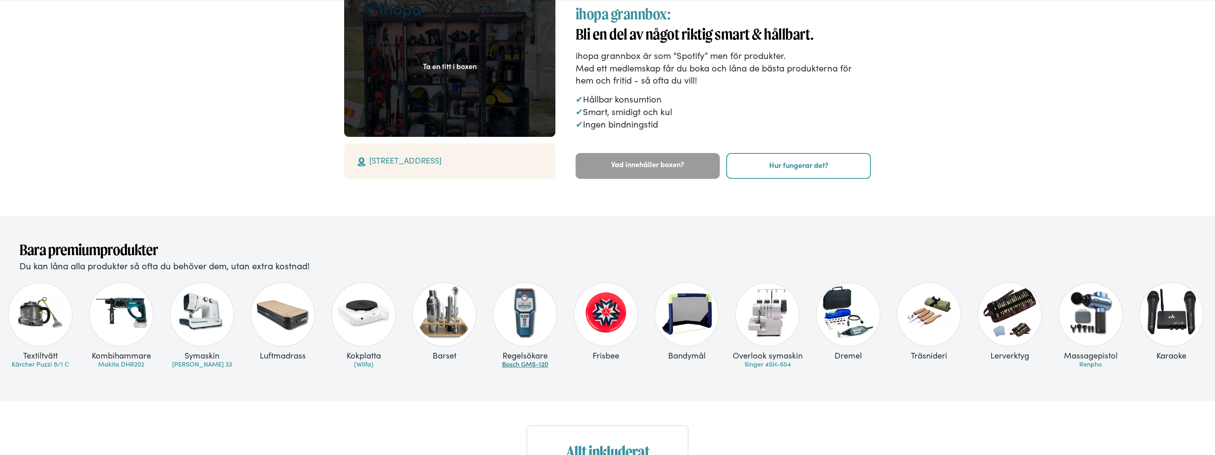
click at [524, 366] on link "Bosch GMS-120" at bounding box center [525, 364] width 46 height 9
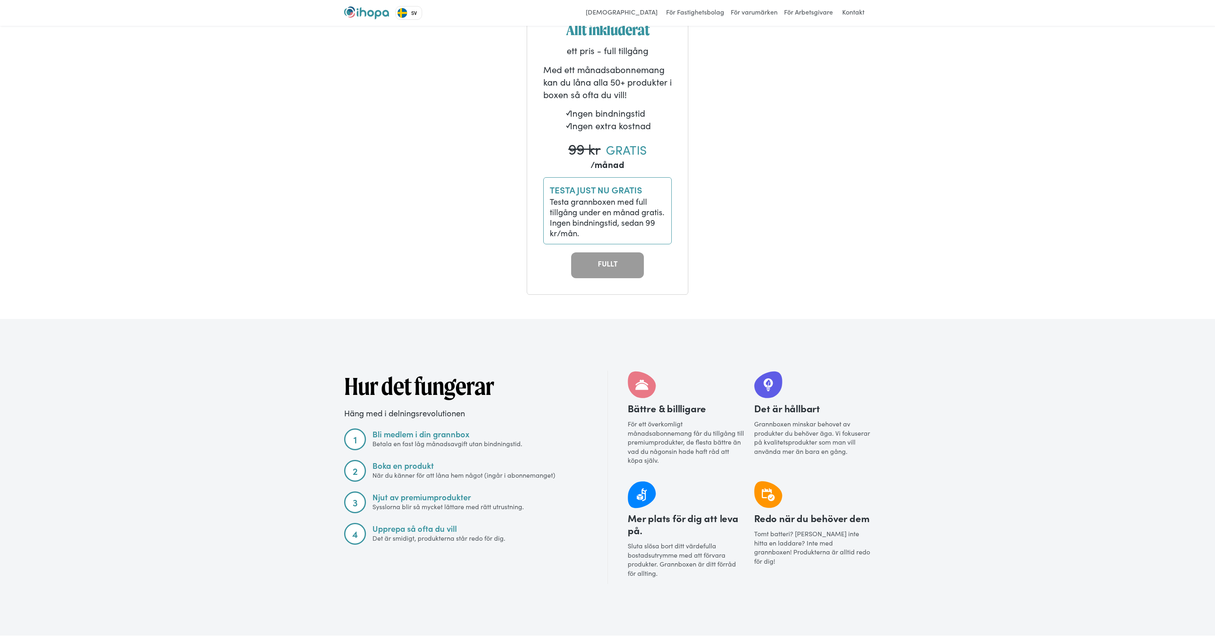
scroll to position [504, 0]
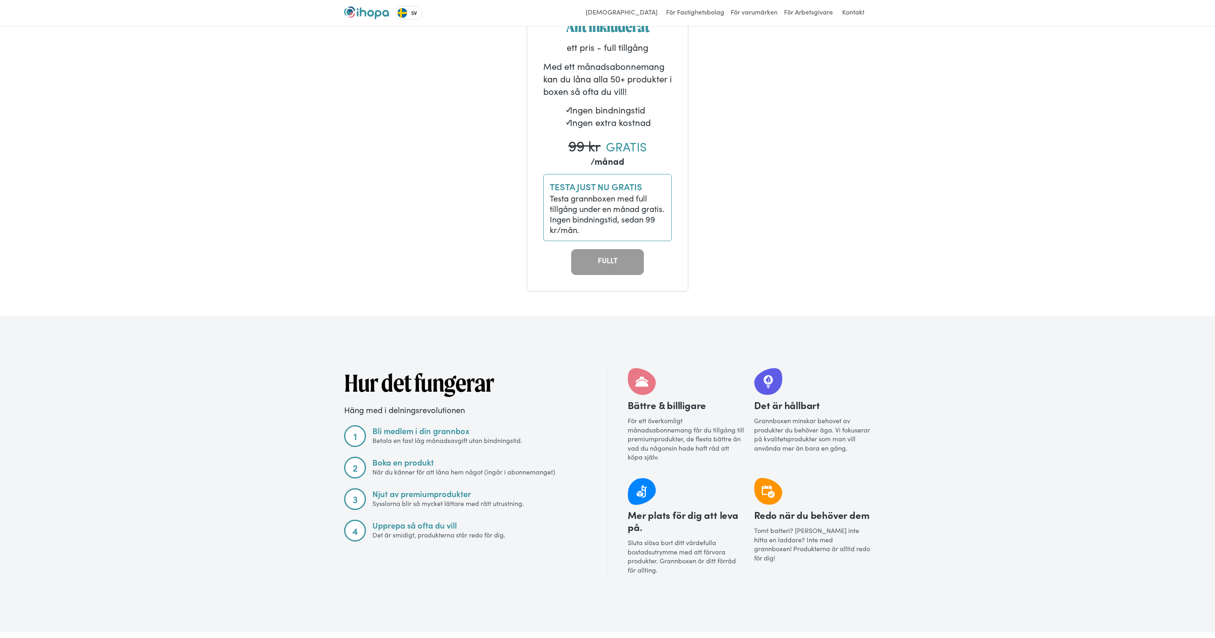
click at [1005, 82] on div "Allt inkluderat ett pris - full tillgång Med ett månadsabonnemang kan du låna a…" at bounding box center [607, 146] width 1215 height 340
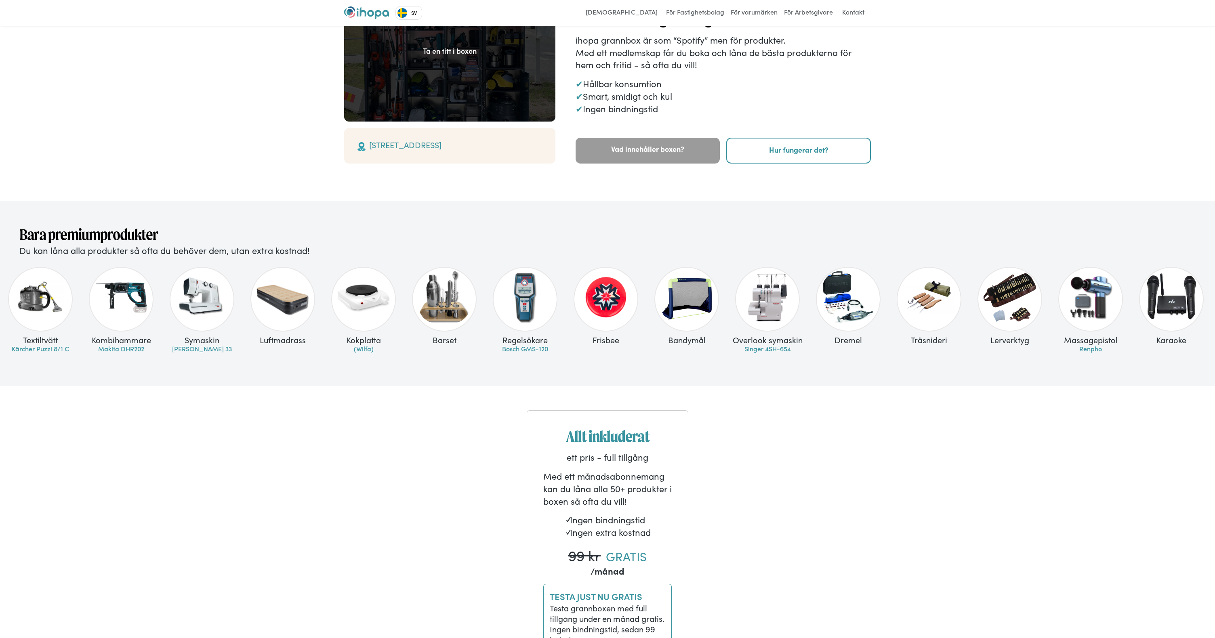
scroll to position [0, 0]
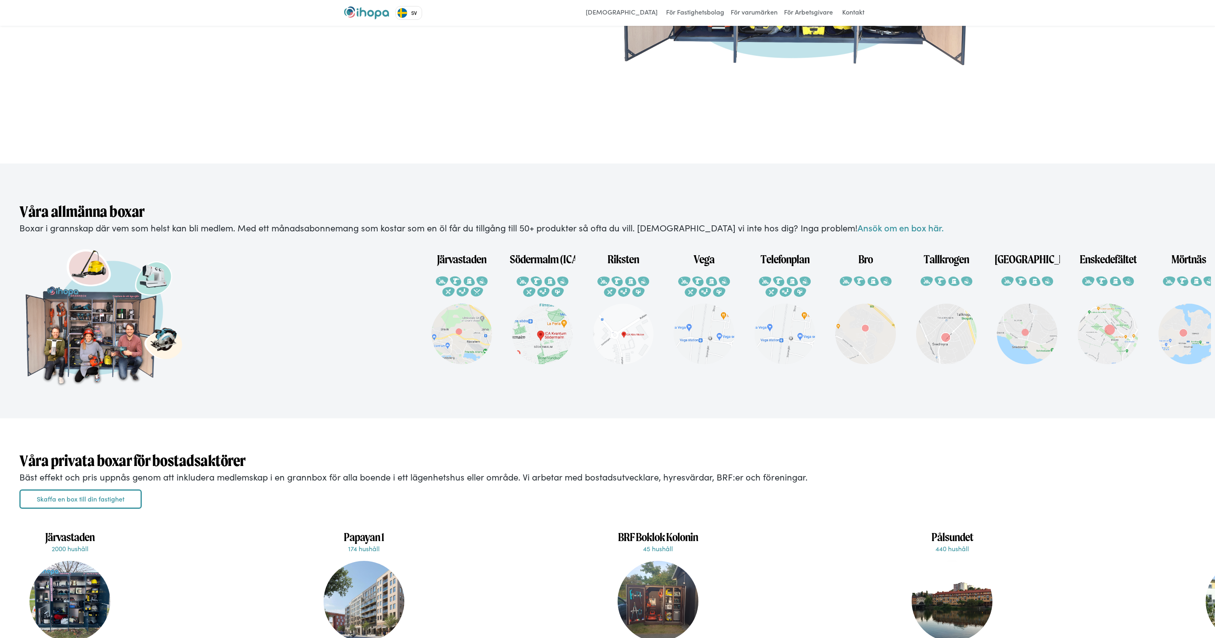
scroll to position [1538, 0]
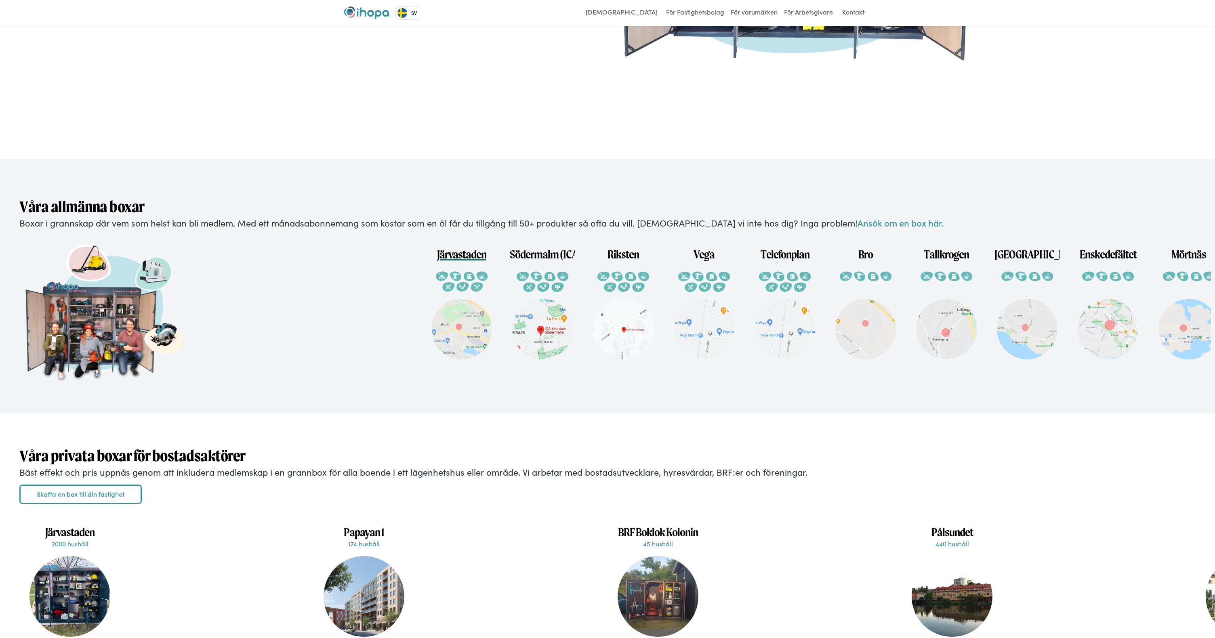
click at [475, 254] on h1 "Järvastaden" at bounding box center [461, 251] width 49 height 22
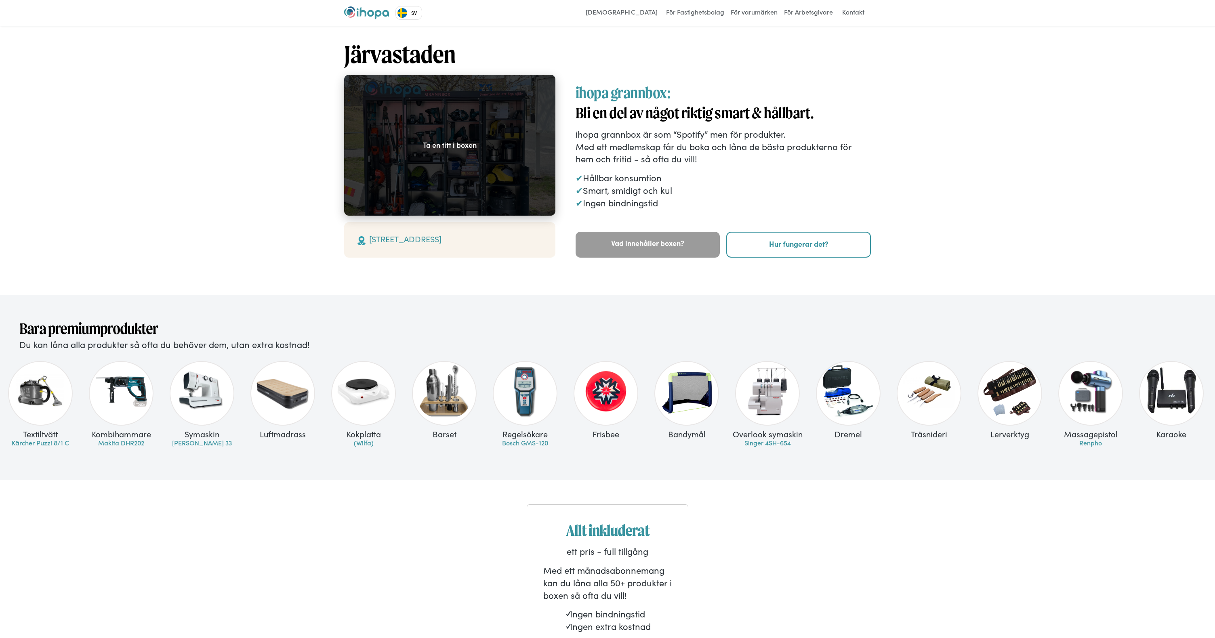
click at [458, 147] on div "Ta en titt i boxen" at bounding box center [450, 145] width 54 height 10
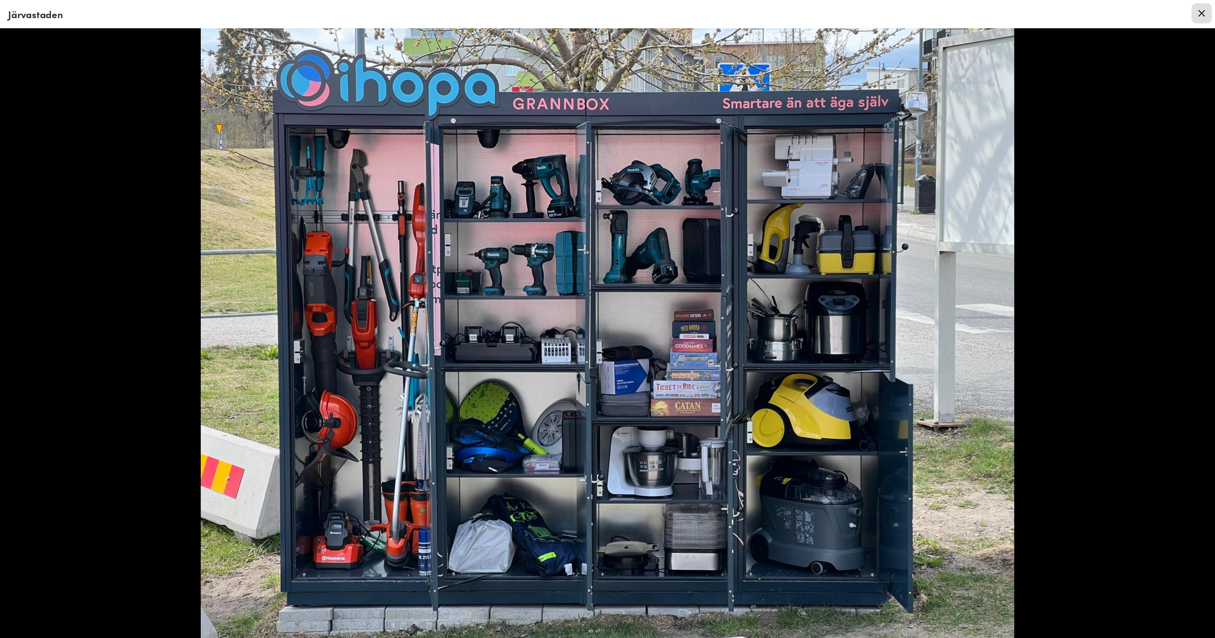
click at [1205, 13] on link "Close modal" at bounding box center [1202, 13] width 20 height 20
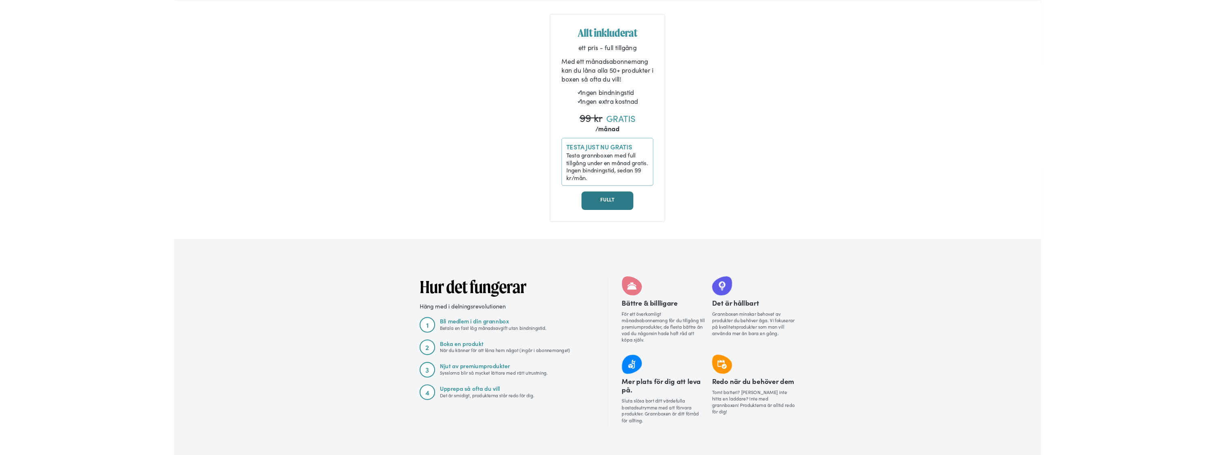
scroll to position [486, 0]
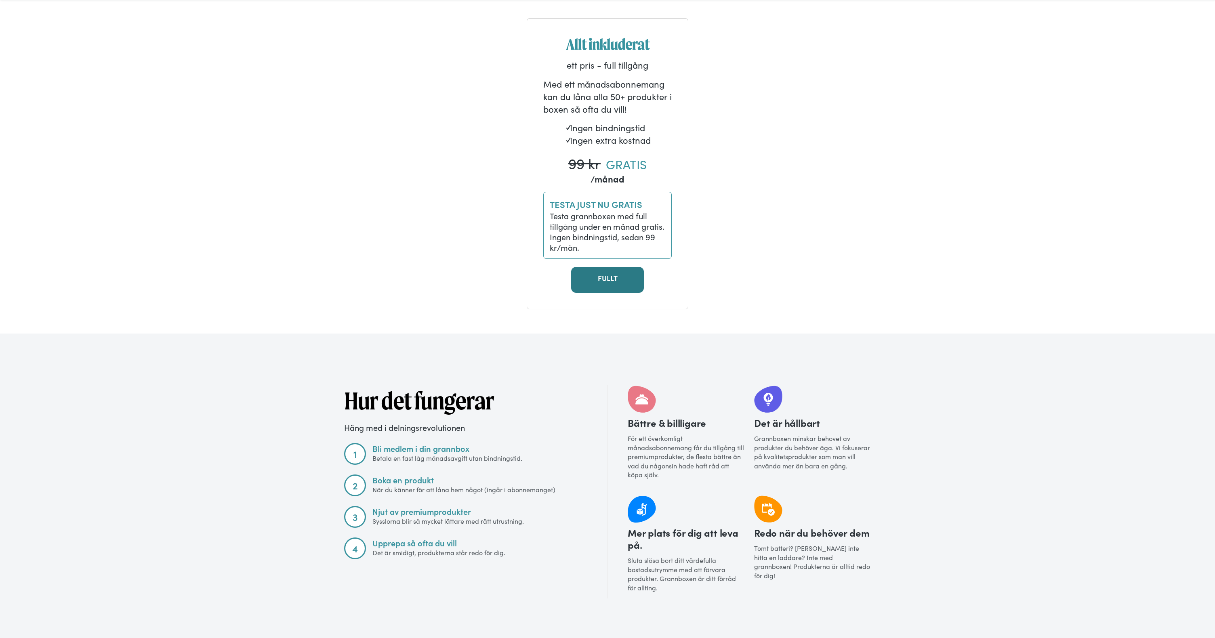
click at [618, 286] on link "FULLT" at bounding box center [607, 280] width 73 height 26
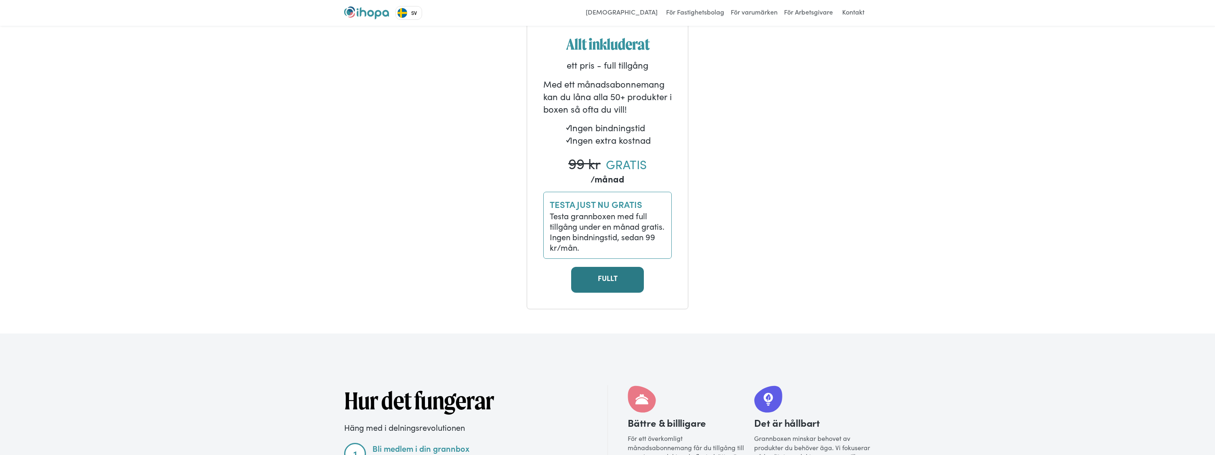
click at [589, 287] on link "FULLT" at bounding box center [607, 280] width 73 height 26
